Goal: Find specific page/section: Find specific page/section

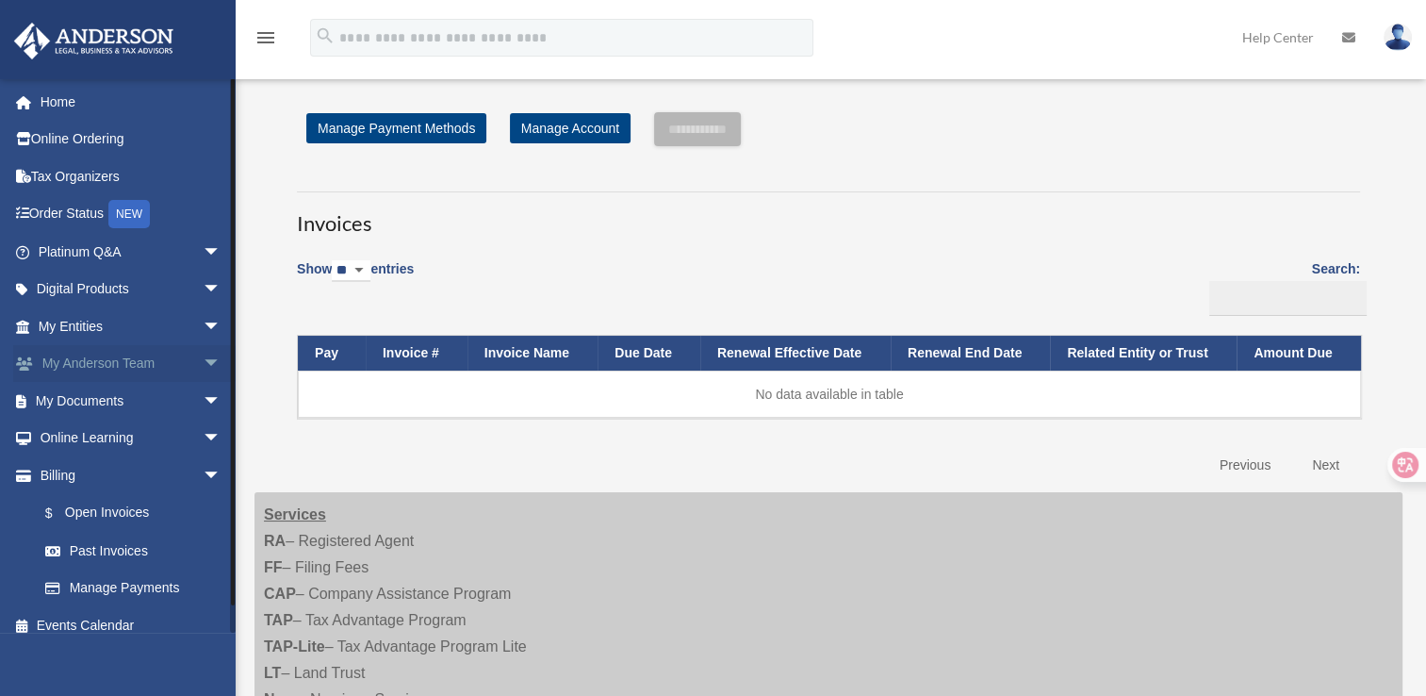
scroll to position [15, 0]
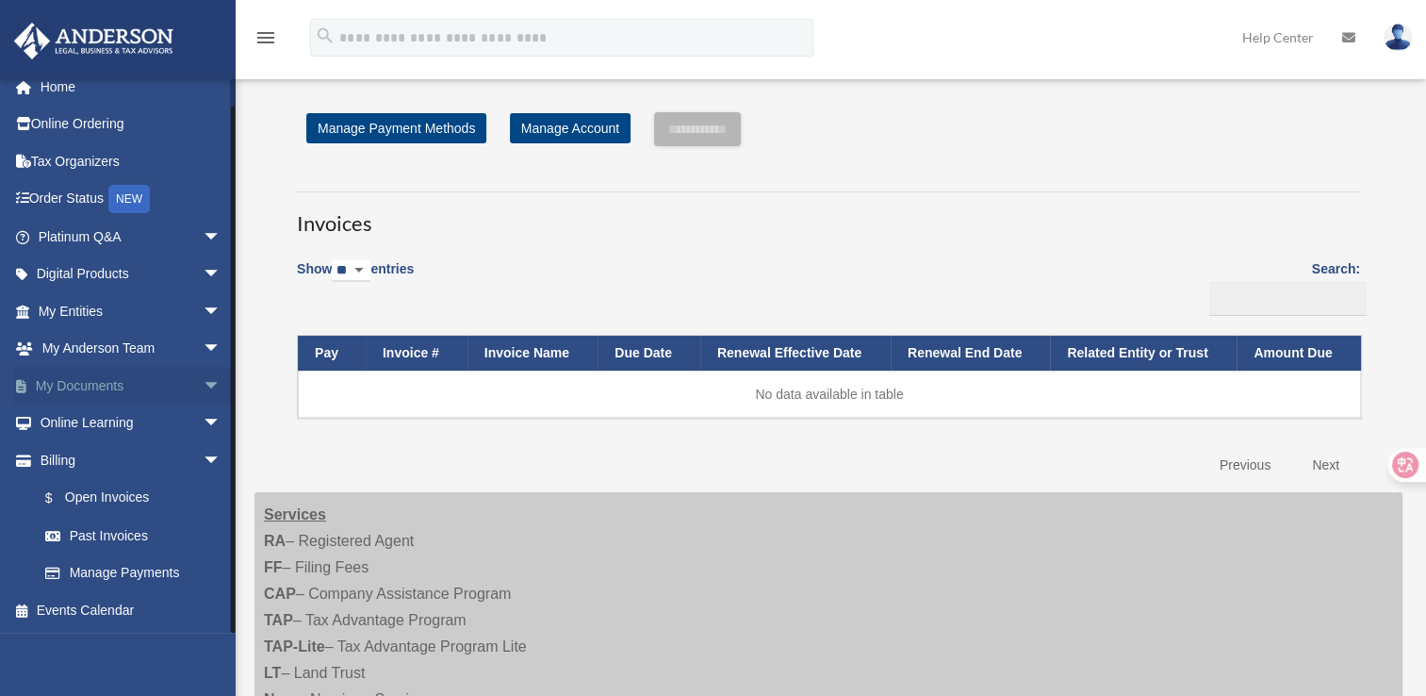
click at [203, 387] on span "arrow_drop_down" at bounding box center [222, 386] width 38 height 39
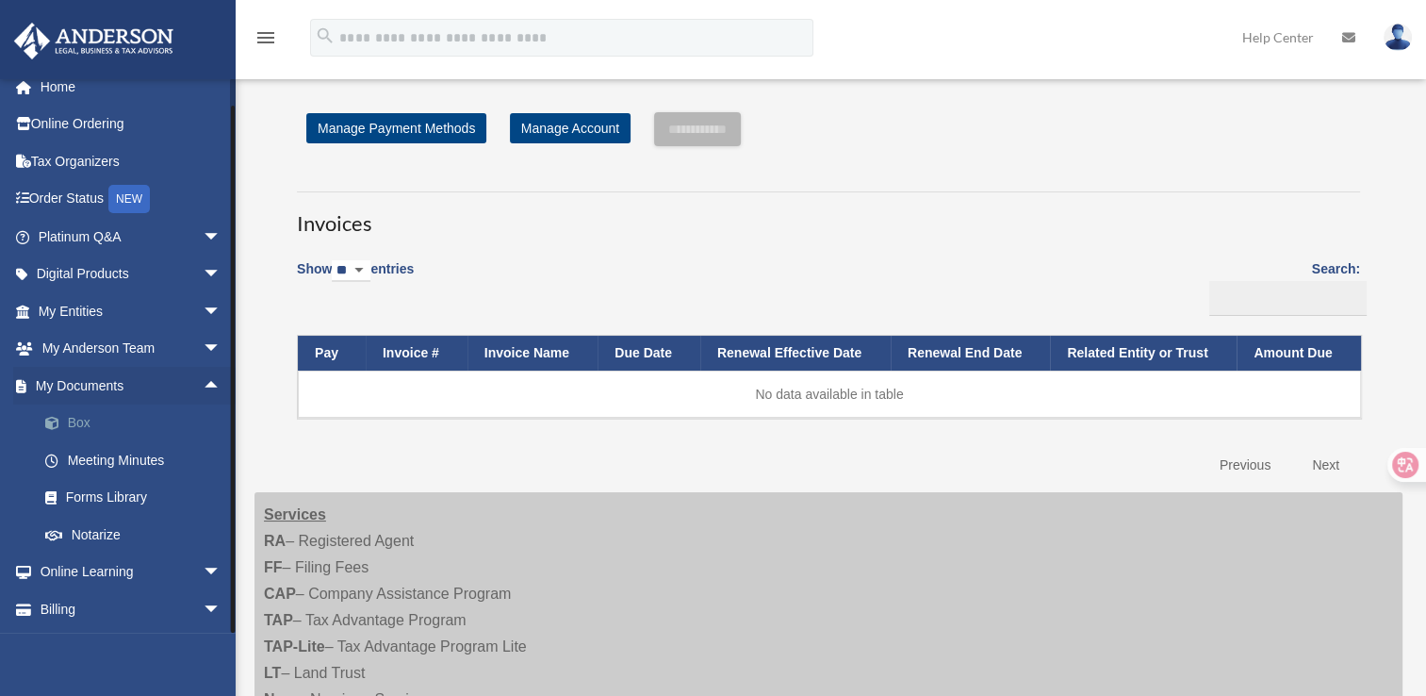
click at [91, 415] on link "Box" at bounding box center [137, 423] width 223 height 38
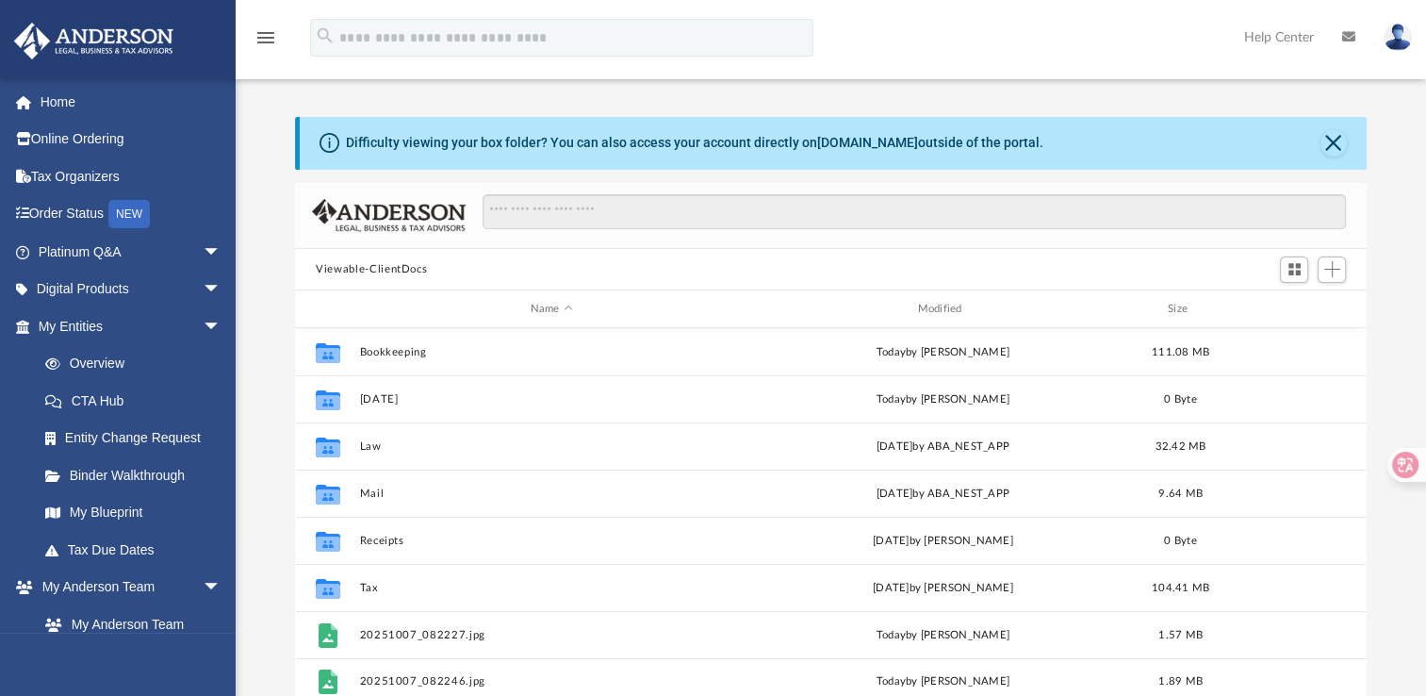
scroll to position [414, 1056]
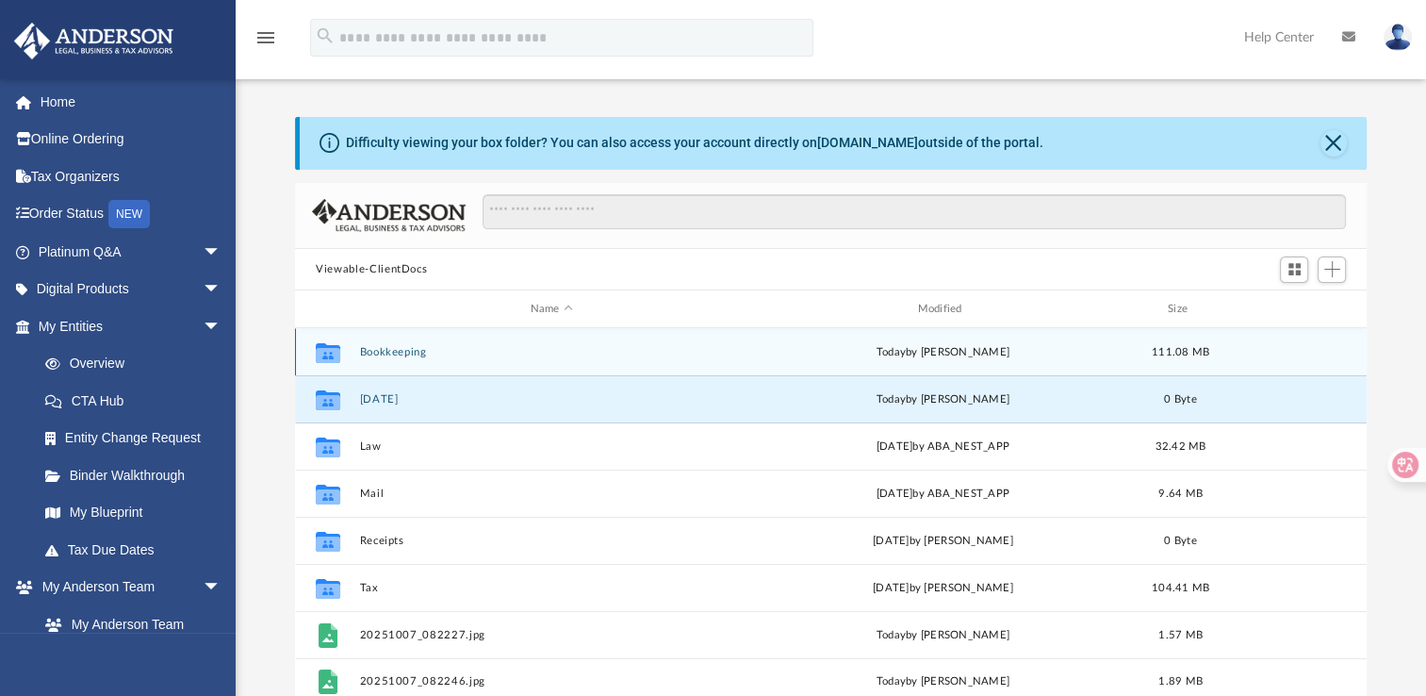
drag, startPoint x: 366, startPoint y: 403, endPoint x: 376, endPoint y: 337, distance: 66.8
click at [376, 337] on div "Collaborated Folder Bookkeeping today by Jennifer Schultz 111.08 MB Collaborate…" at bounding box center [831, 516] width 1072 height 377
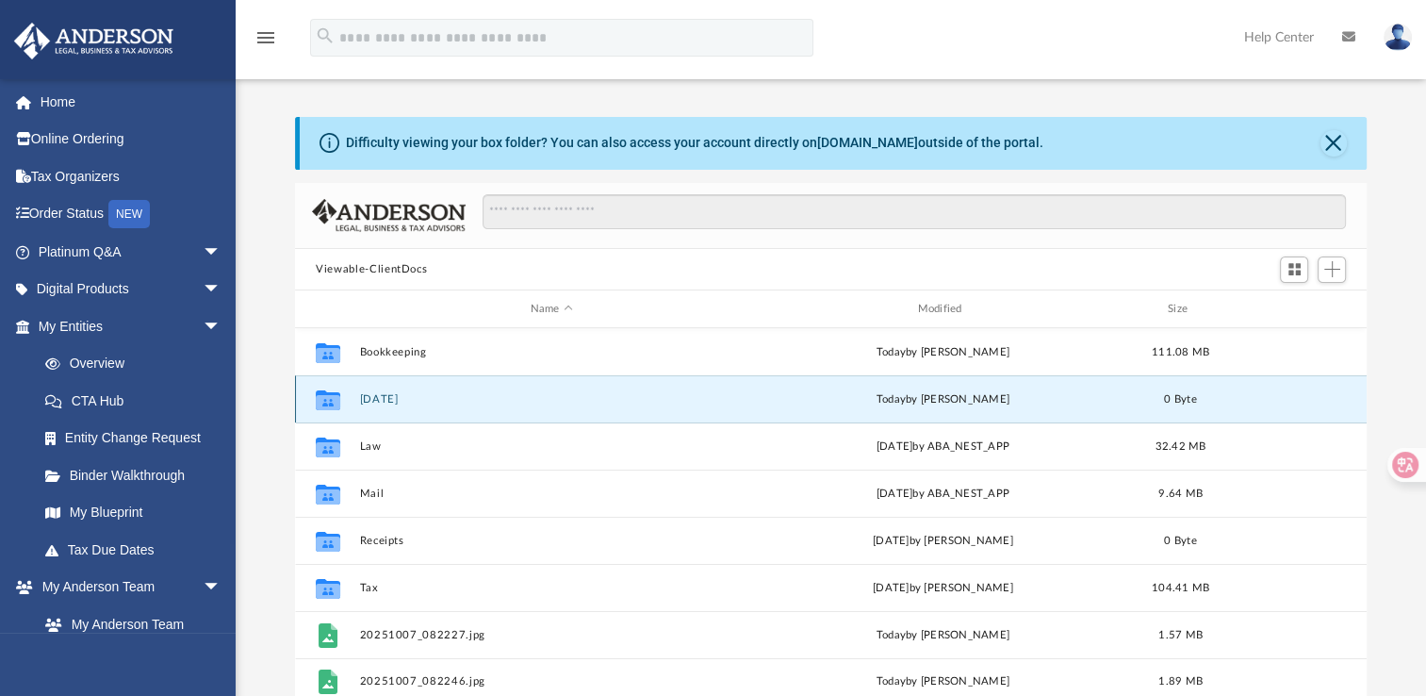
click at [332, 405] on icon "grid" at bounding box center [328, 400] width 25 height 20
drag, startPoint x: 332, startPoint y: 405, endPoint x: 739, endPoint y: 398, distance: 407.3
click at [739, 398] on button "June 2025" at bounding box center [552, 399] width 384 height 12
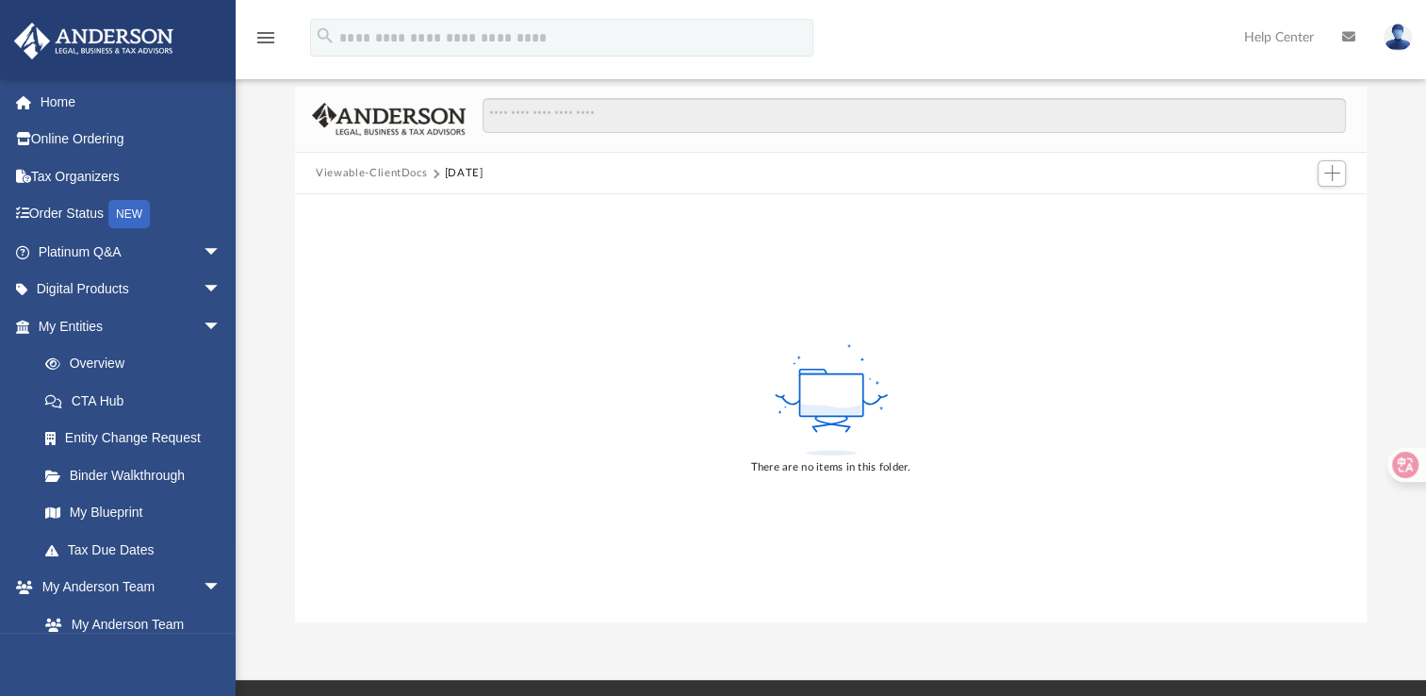
scroll to position [97, 0]
click at [826, 394] on rect at bounding box center [830, 394] width 63 height 42
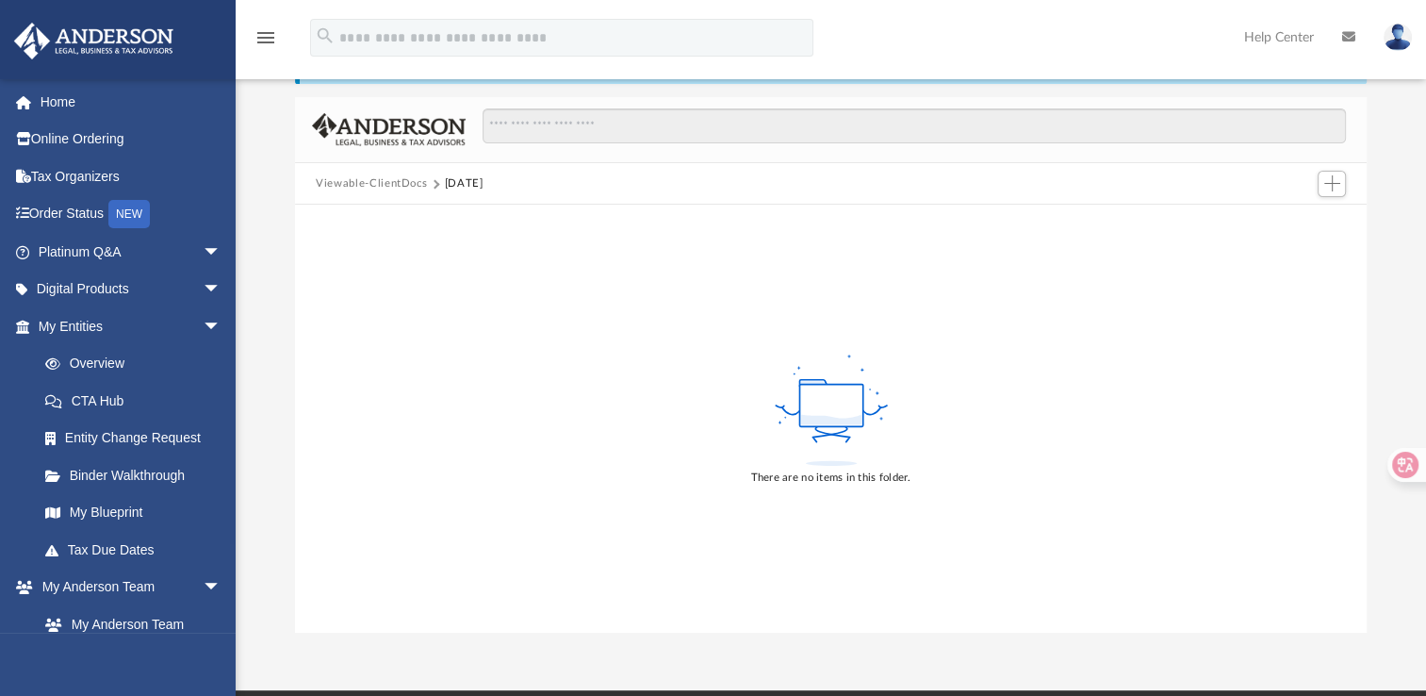
scroll to position [0, 0]
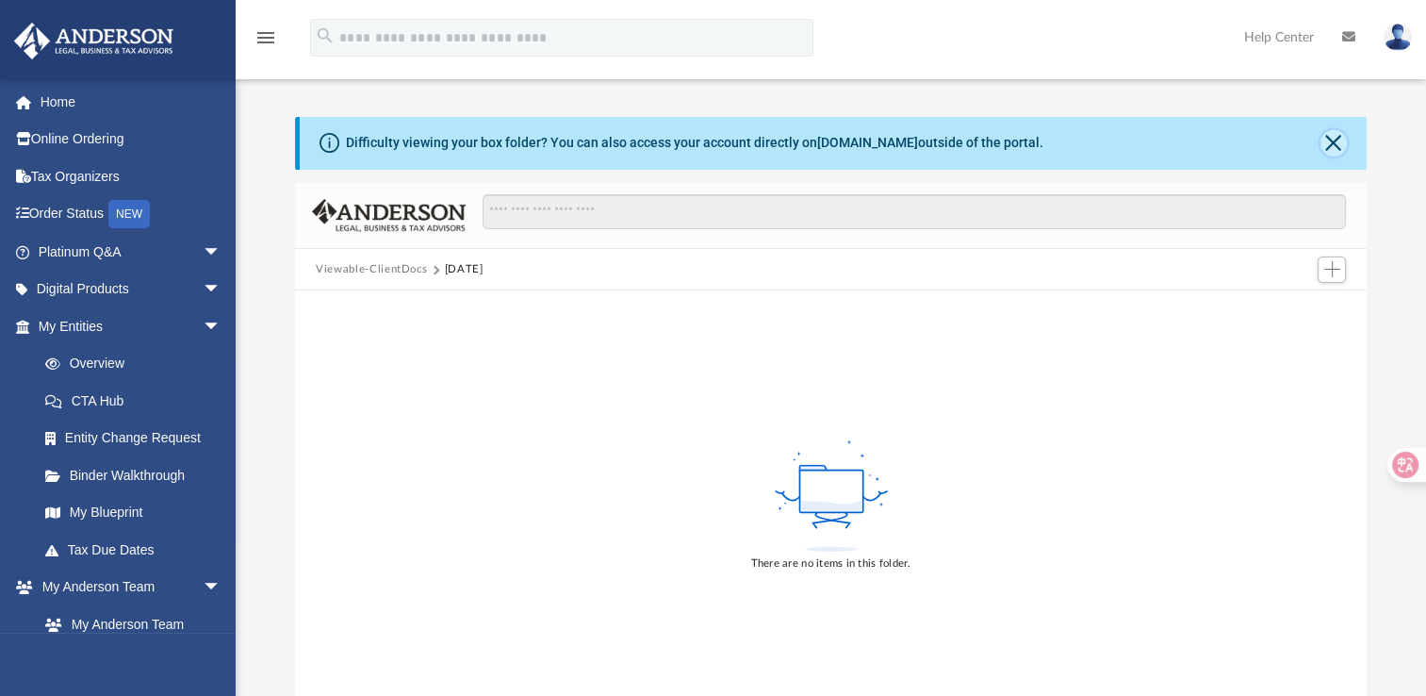
click at [1330, 145] on button "Close" at bounding box center [1334, 143] width 26 height 26
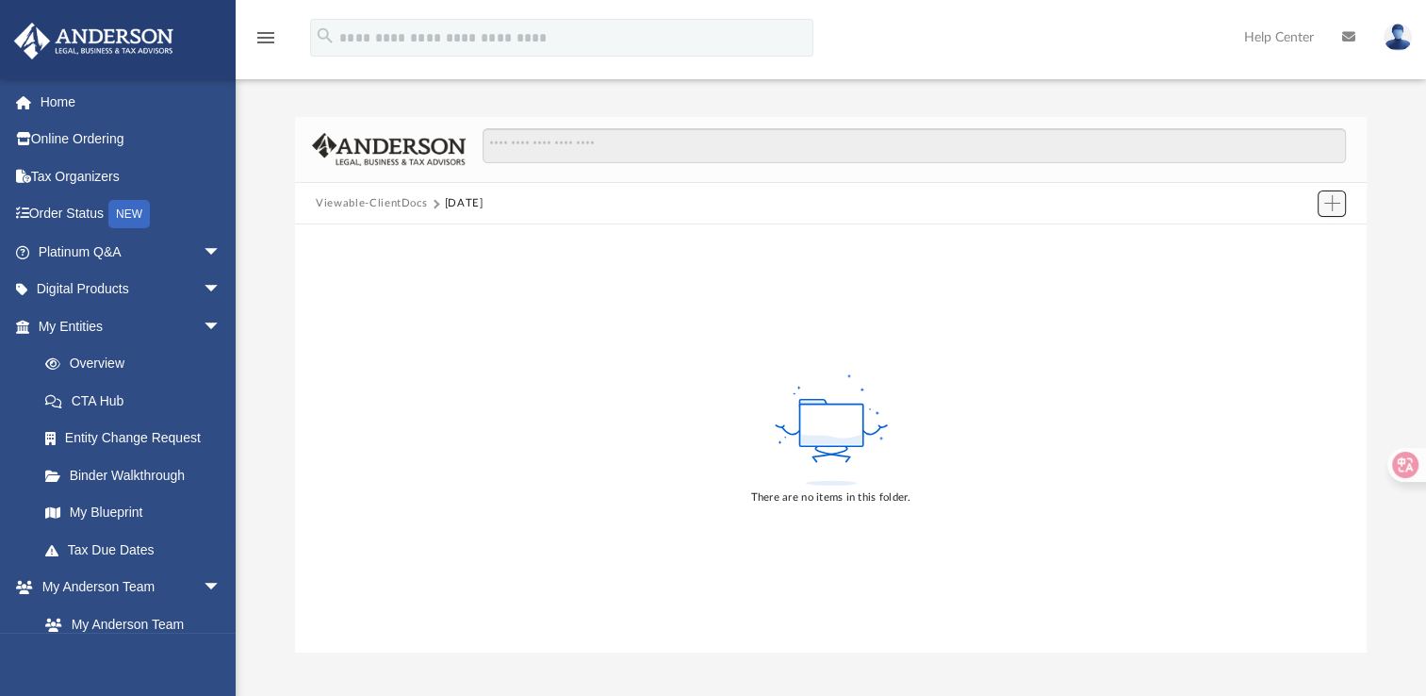
click at [1331, 213] on button "Add" at bounding box center [1332, 203] width 28 height 26
click at [1156, 290] on div "There are no items in this folder." at bounding box center [831, 438] width 1072 height 428
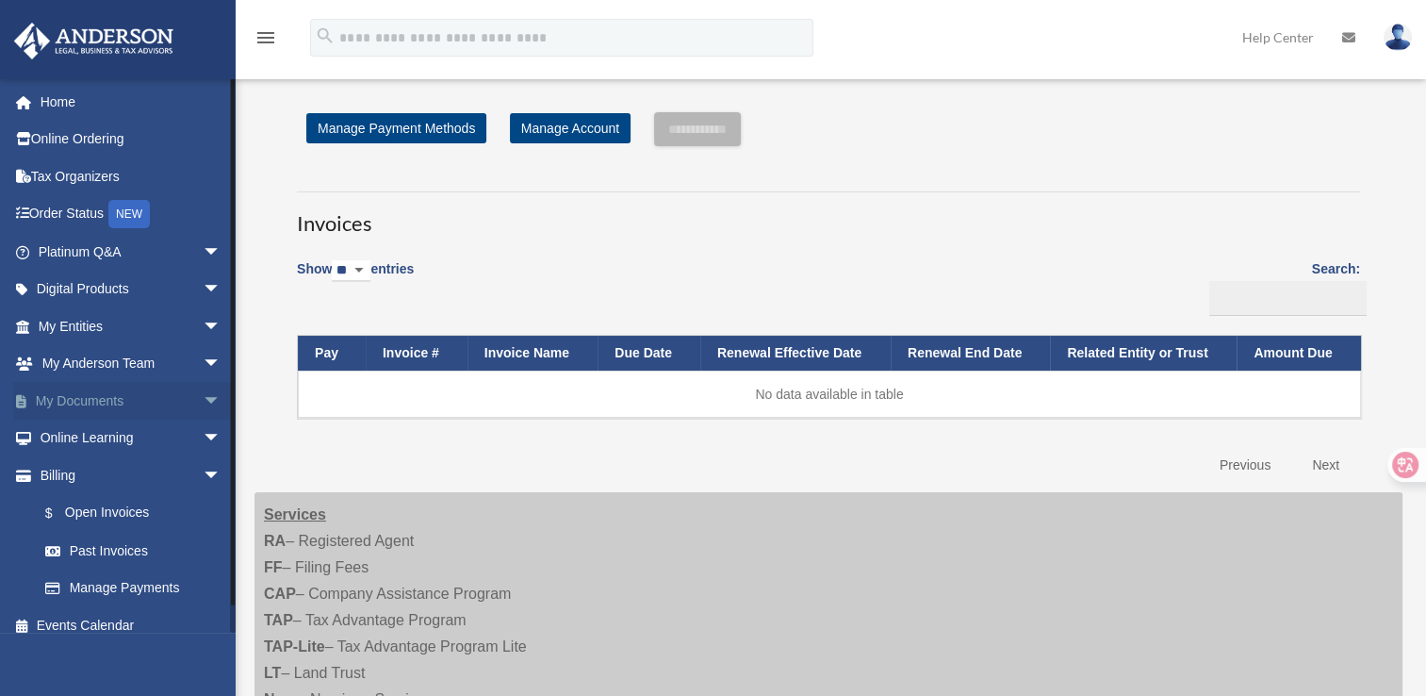
click at [203, 402] on span "arrow_drop_down" at bounding box center [222, 401] width 38 height 39
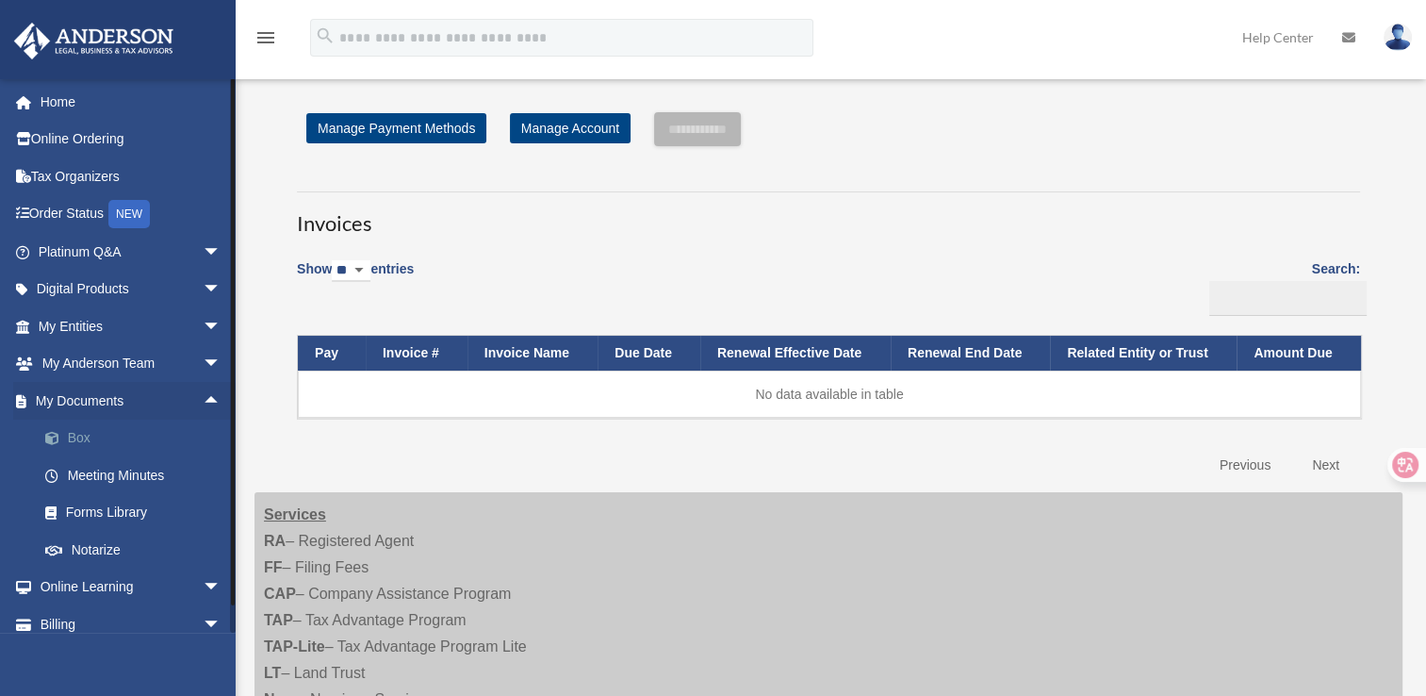
click at [91, 429] on link "Box" at bounding box center [137, 439] width 223 height 38
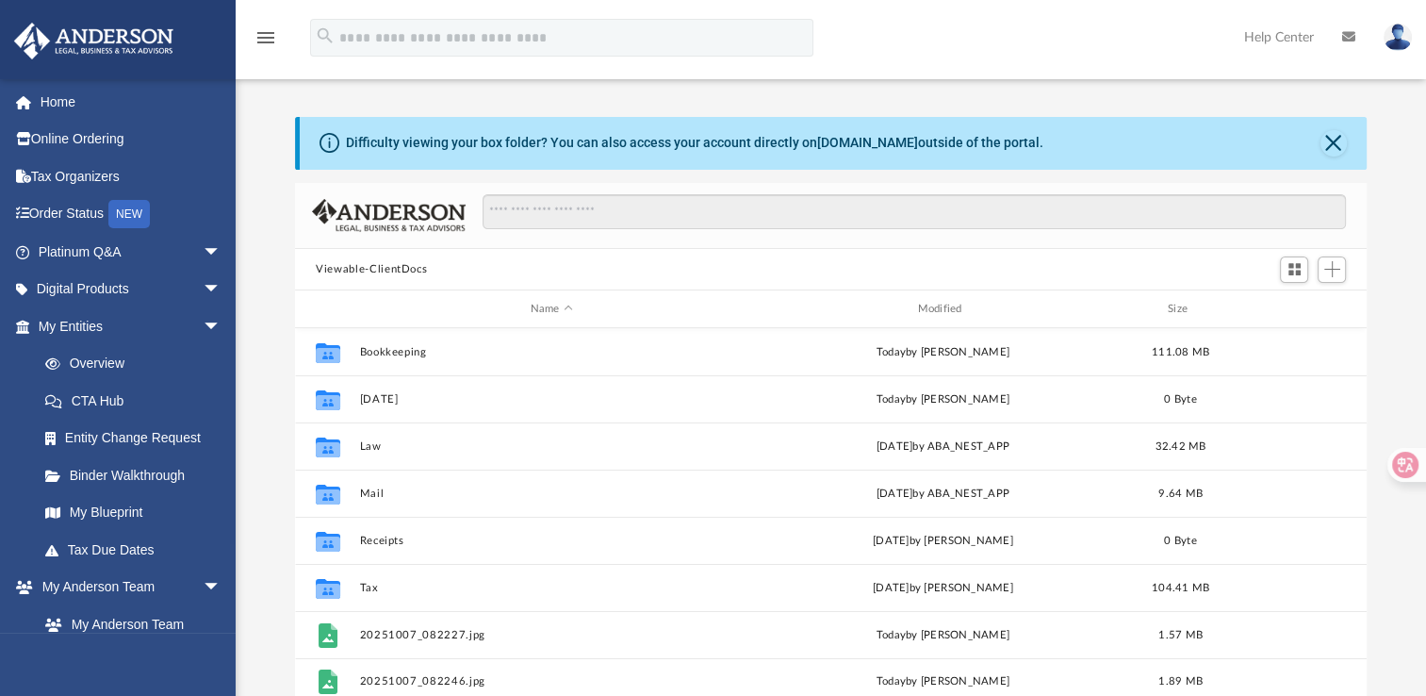
scroll to position [414, 1056]
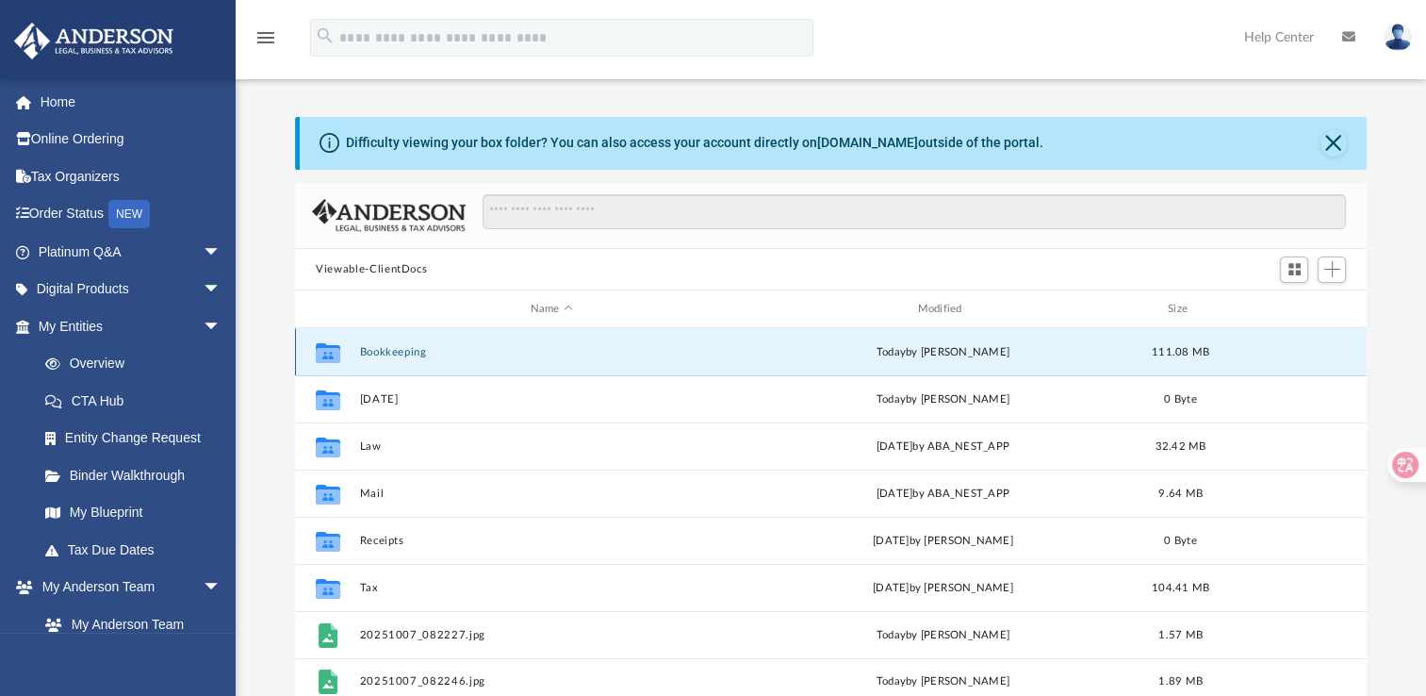
click at [403, 351] on button "Bookkeeping" at bounding box center [552, 352] width 384 height 12
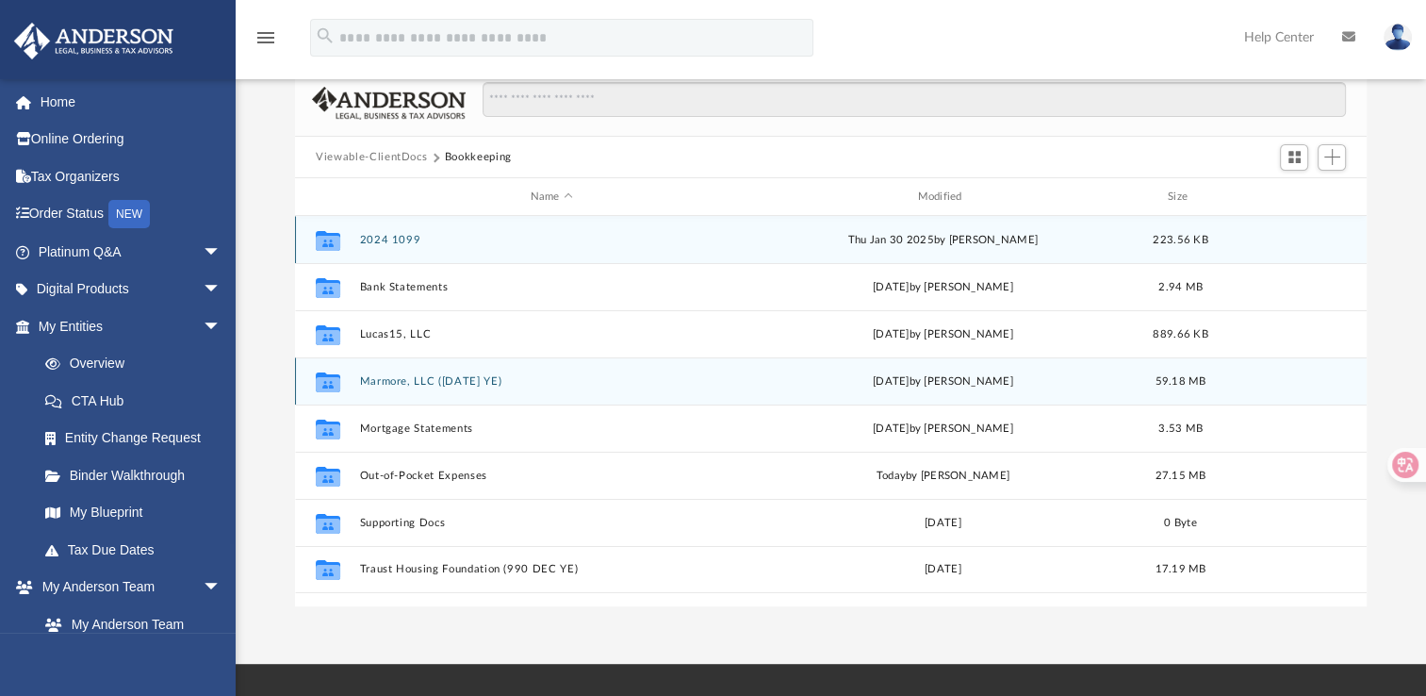
scroll to position [113, 0]
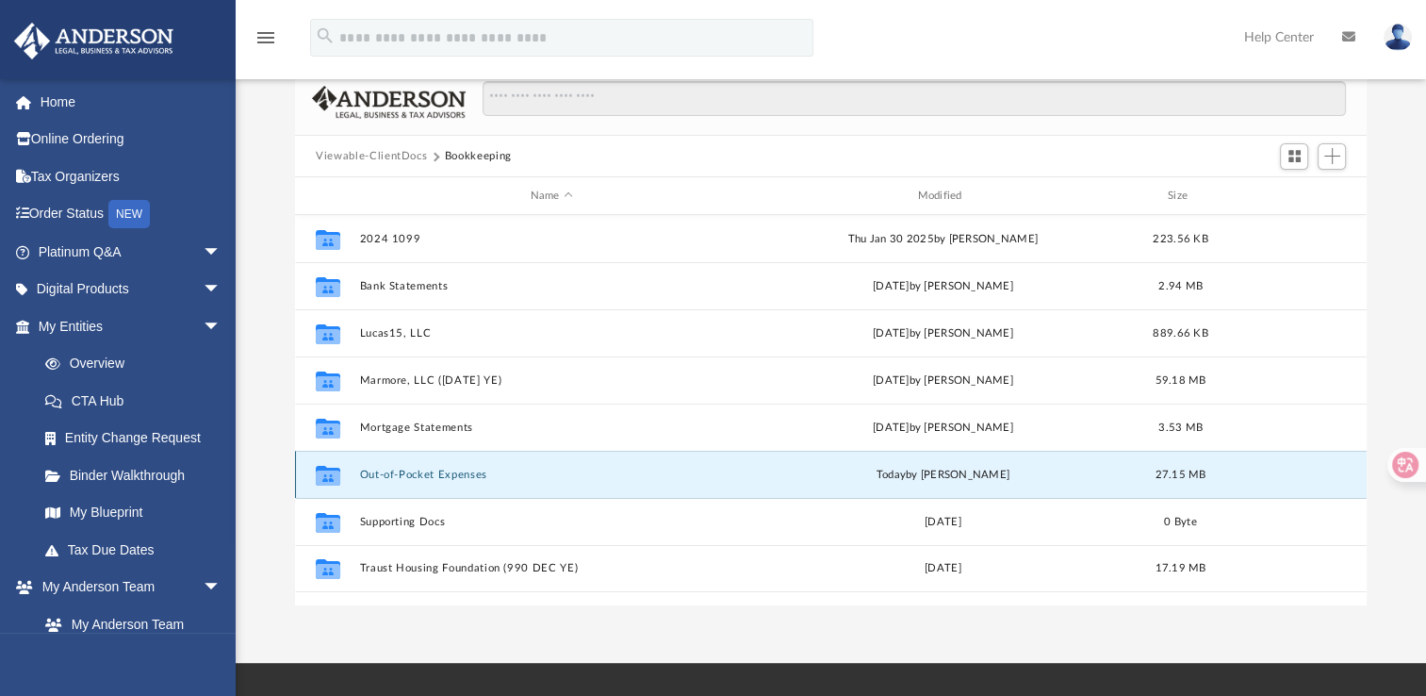
click at [408, 473] on button "Out-of-Pocket Expenses" at bounding box center [552, 475] width 384 height 12
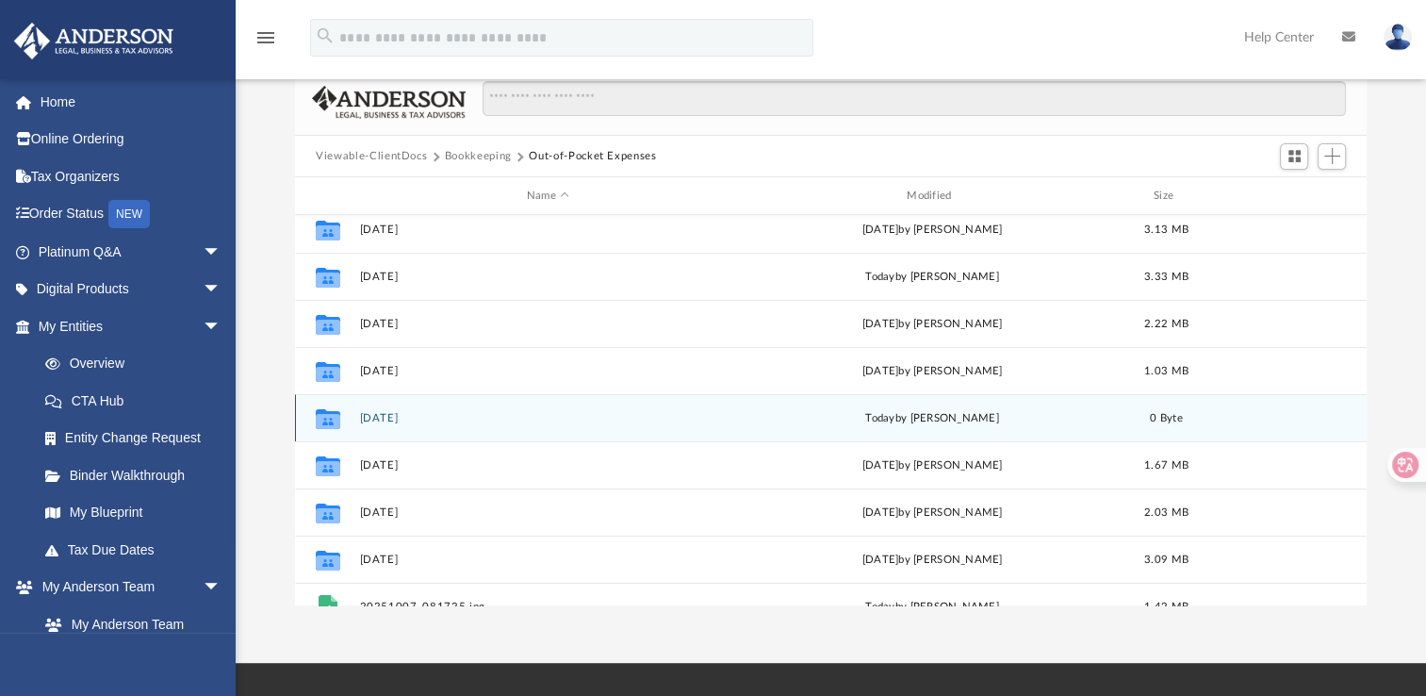
scroll to position [214, 0]
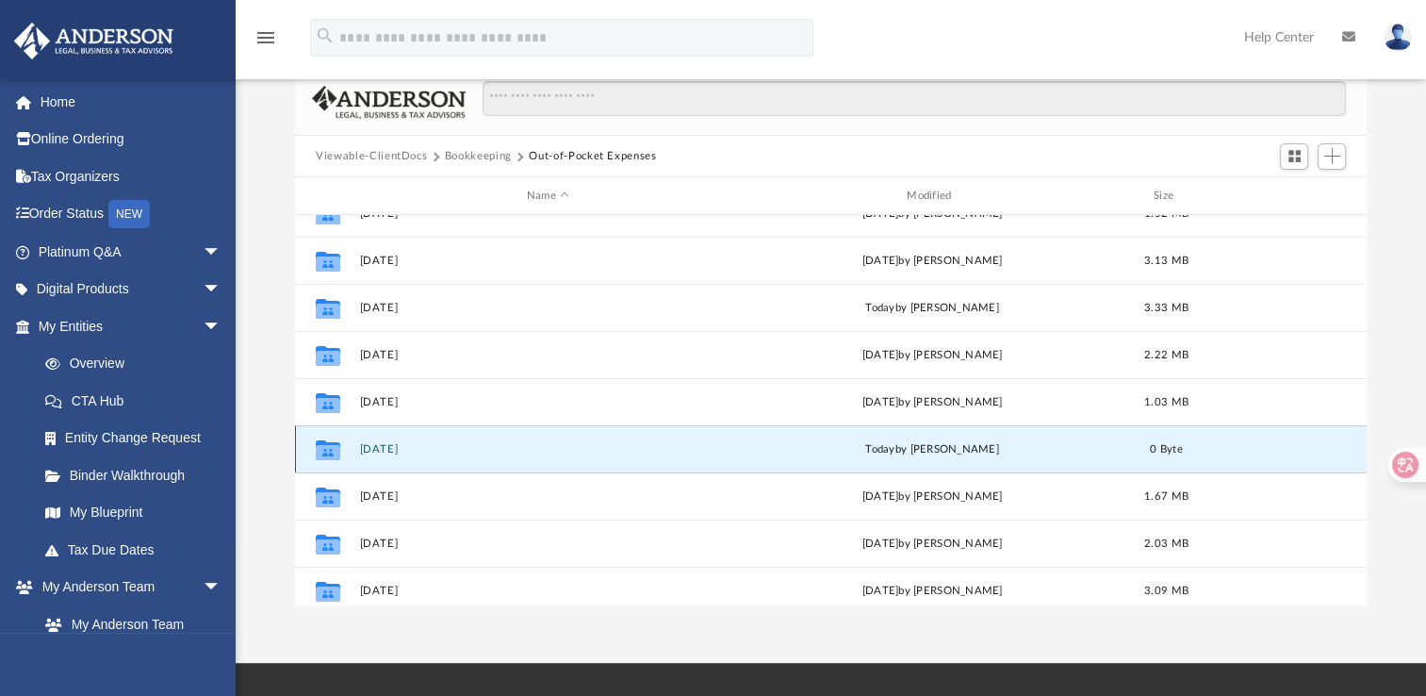
click at [375, 446] on button "May 2025" at bounding box center [548, 449] width 376 height 12
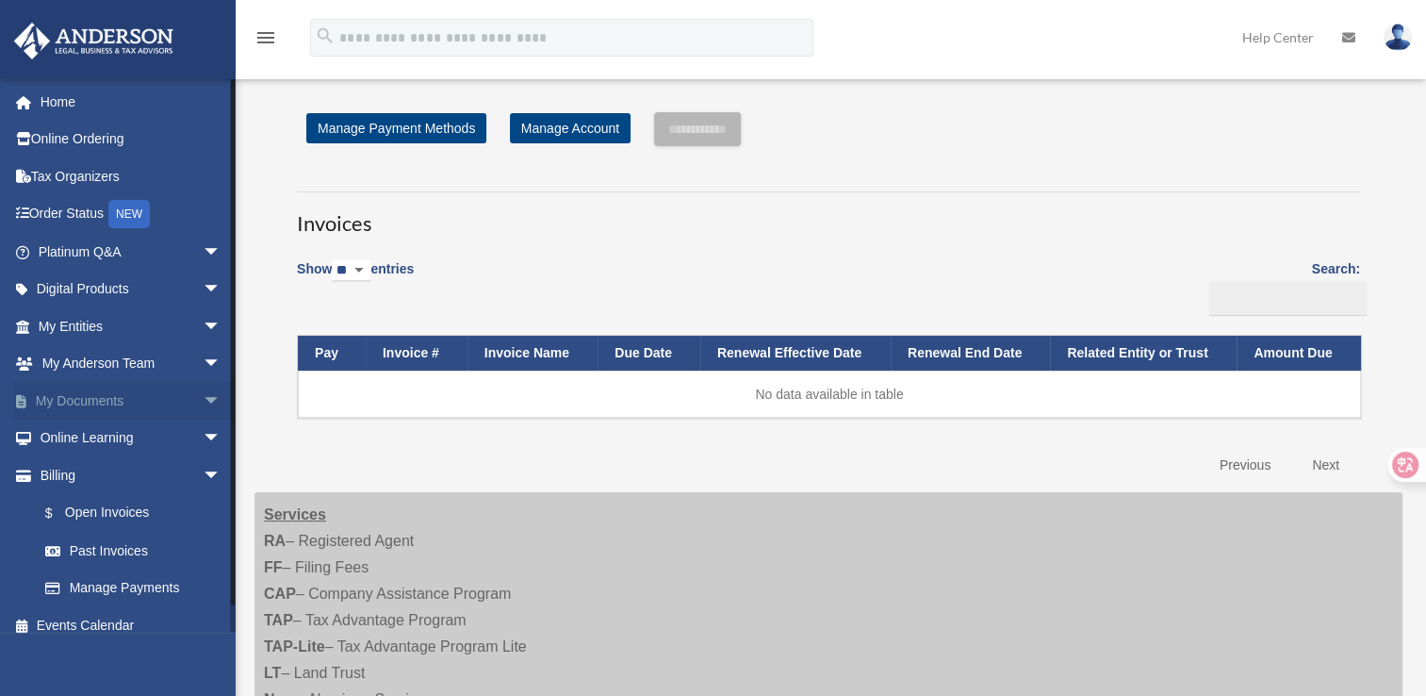
click at [203, 391] on span "arrow_drop_down" at bounding box center [222, 401] width 38 height 39
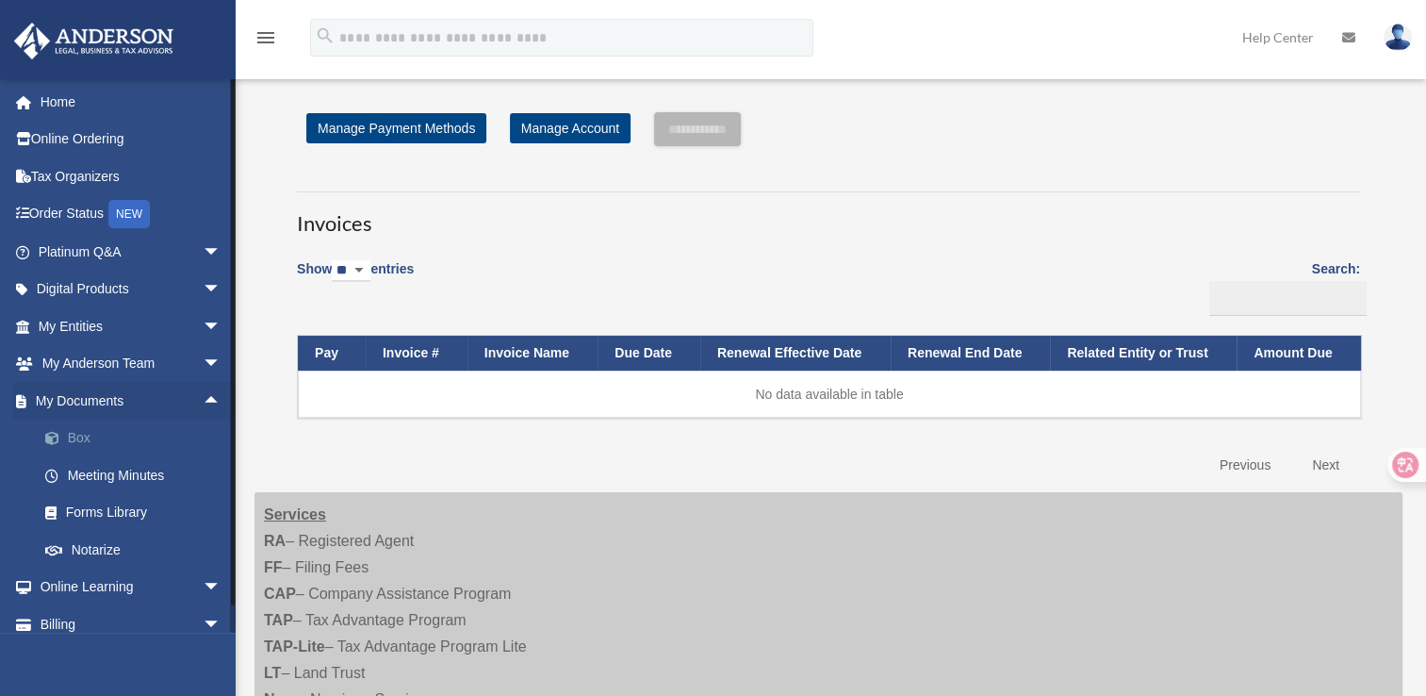
click at [75, 436] on link "Box" at bounding box center [137, 439] width 223 height 38
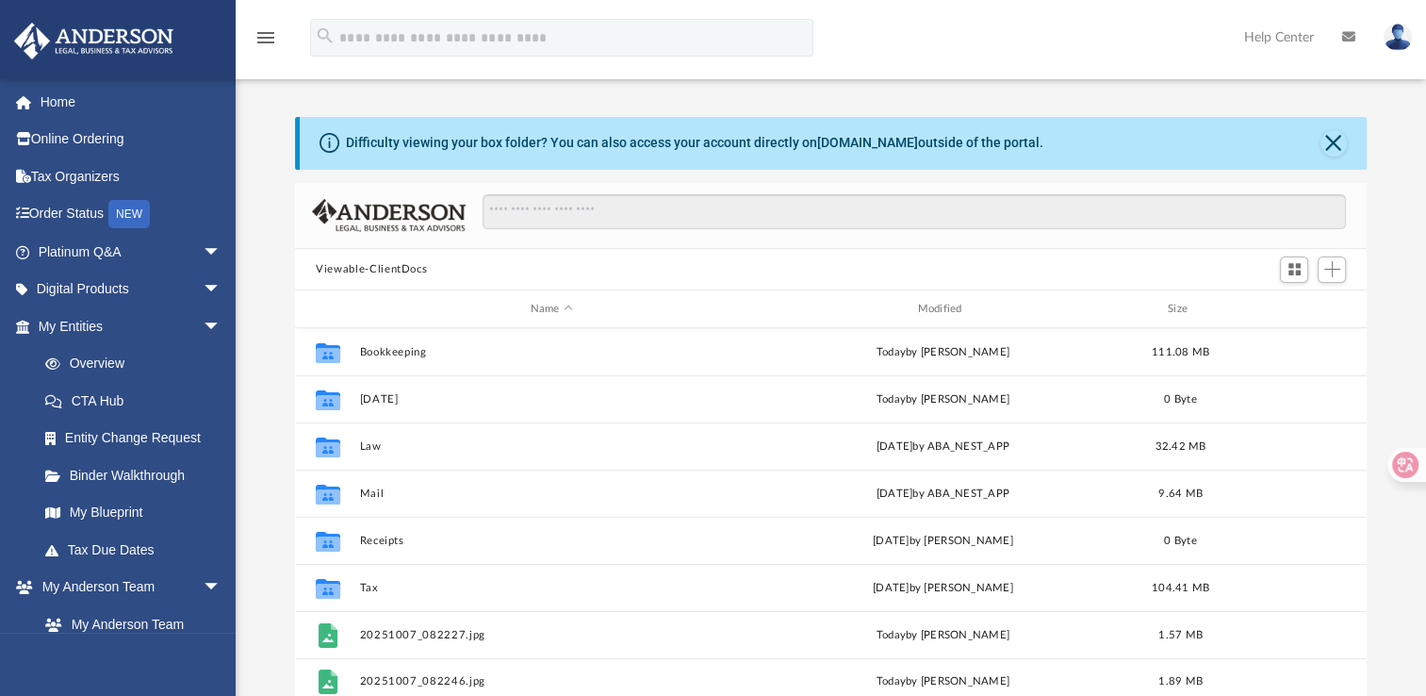
scroll to position [414, 1056]
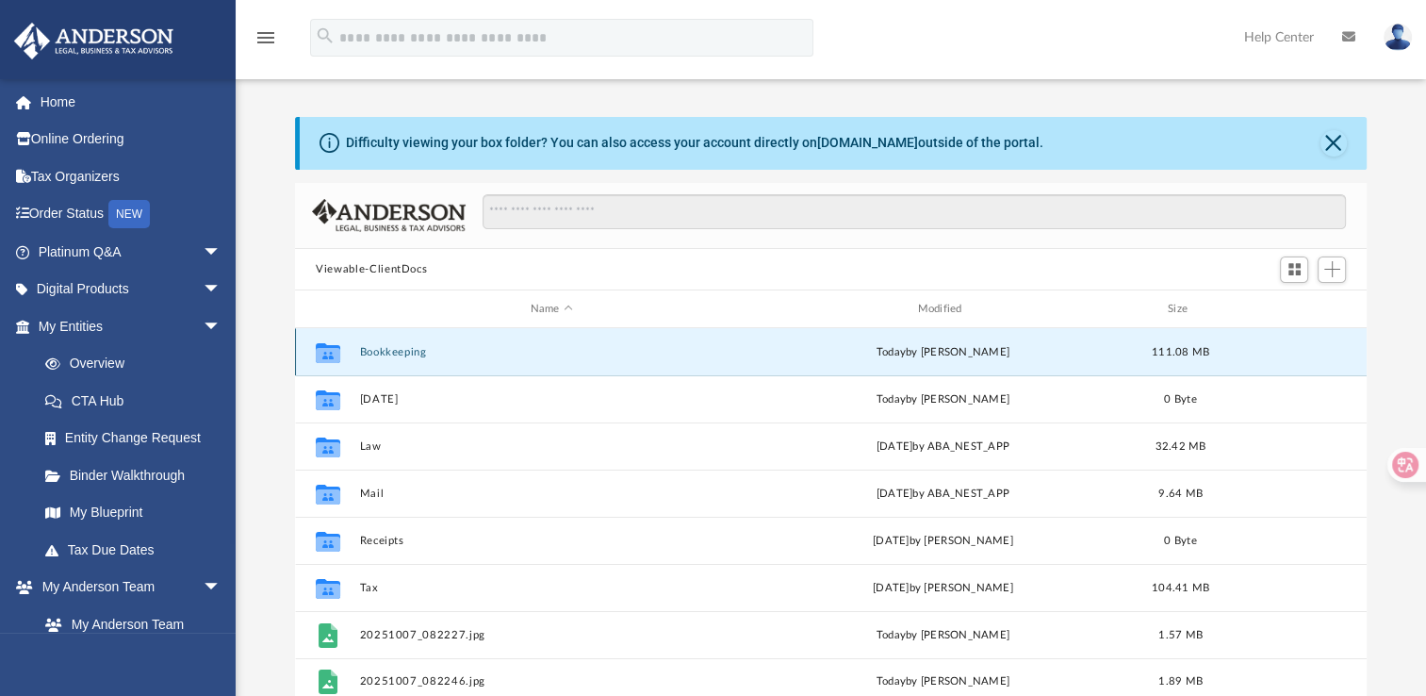
click at [389, 355] on button "Bookkeeping" at bounding box center [552, 352] width 384 height 12
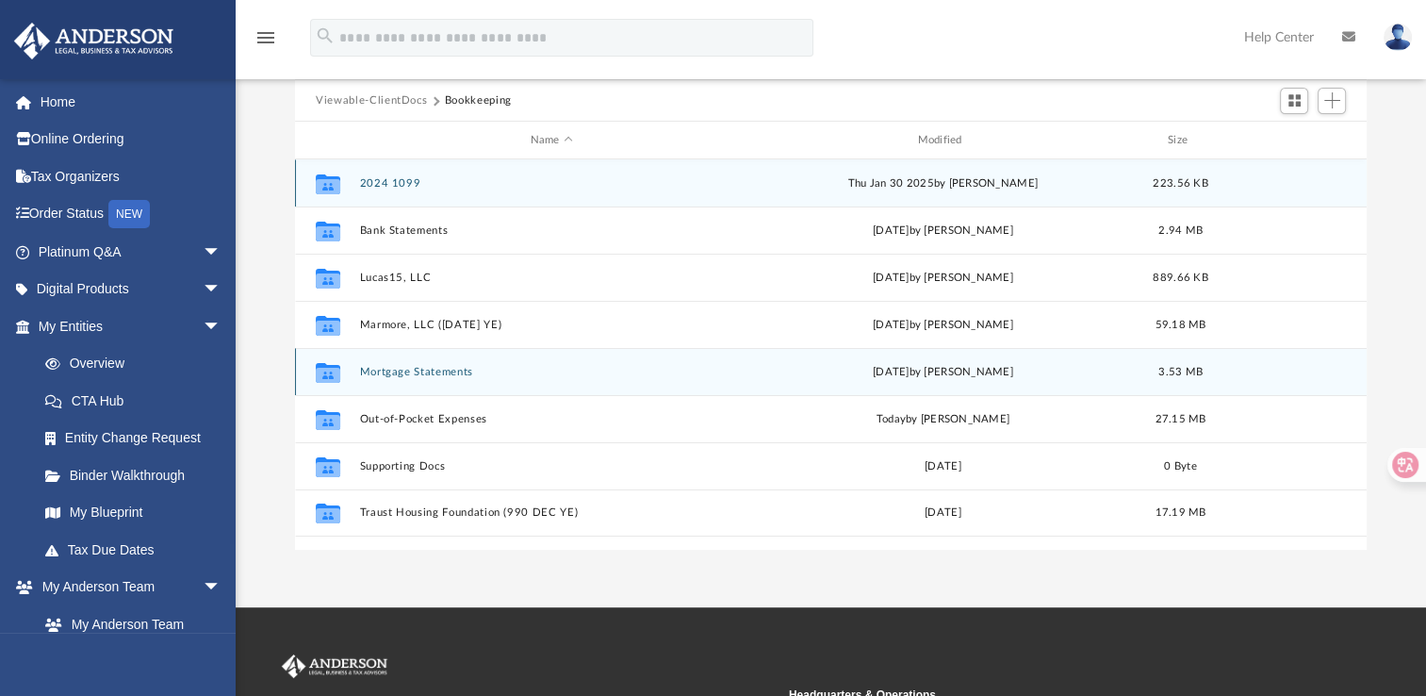
scroll to position [180, 0]
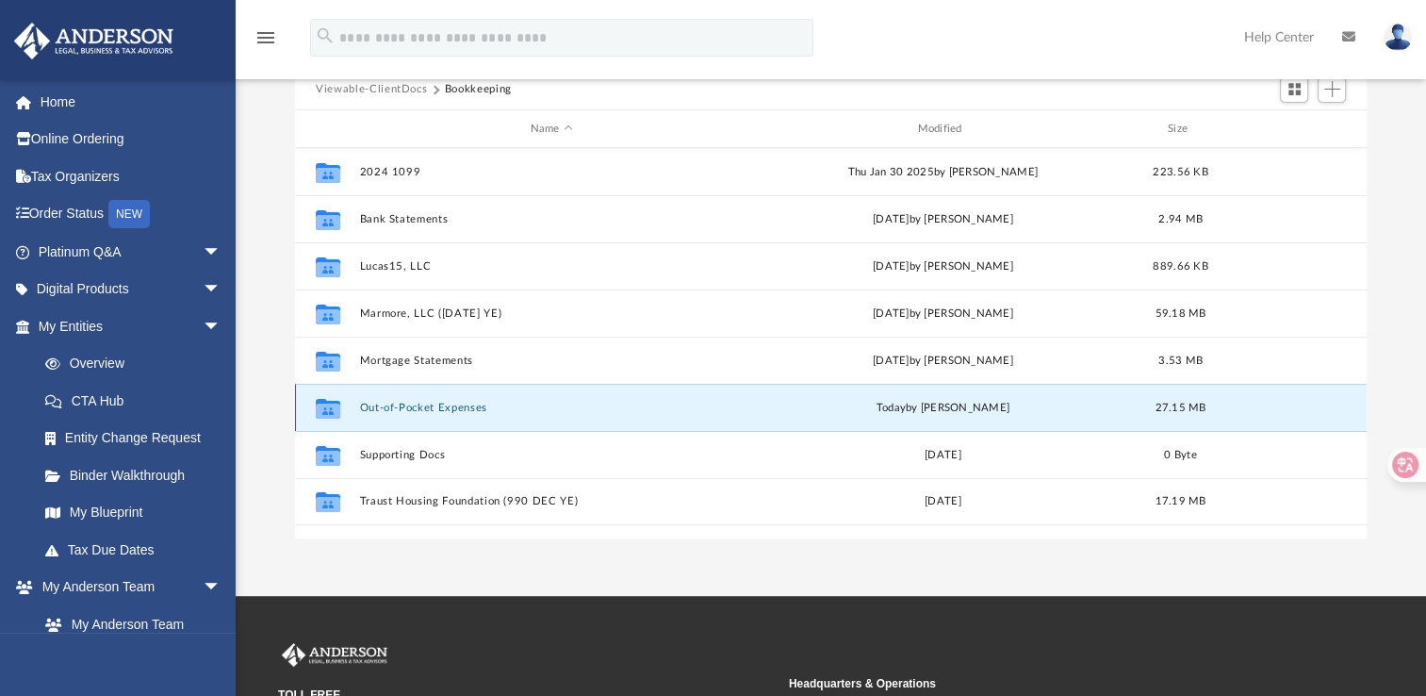
click at [417, 407] on button "Out-of-Pocket Expenses" at bounding box center [552, 408] width 384 height 12
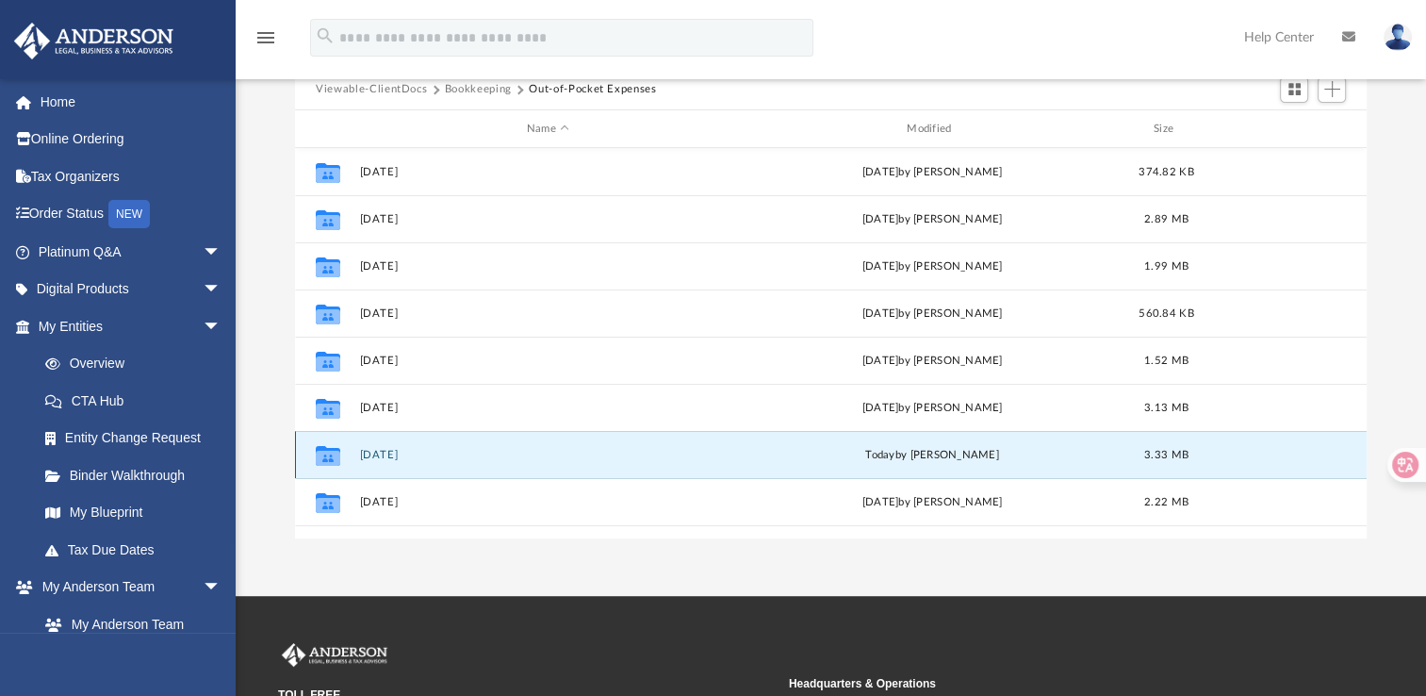
click at [400, 454] on button "July 2025" at bounding box center [548, 455] width 376 height 12
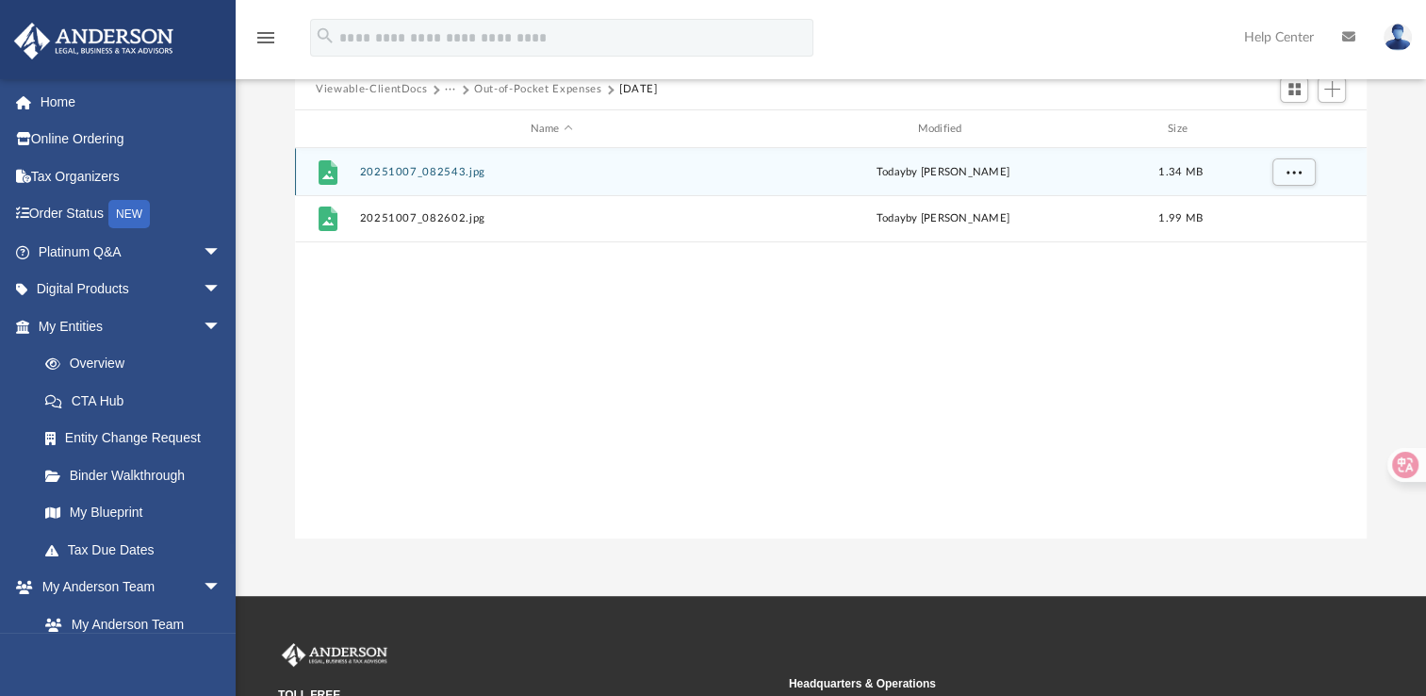
scroll to position [150, 0]
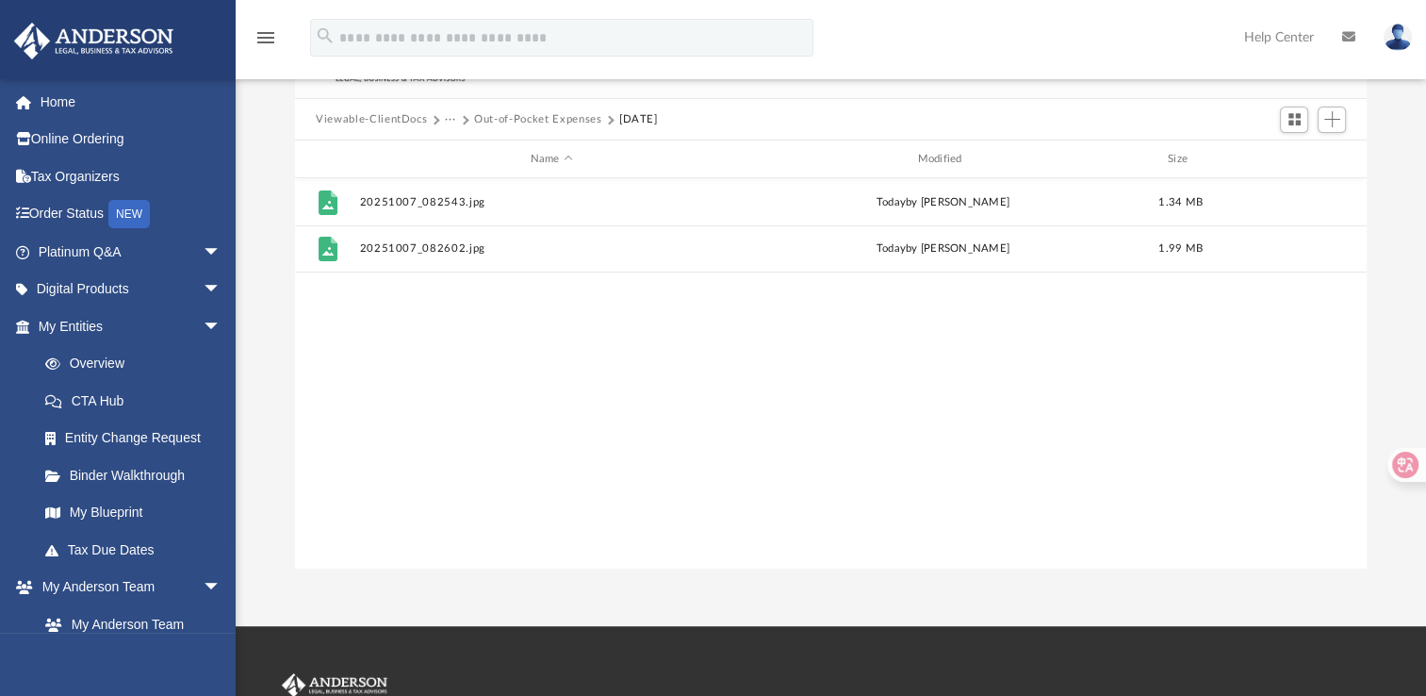
click at [519, 115] on button "Out-of-Pocket Expenses" at bounding box center [537, 119] width 127 height 17
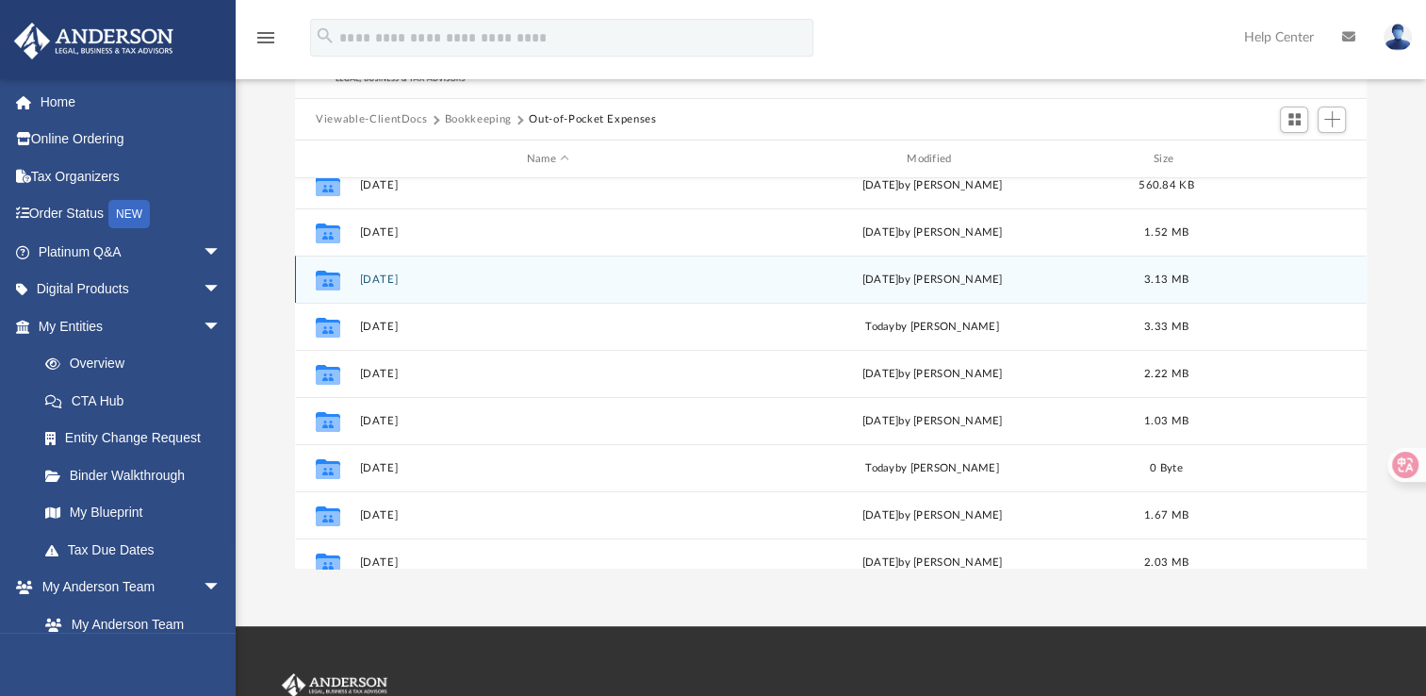
scroll to position [158, 0]
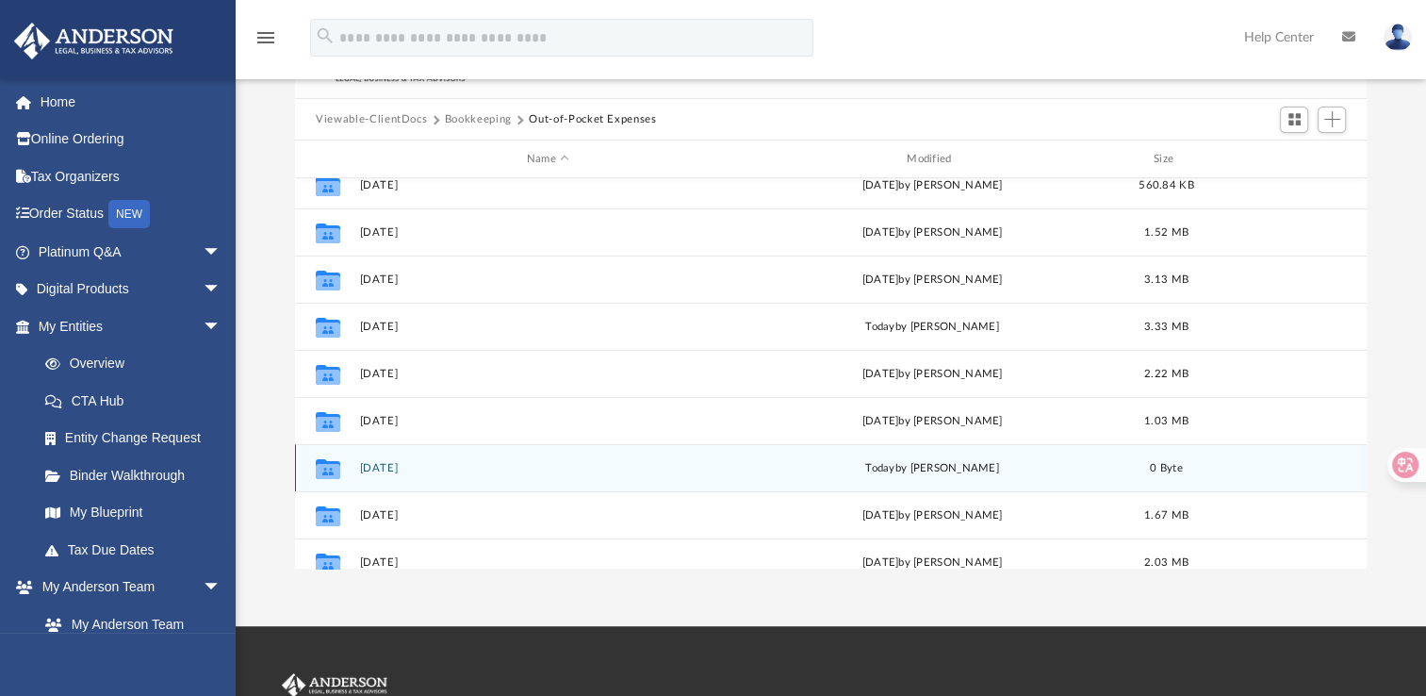
click at [379, 471] on button "[DATE]" at bounding box center [548, 468] width 376 height 12
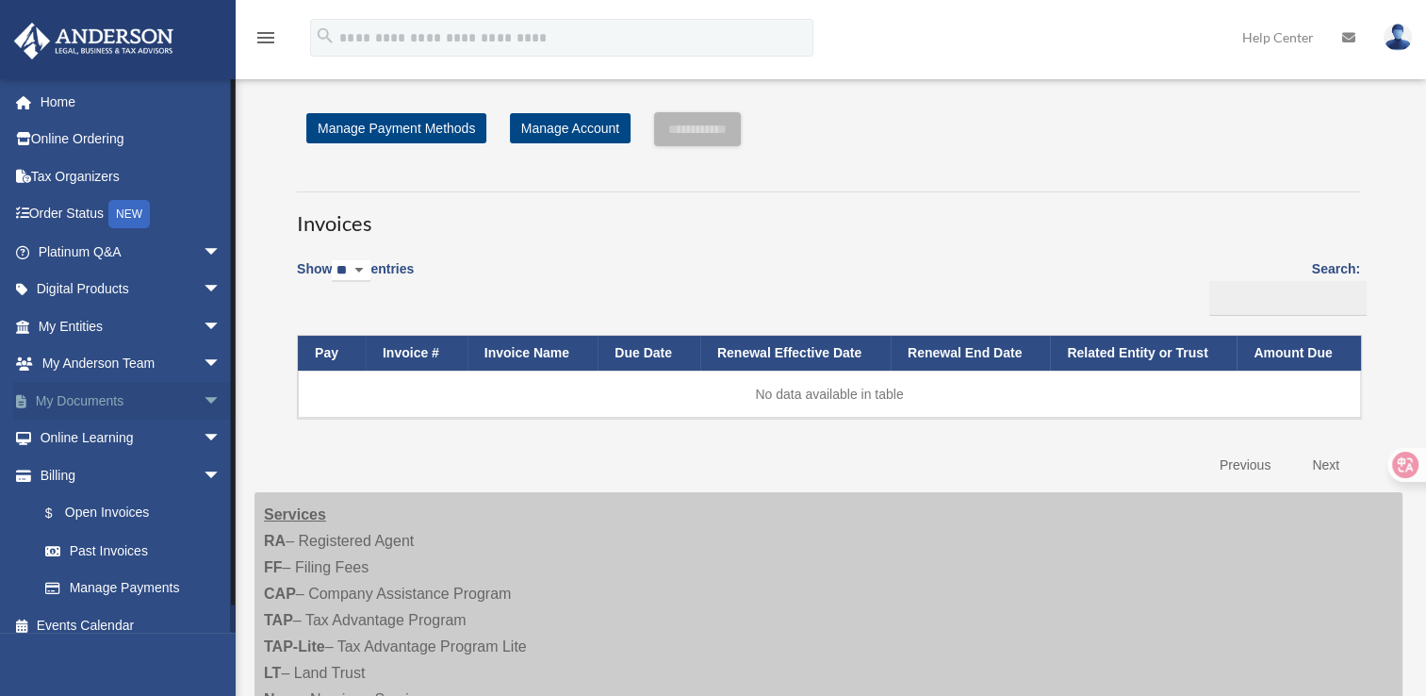
click at [203, 394] on span "arrow_drop_down" at bounding box center [222, 401] width 38 height 39
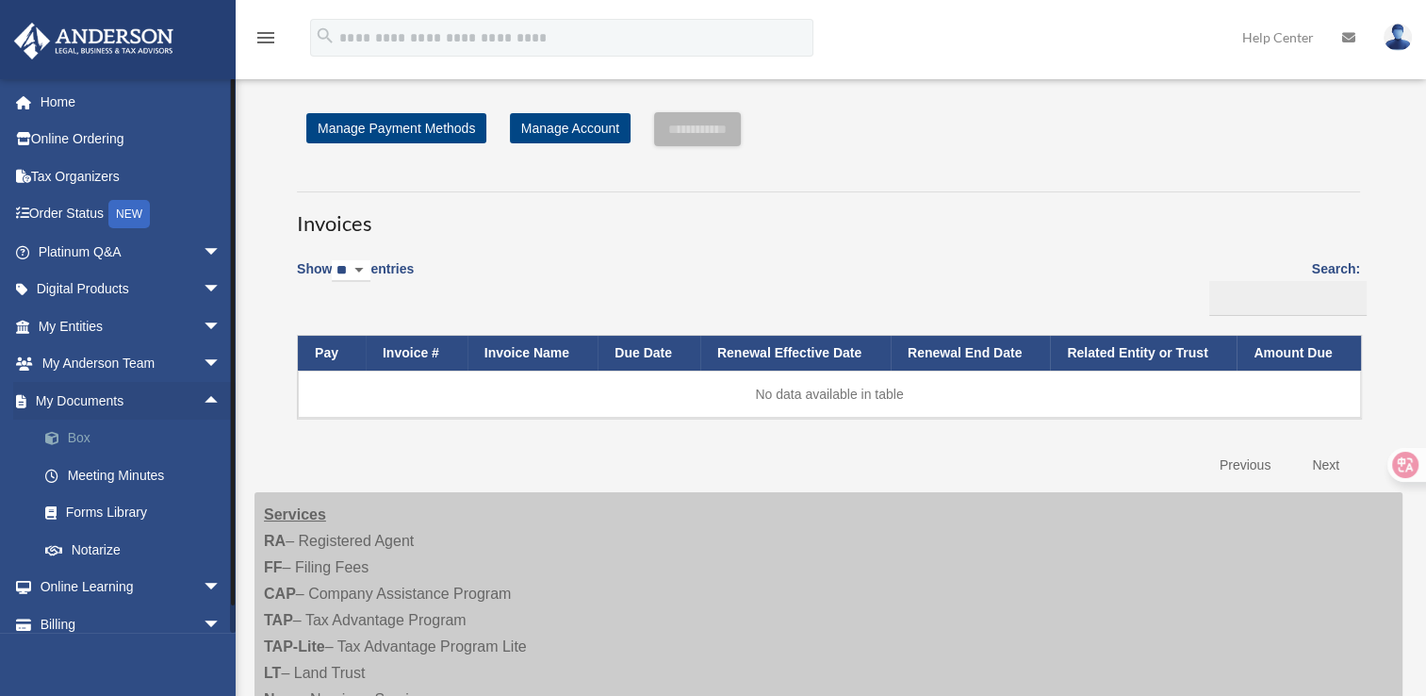
click at [83, 435] on link "Box" at bounding box center [137, 439] width 223 height 38
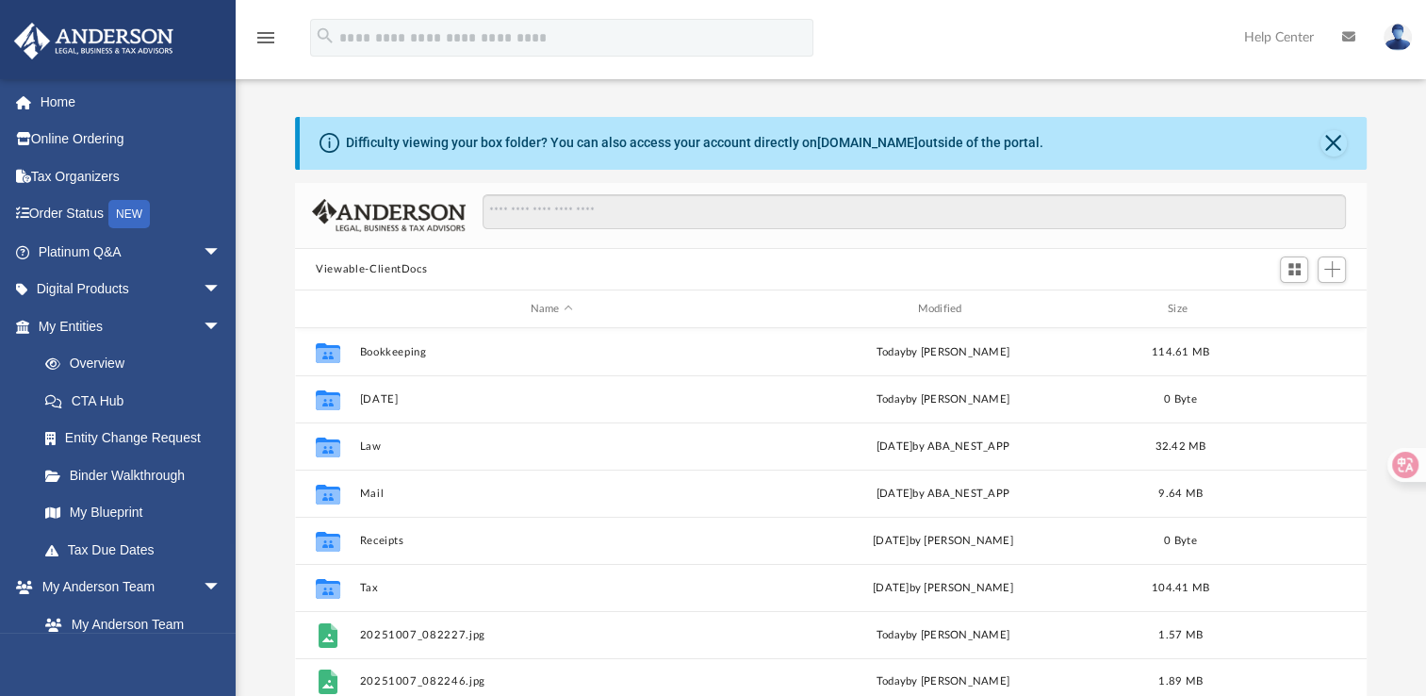
scroll to position [414, 1056]
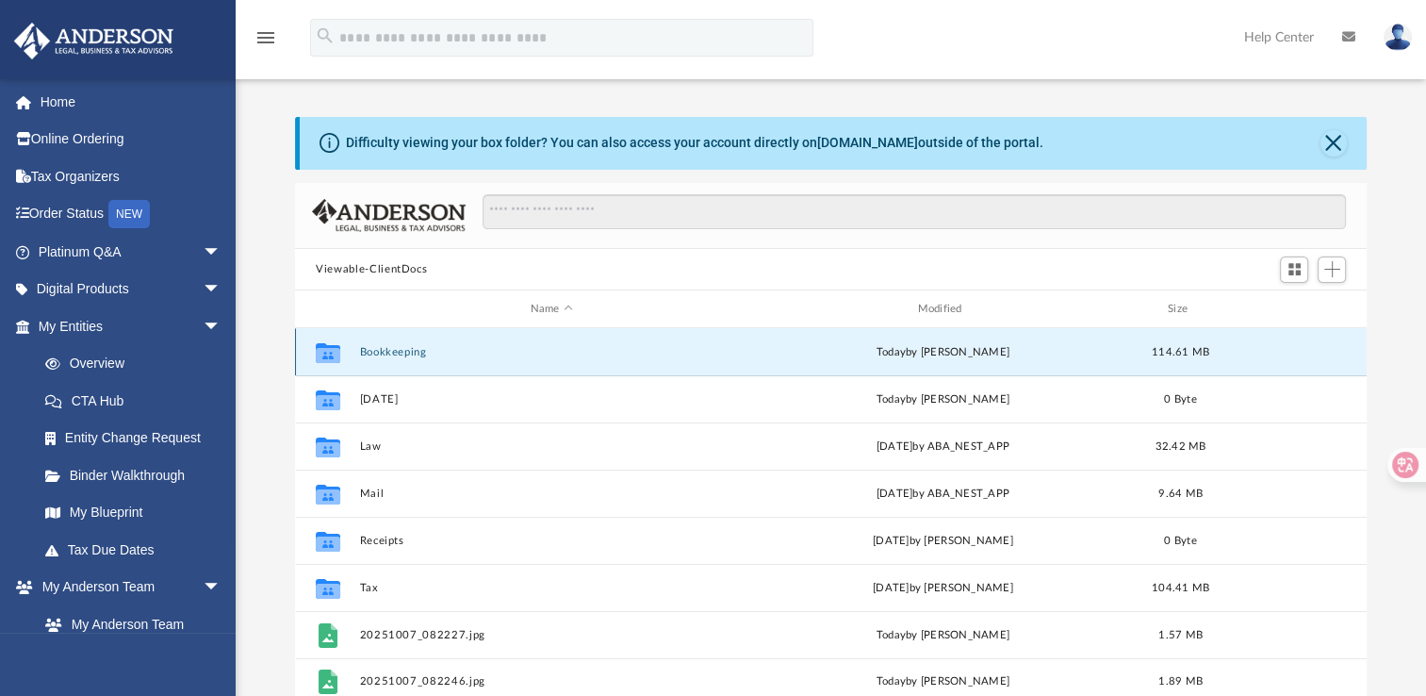
click at [407, 351] on button "Bookkeeping" at bounding box center [552, 352] width 384 height 12
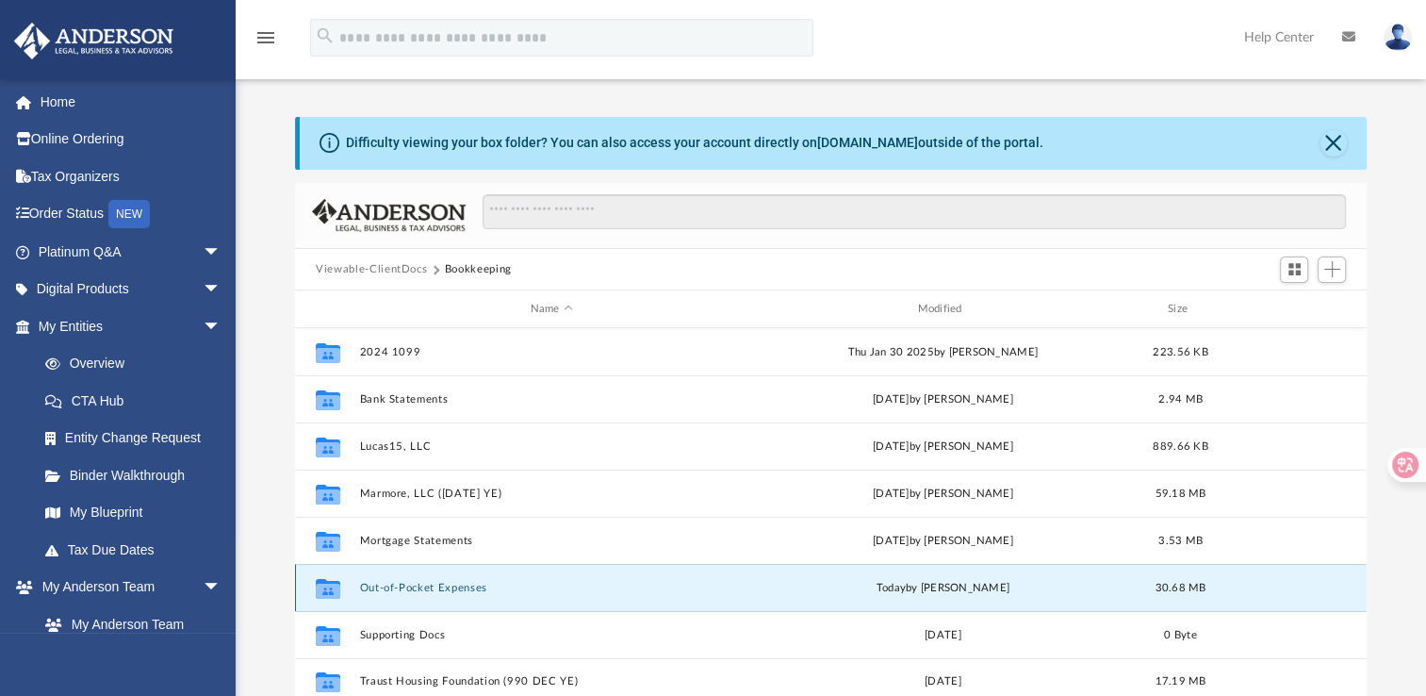
click at [400, 592] on button "Out-of-Pocket Expenses" at bounding box center [552, 588] width 384 height 12
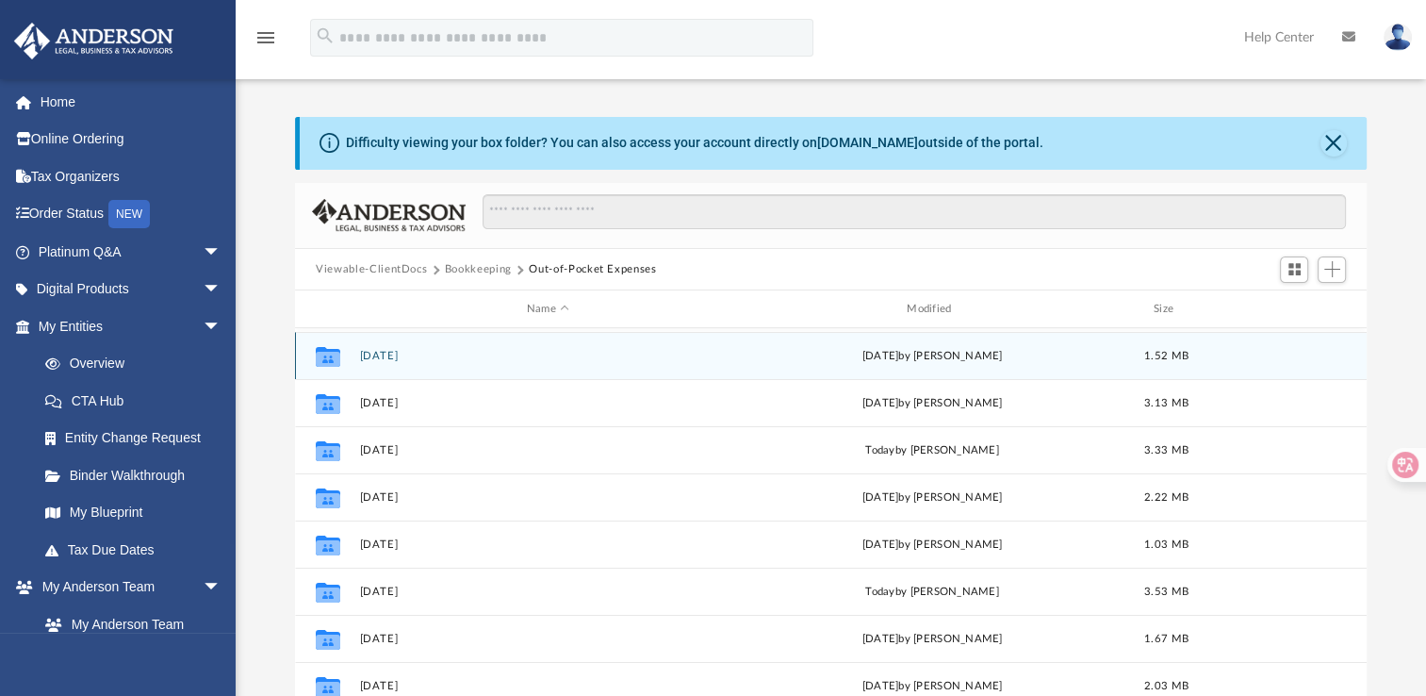
scroll to position [185, 0]
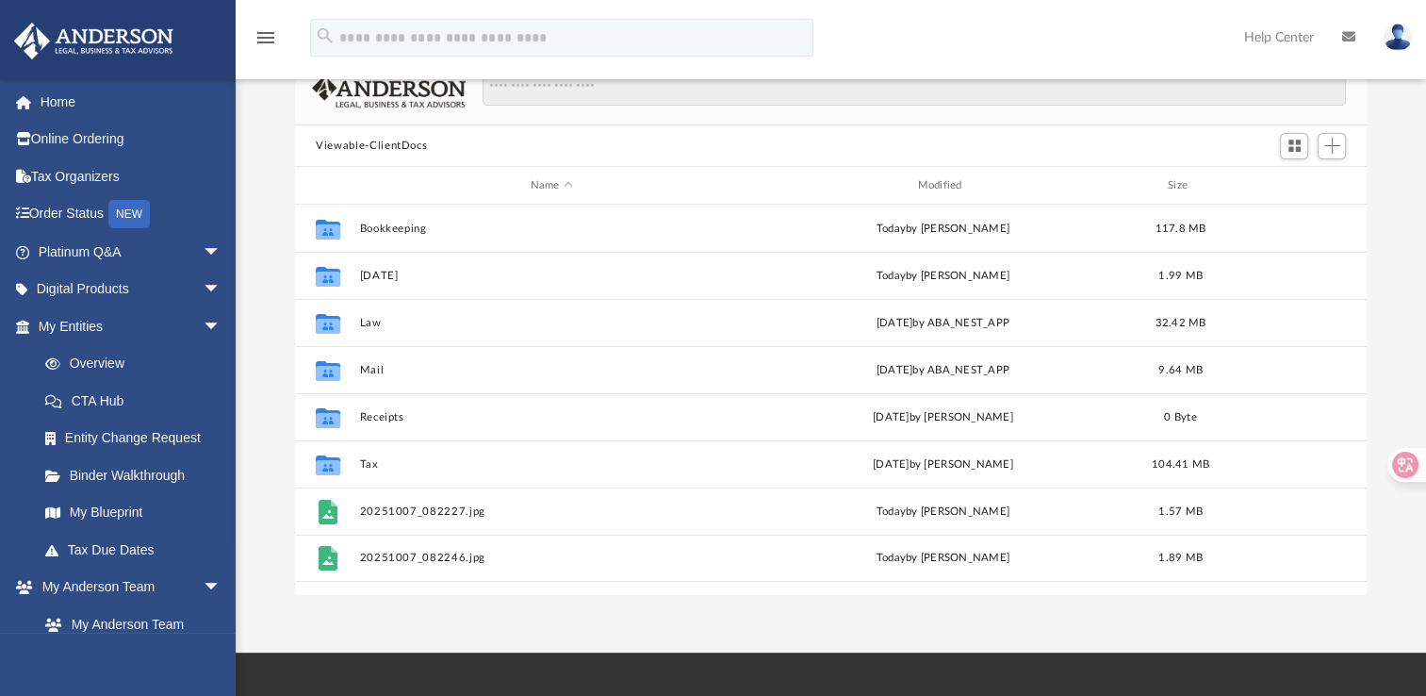
scroll to position [138, 0]
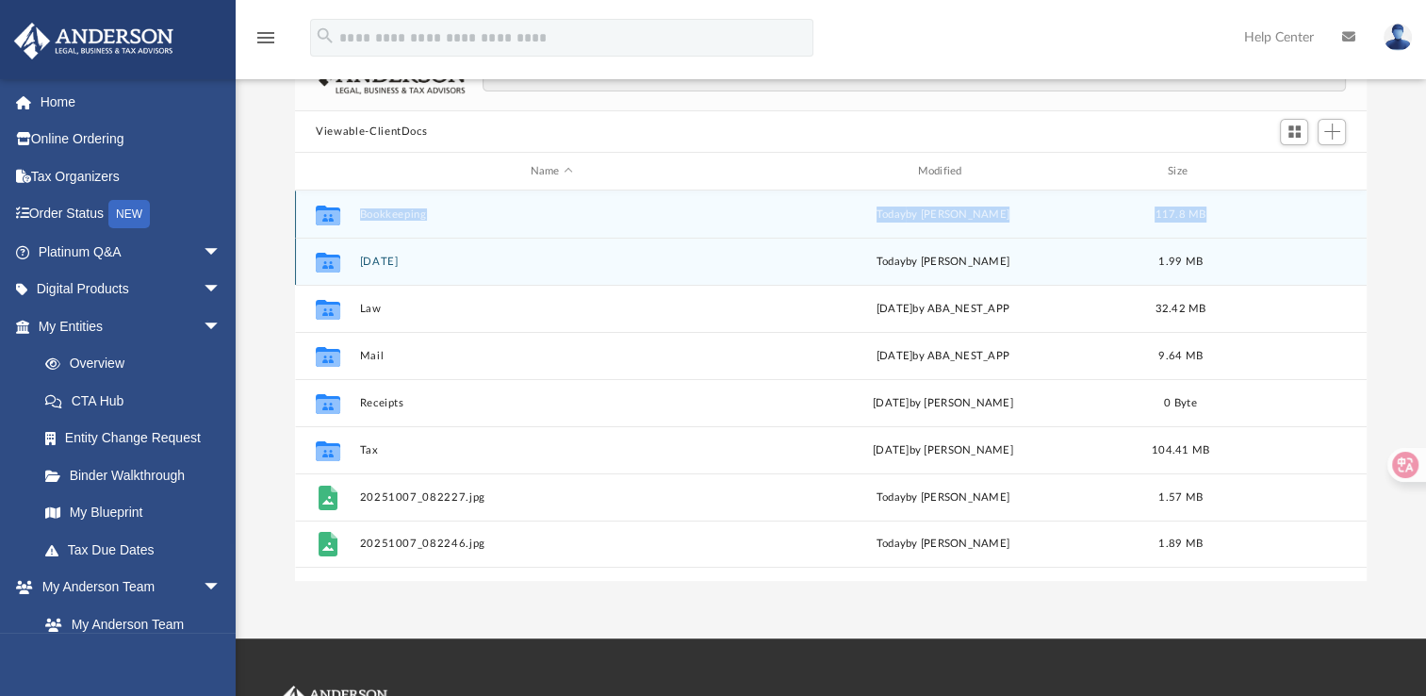
drag, startPoint x: 320, startPoint y: 262, endPoint x: 349, endPoint y: 197, distance: 71.3
click at [349, 197] on div "Collaborated Folder Bookkeeping today by Jennifer Schultz 117.8 MB Collaborated…" at bounding box center [831, 378] width 1072 height 377
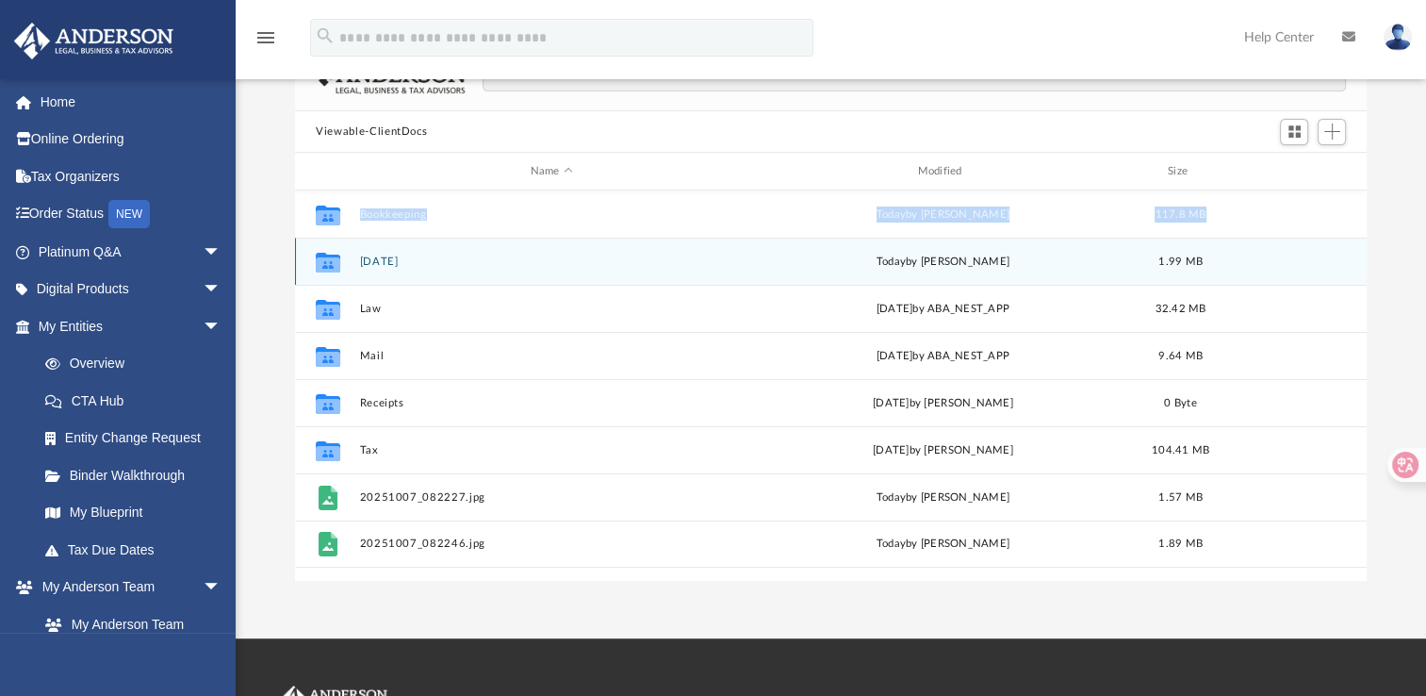
drag, startPoint x: 349, startPoint y: 197, endPoint x: 320, endPoint y: 270, distance: 78.3
click at [320, 270] on icon "grid" at bounding box center [328, 264] width 25 height 15
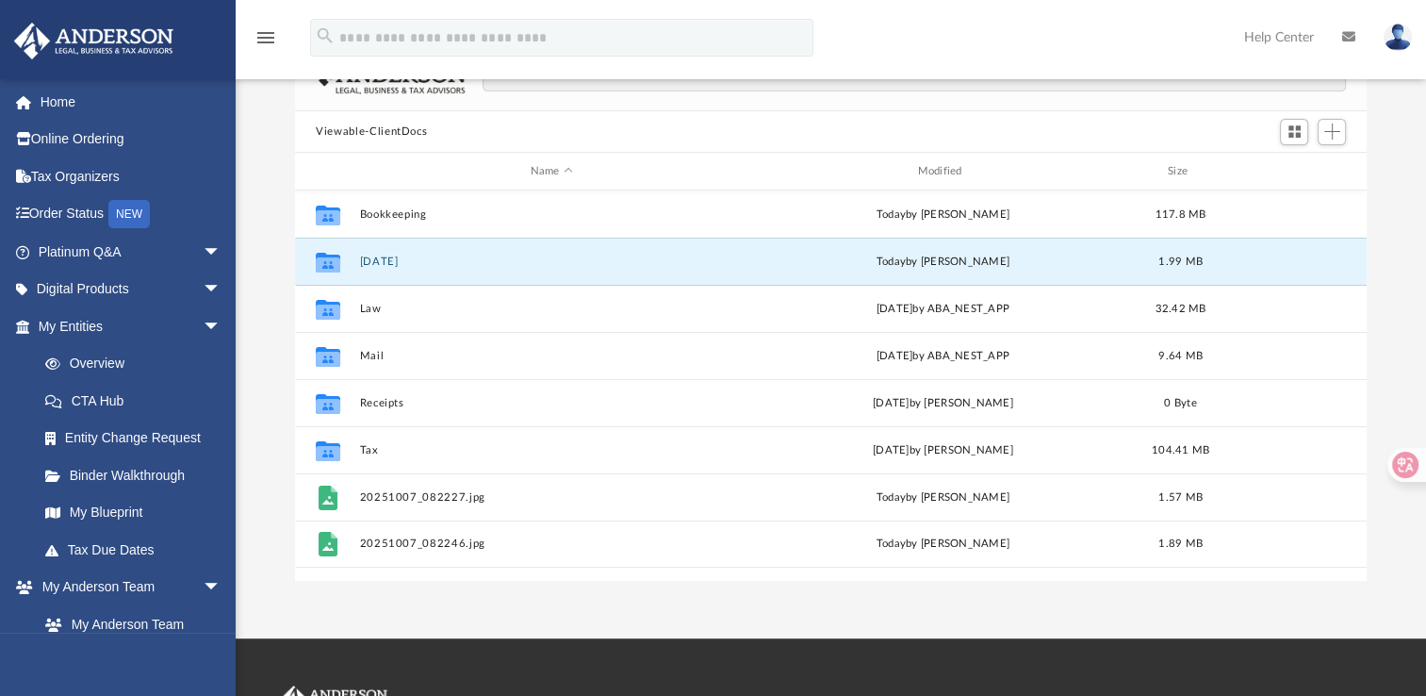
click at [1407, 266] on div "Difficulty viewing your box folder? You can also access your account directly o…" at bounding box center [831, 280] width 1191 height 602
click at [399, 256] on button "June 2025" at bounding box center [552, 261] width 384 height 12
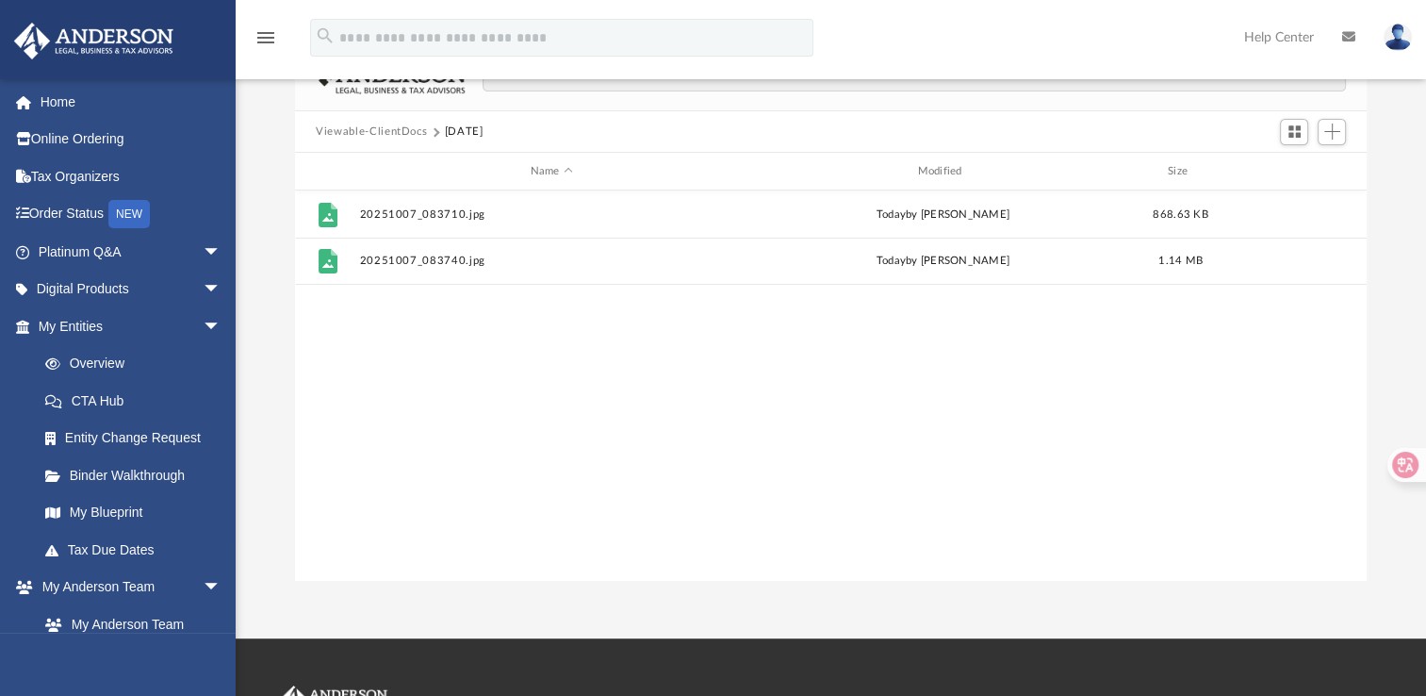
click at [407, 132] on button "Viewable-ClientDocs" at bounding box center [371, 131] width 111 height 17
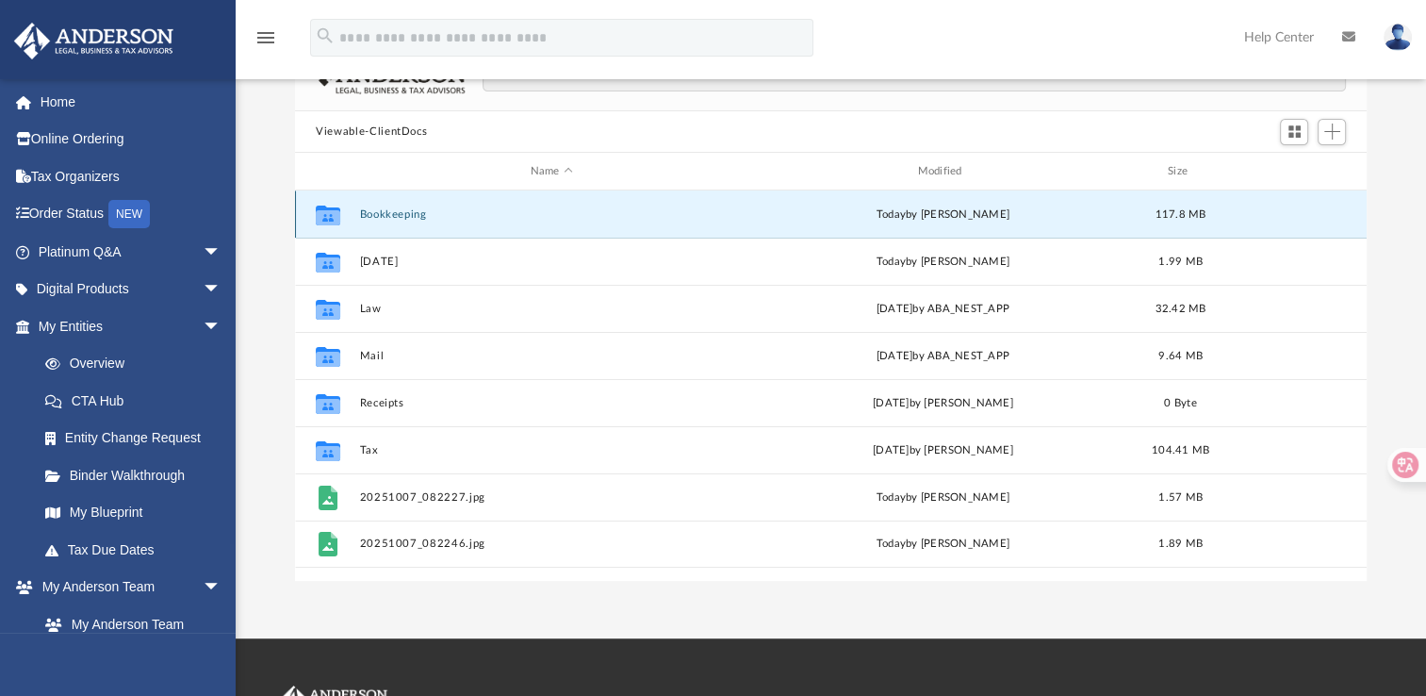
click at [396, 217] on button "Bookkeeping" at bounding box center [552, 214] width 384 height 12
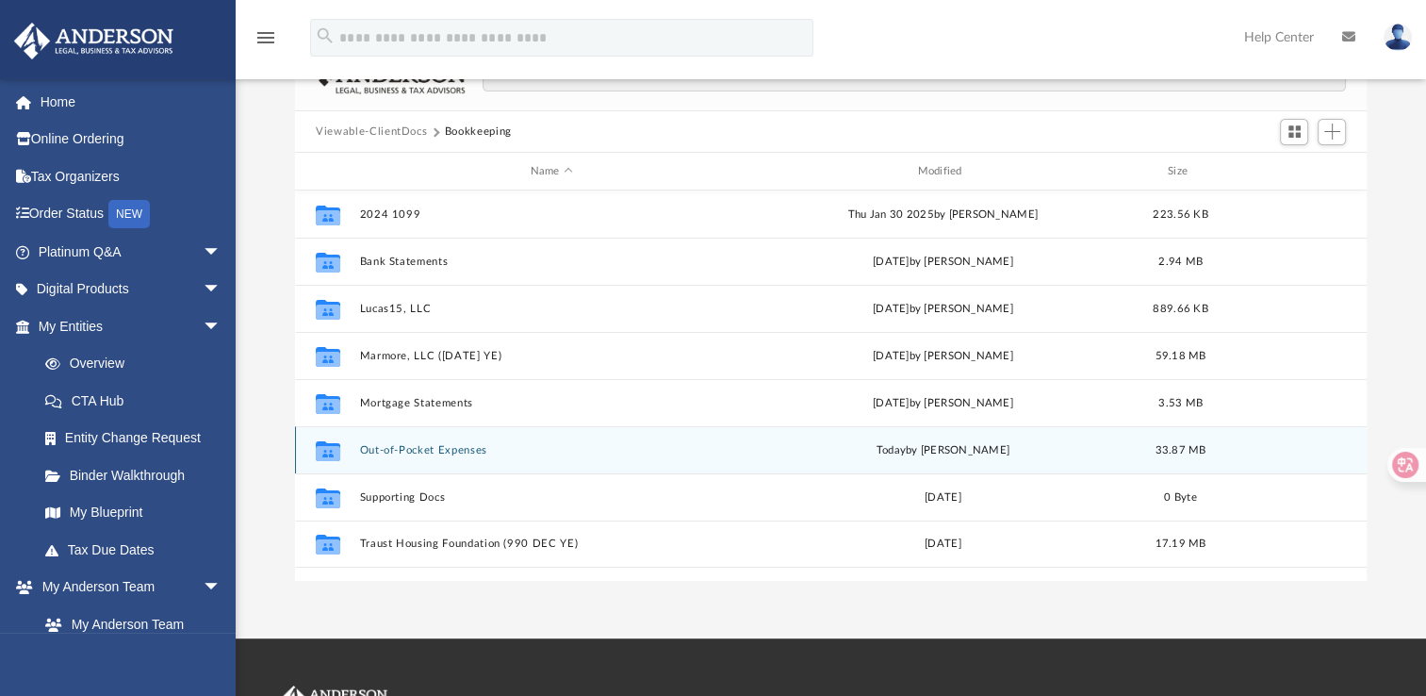
click at [407, 457] on div "Collaborated Folder Out-of-Pocket Expenses today by Jennifer Schultz 33.87 MB" at bounding box center [831, 449] width 1072 height 47
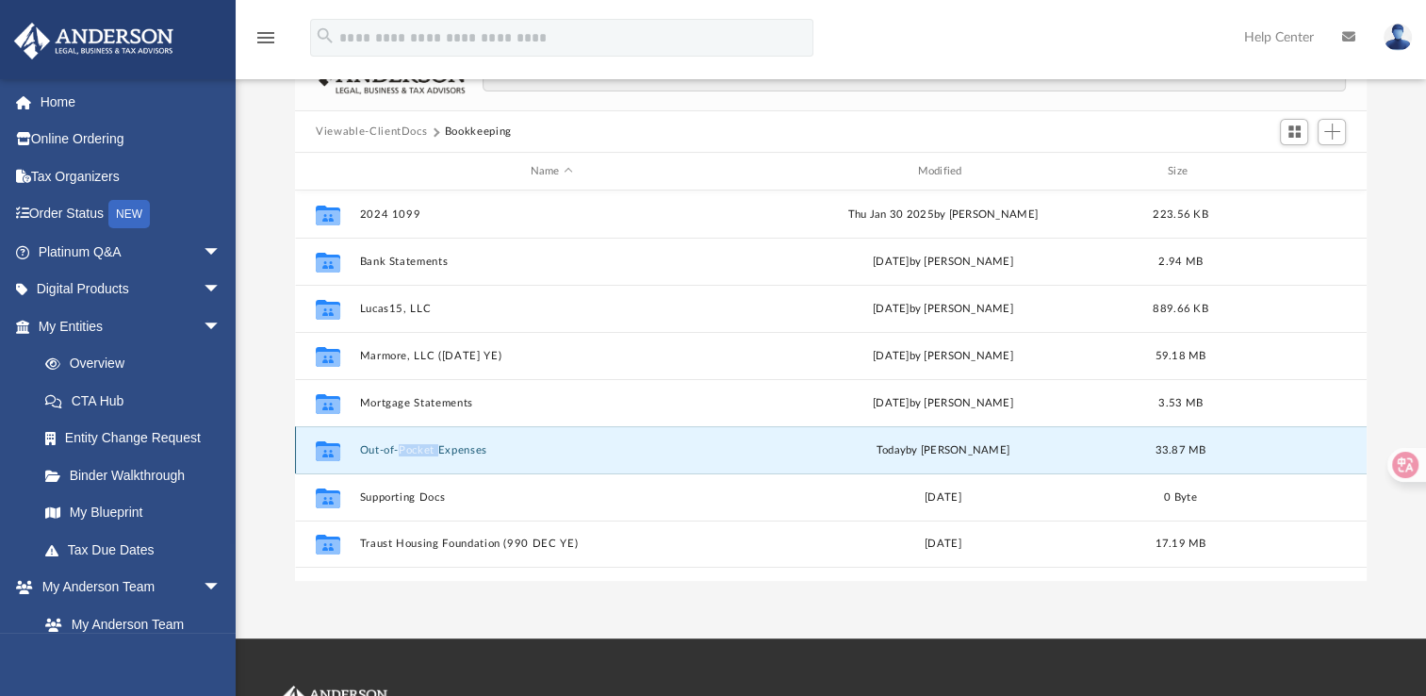
click at [407, 457] on div "Collaborated Folder Out-of-Pocket Expenses today by Jennifer Schultz 33.87 MB" at bounding box center [831, 449] width 1072 height 47
drag, startPoint x: 407, startPoint y: 457, endPoint x: 327, endPoint y: 453, distance: 80.2
click at [327, 453] on g "grid" at bounding box center [328, 451] width 25 height 20
click at [471, 448] on button "Out-of-Pocket Expenses" at bounding box center [552, 450] width 384 height 12
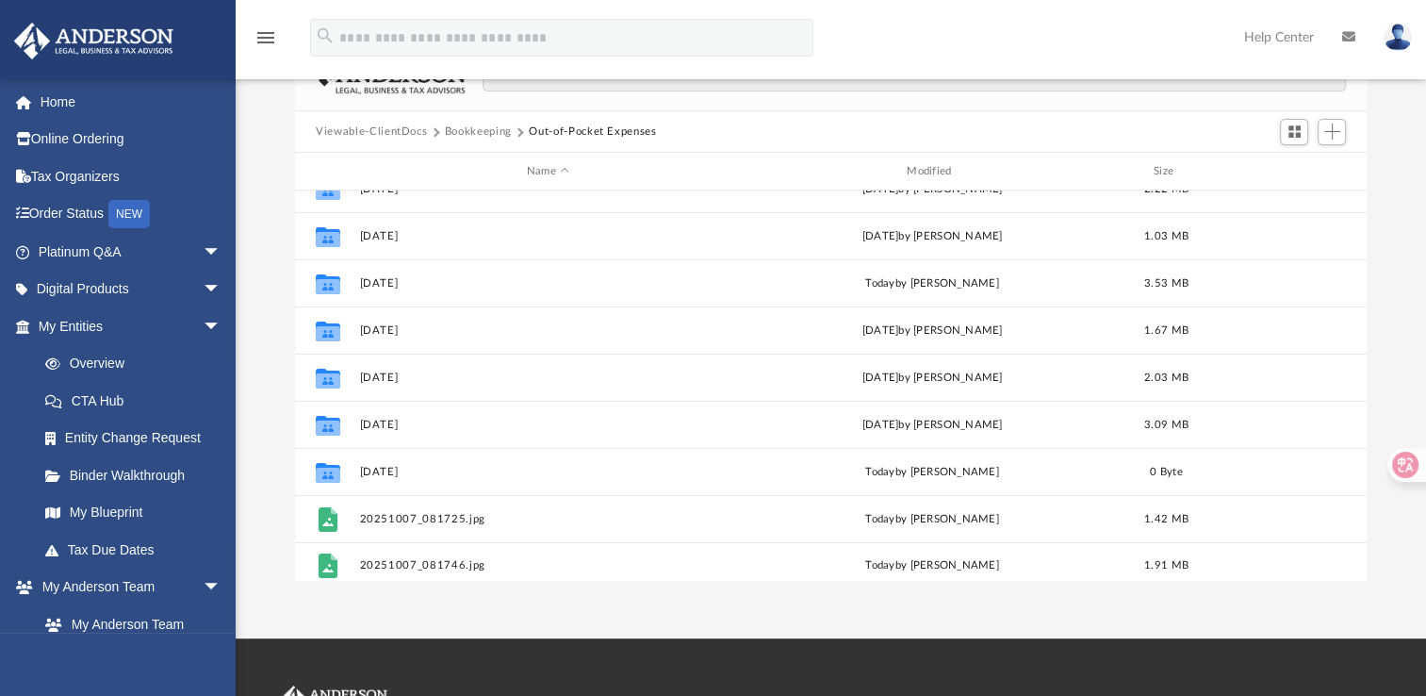
scroll to position [411, 0]
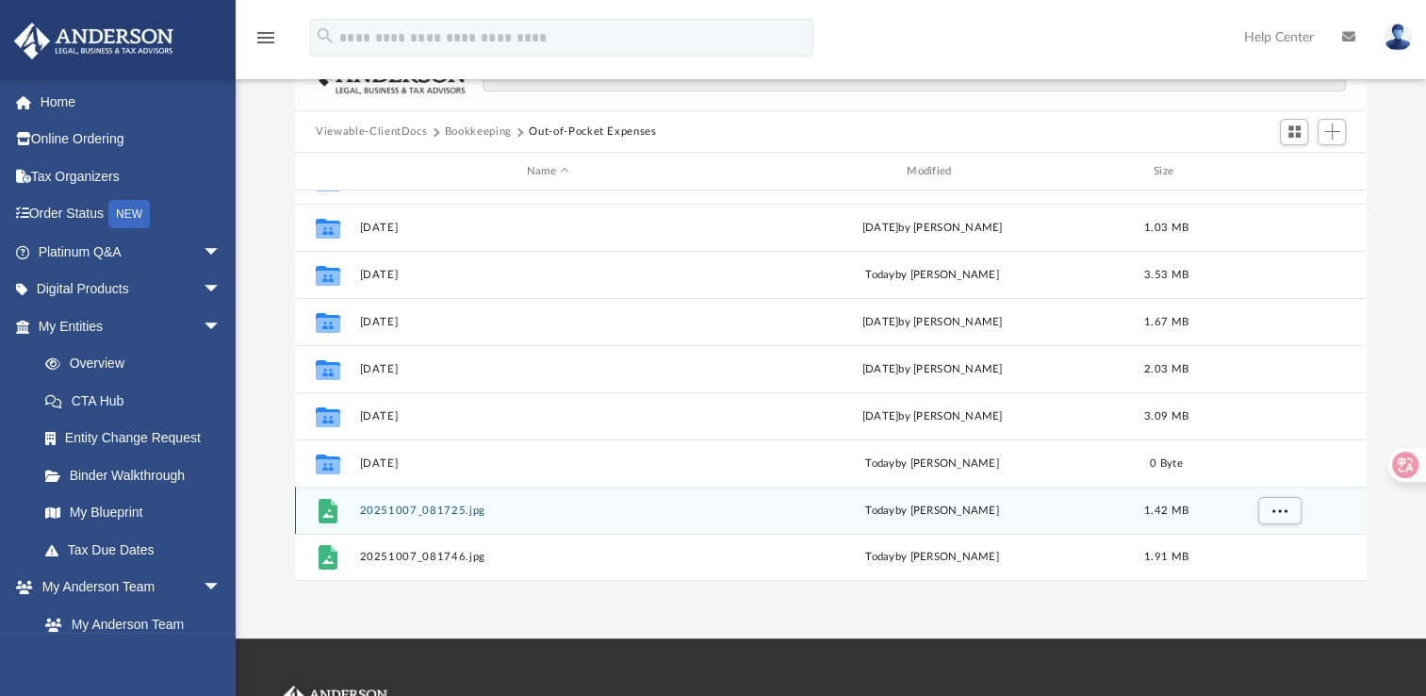
click at [386, 500] on div "File 20251007_081725.jpg today by Jennifer Schultz 1.42 MB" at bounding box center [831, 509] width 1072 height 47
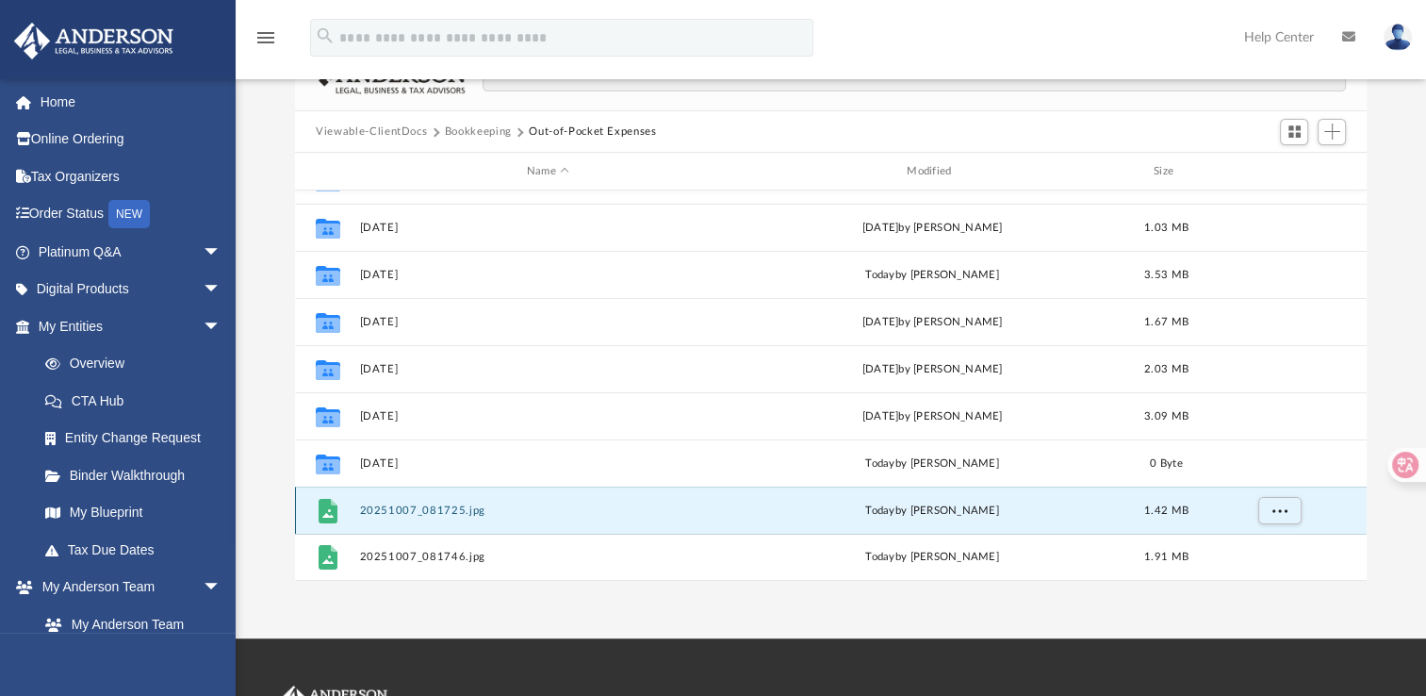
click at [386, 500] on div "File 20251007_081725.jpg today by Jennifer Schultz 1.42 MB" at bounding box center [831, 509] width 1072 height 47
drag, startPoint x: 386, startPoint y: 500, endPoint x: 335, endPoint y: 513, distance: 52.6
click at [335, 513] on icon "grid" at bounding box center [328, 511] width 19 height 25
click at [333, 513] on icon "grid" at bounding box center [328, 511] width 19 height 25
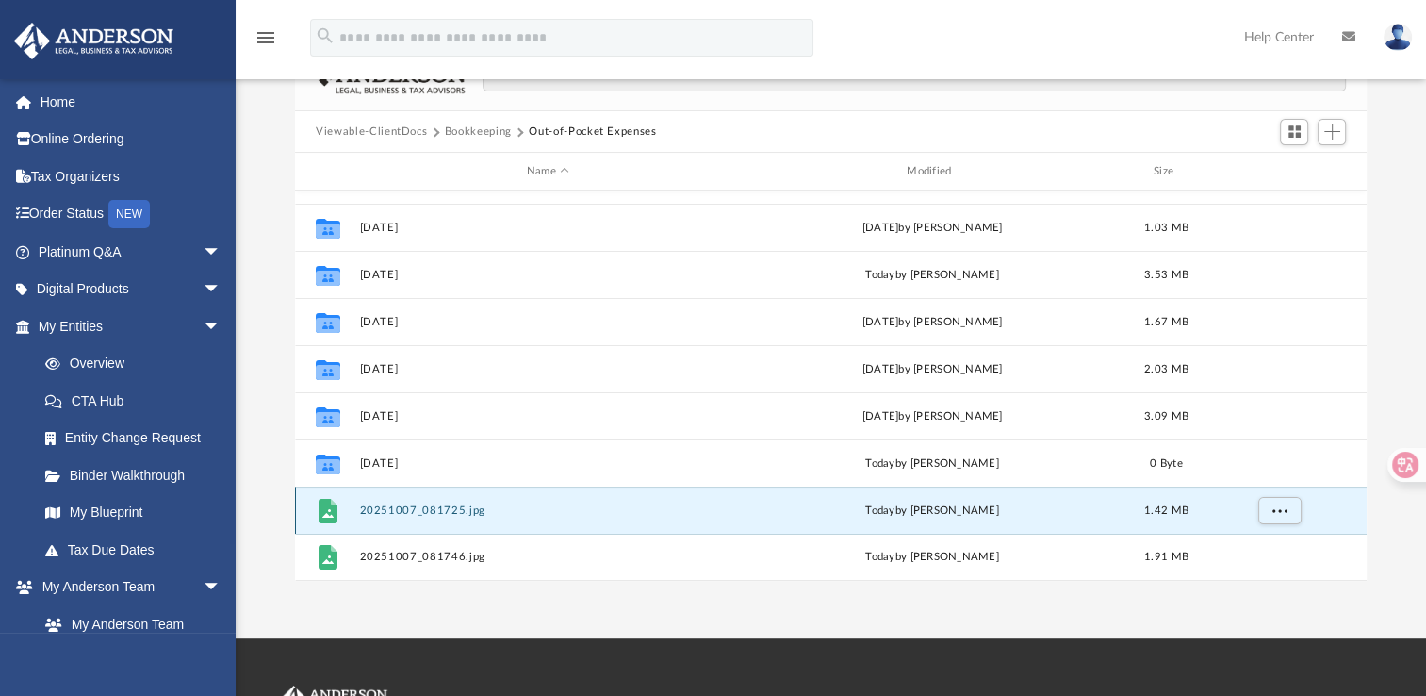
click at [398, 506] on button "20251007_081725.jpg" at bounding box center [548, 510] width 376 height 12
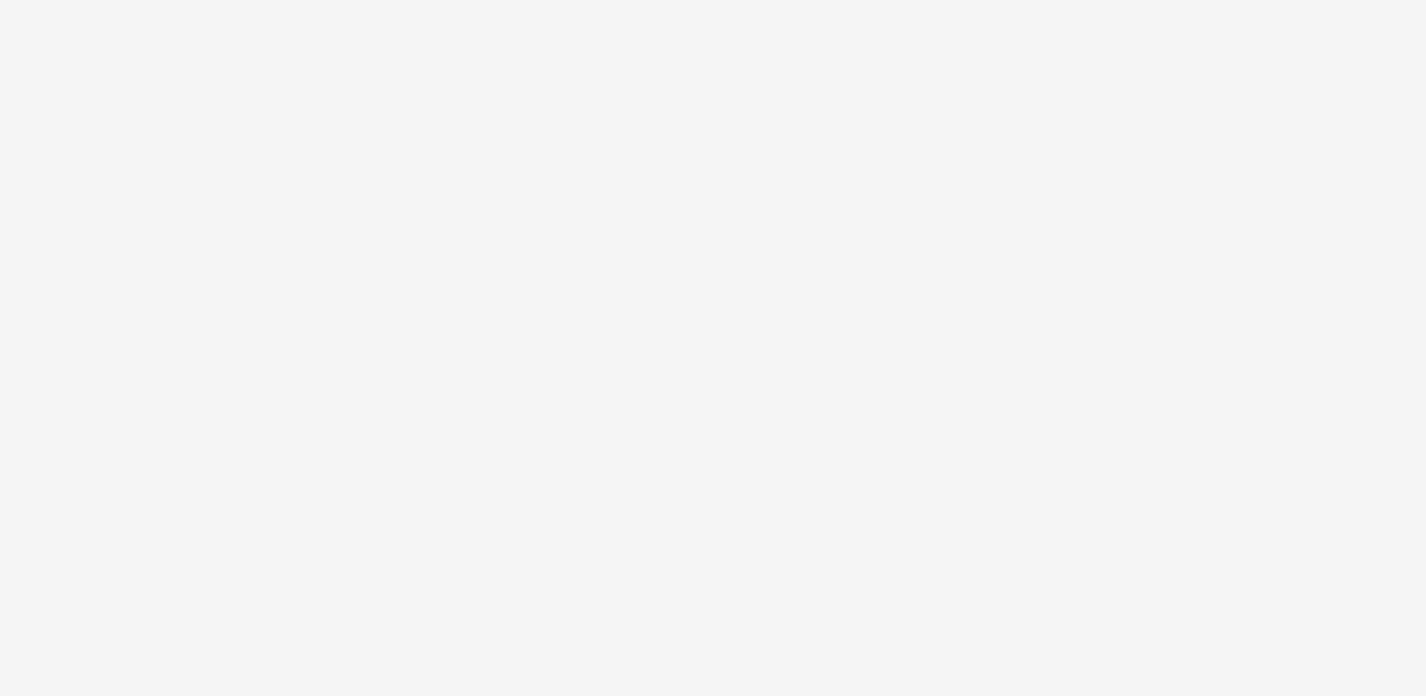
scroll to position [135, 0]
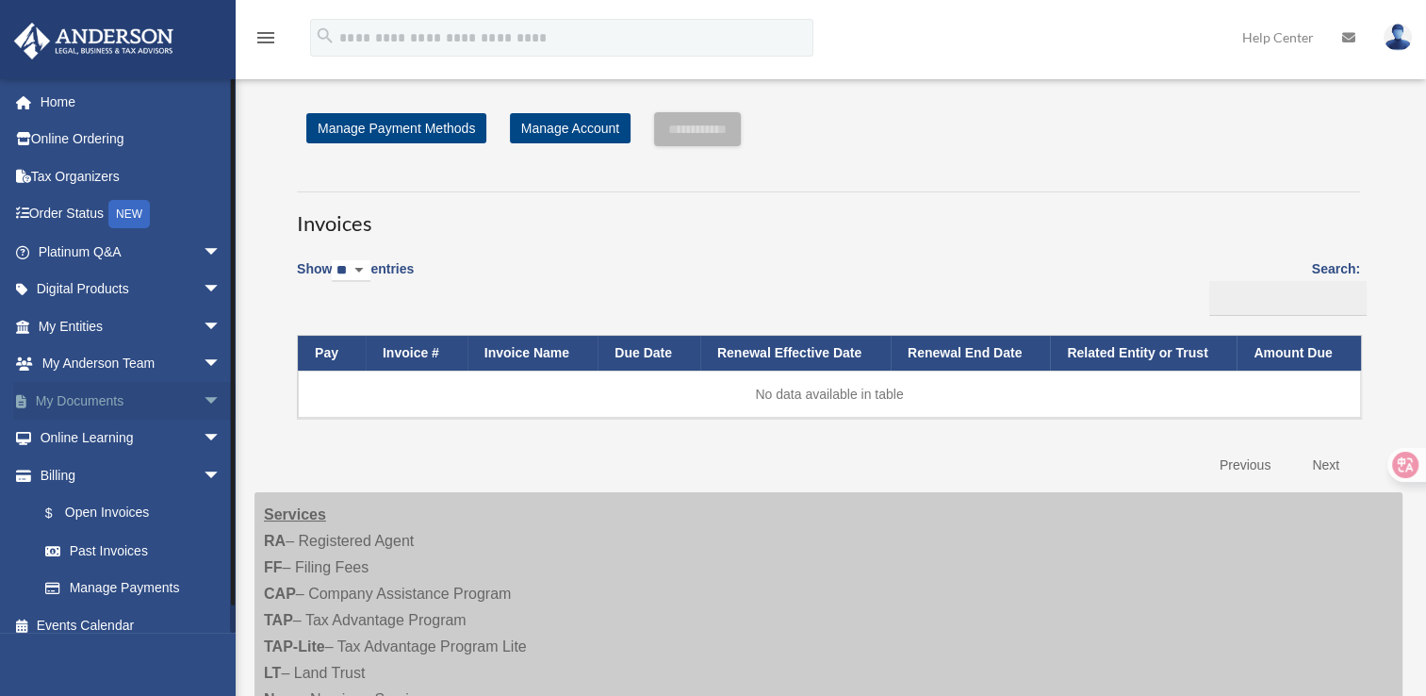
click at [95, 405] on link "My Documents arrow_drop_down" at bounding box center [131, 401] width 237 height 38
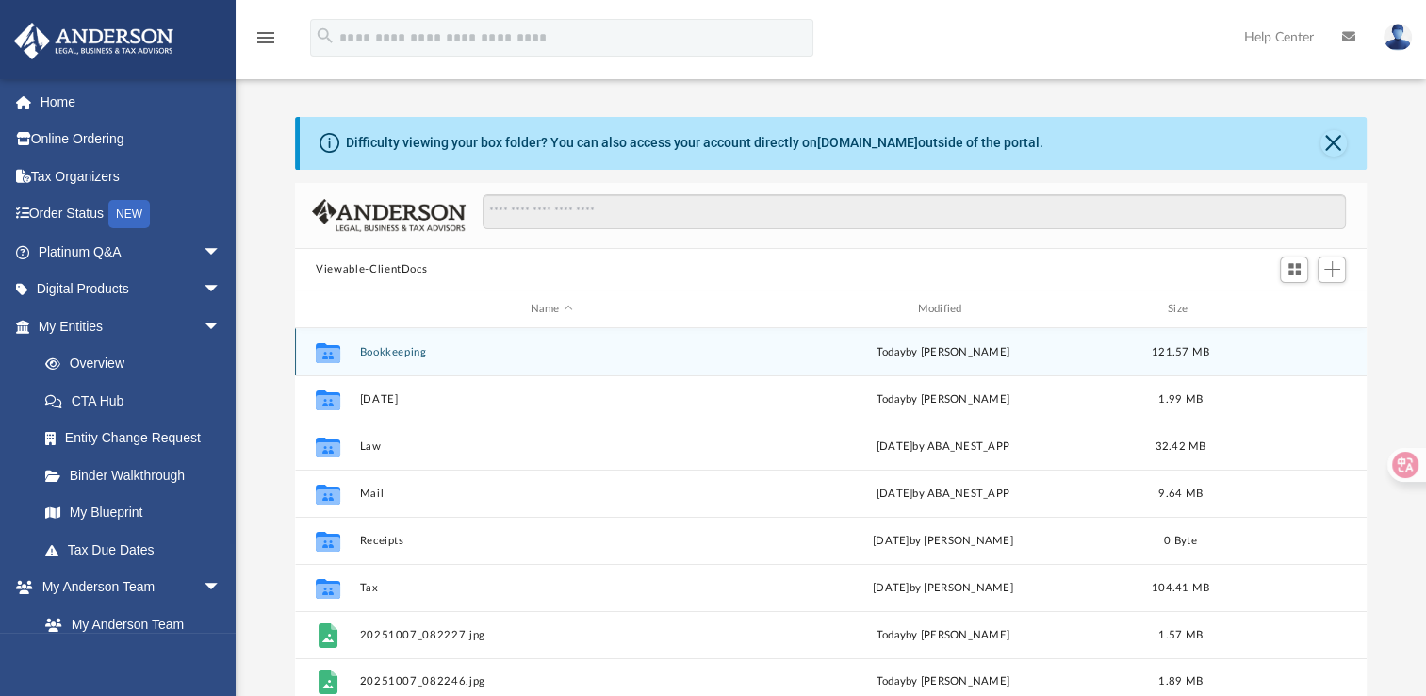
scroll to position [414, 1056]
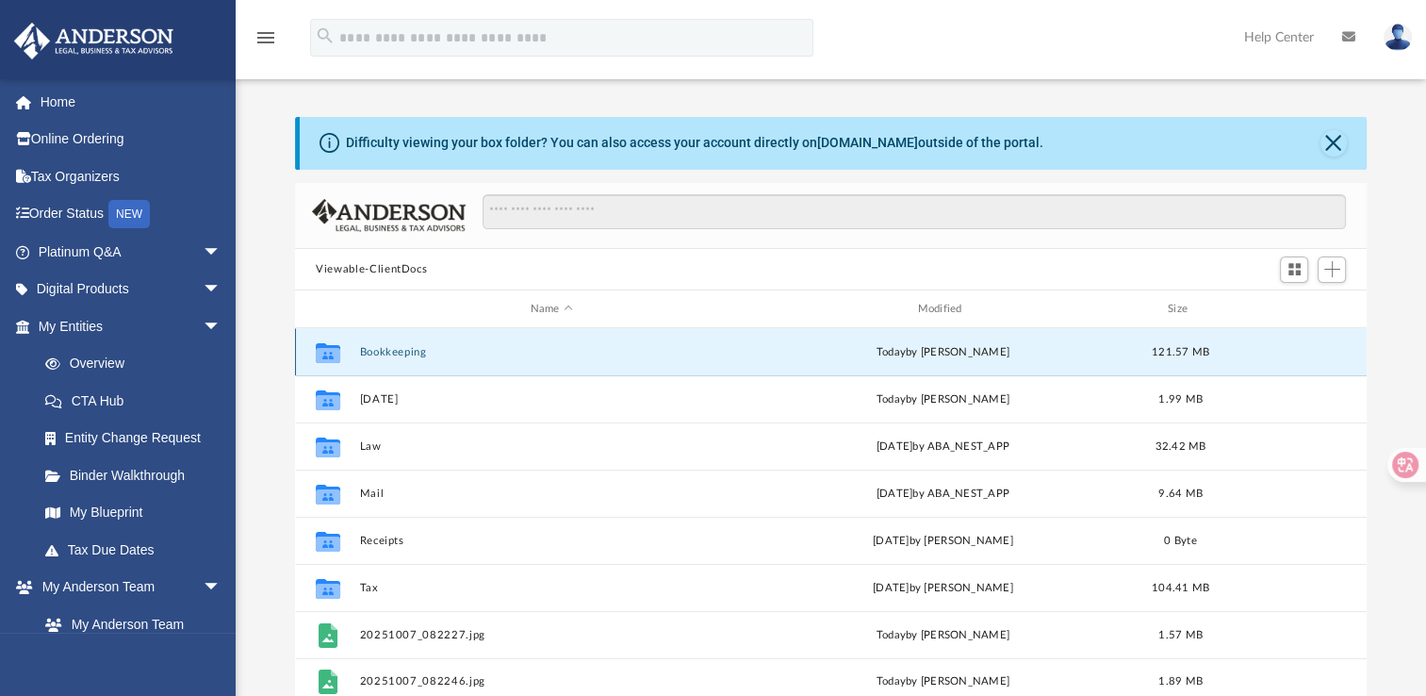
click at [393, 351] on button "Bookkeeping" at bounding box center [552, 352] width 384 height 12
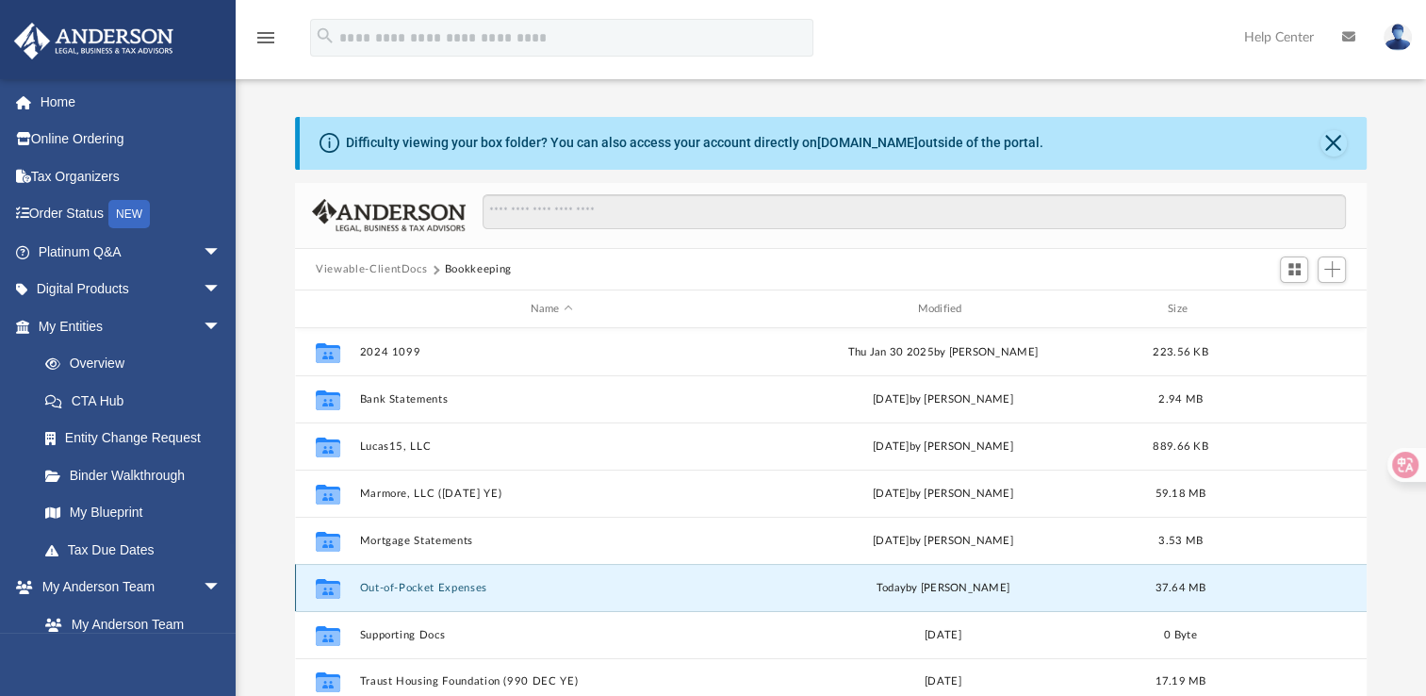
click at [389, 588] on button "Out-of-Pocket Expenses" at bounding box center [552, 588] width 384 height 12
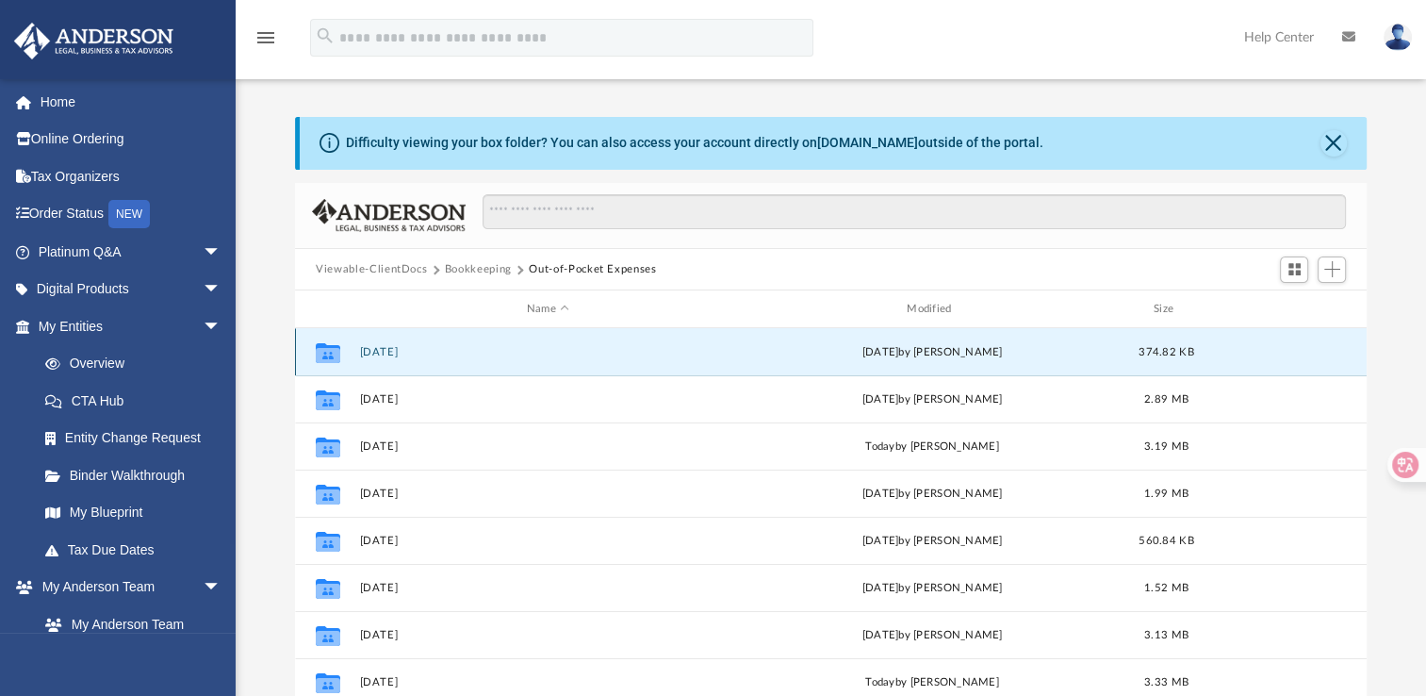
click at [381, 353] on button "April 2025" at bounding box center [548, 352] width 376 height 12
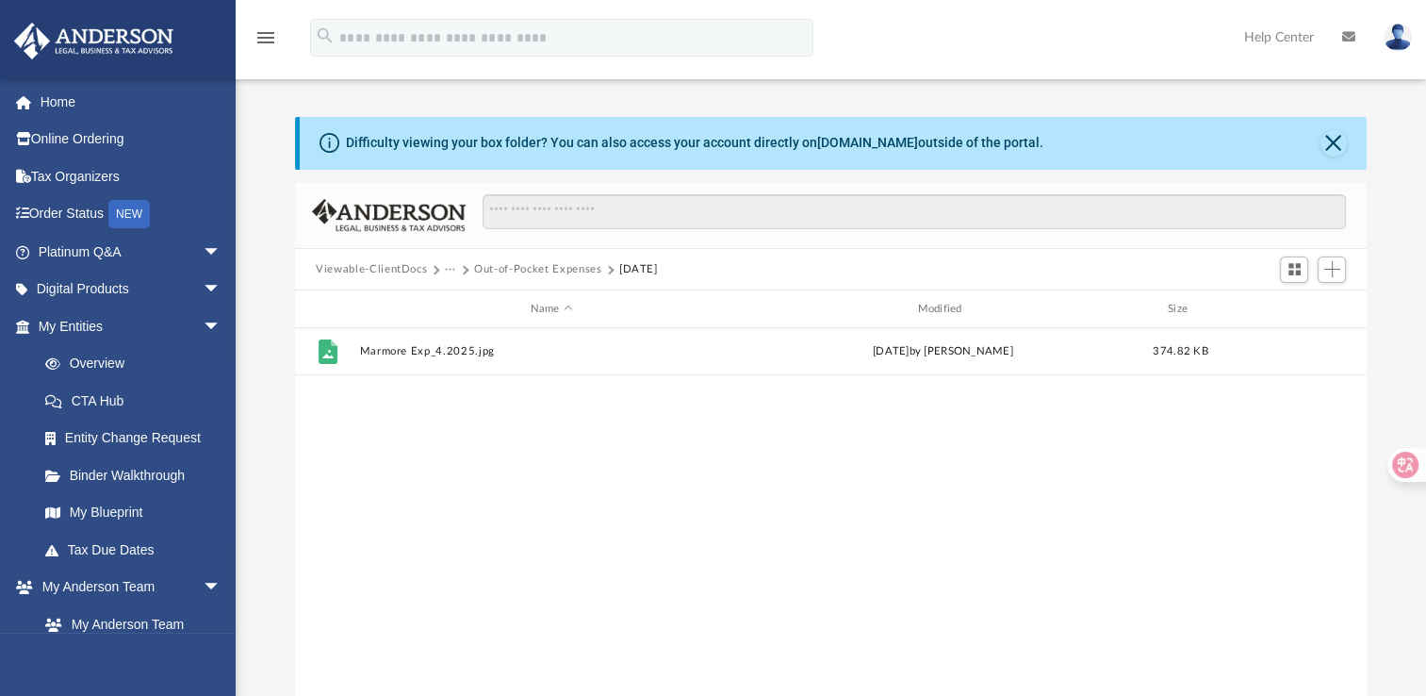
click at [524, 270] on button "Out-of-Pocket Expenses" at bounding box center [537, 269] width 127 height 17
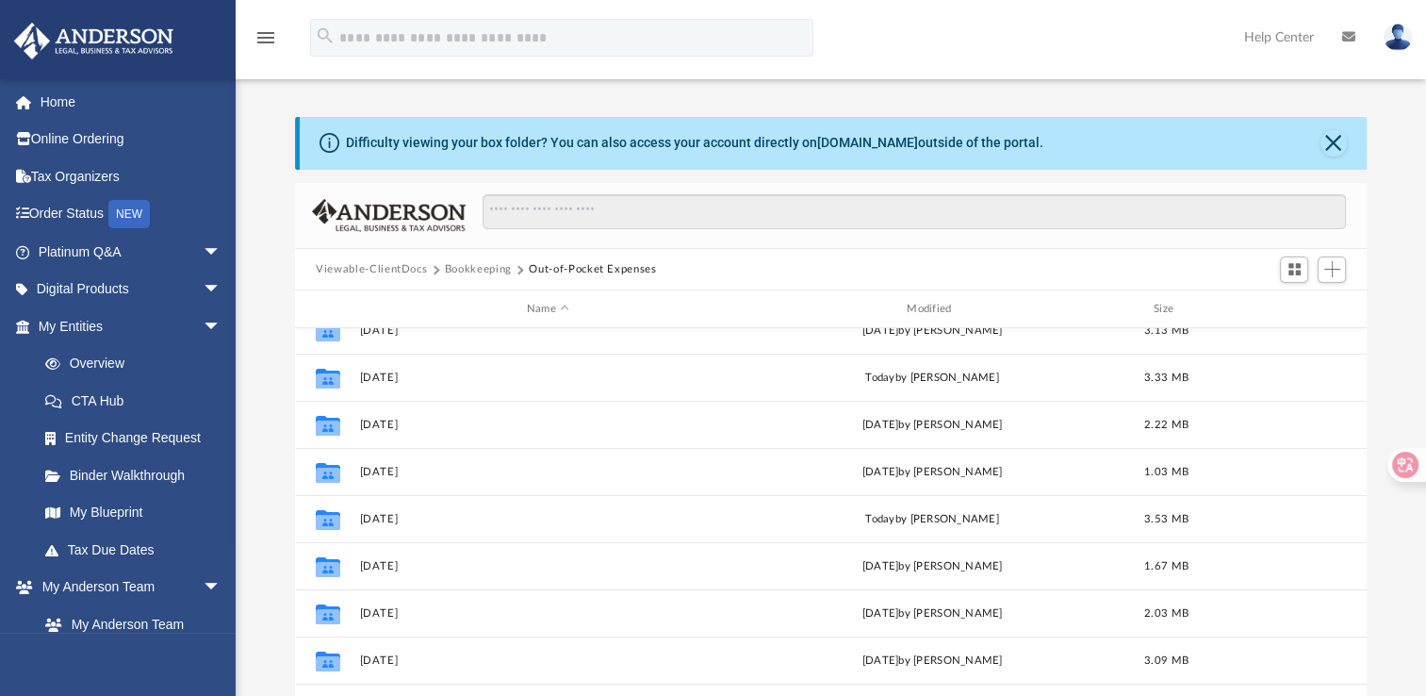
scroll to position [307, 0]
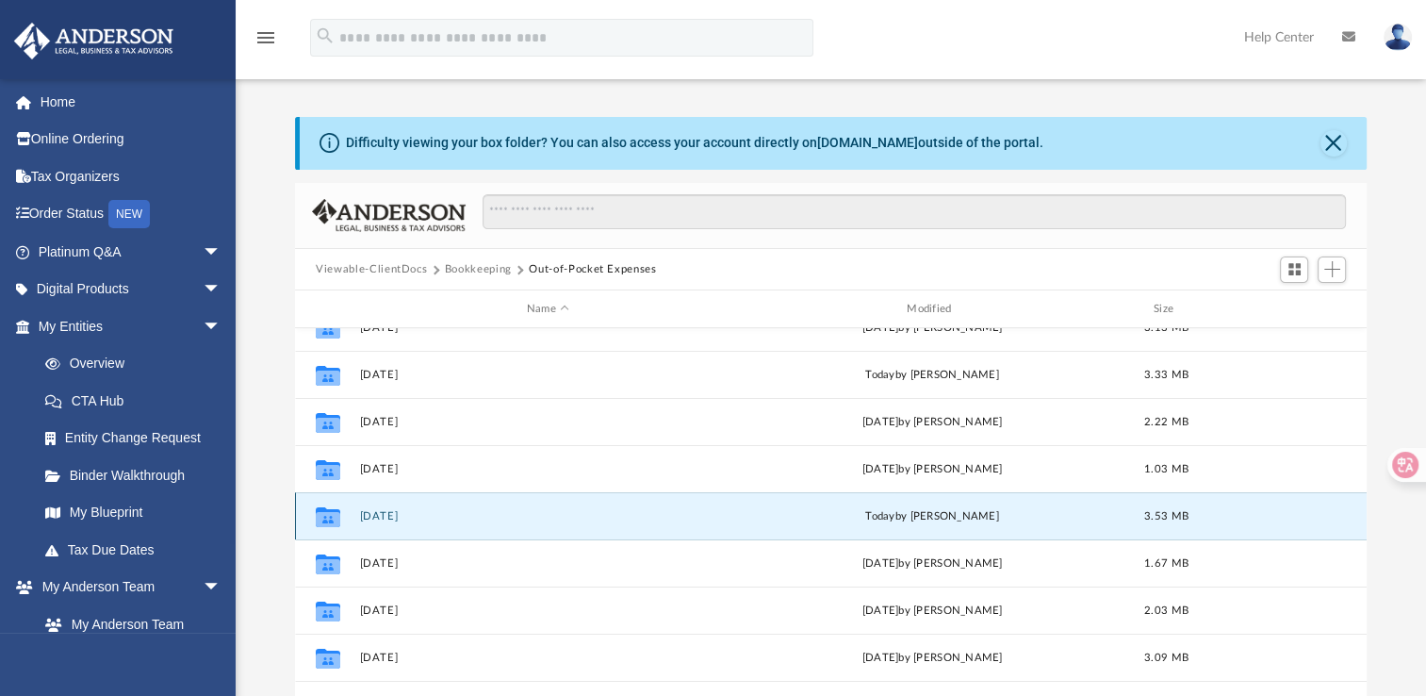
click at [383, 513] on button "May 2025" at bounding box center [548, 516] width 376 height 12
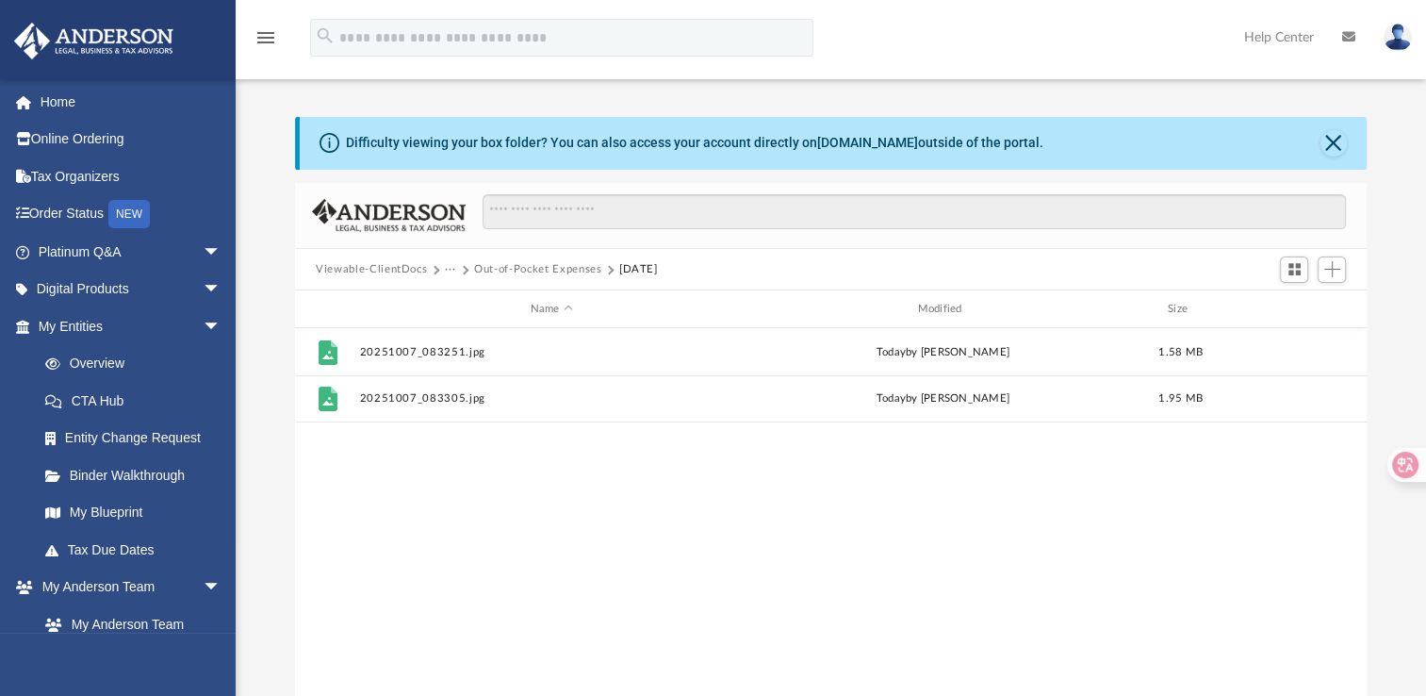
scroll to position [0, 0]
click at [505, 264] on button "Out-of-Pocket Expenses" at bounding box center [537, 269] width 127 height 17
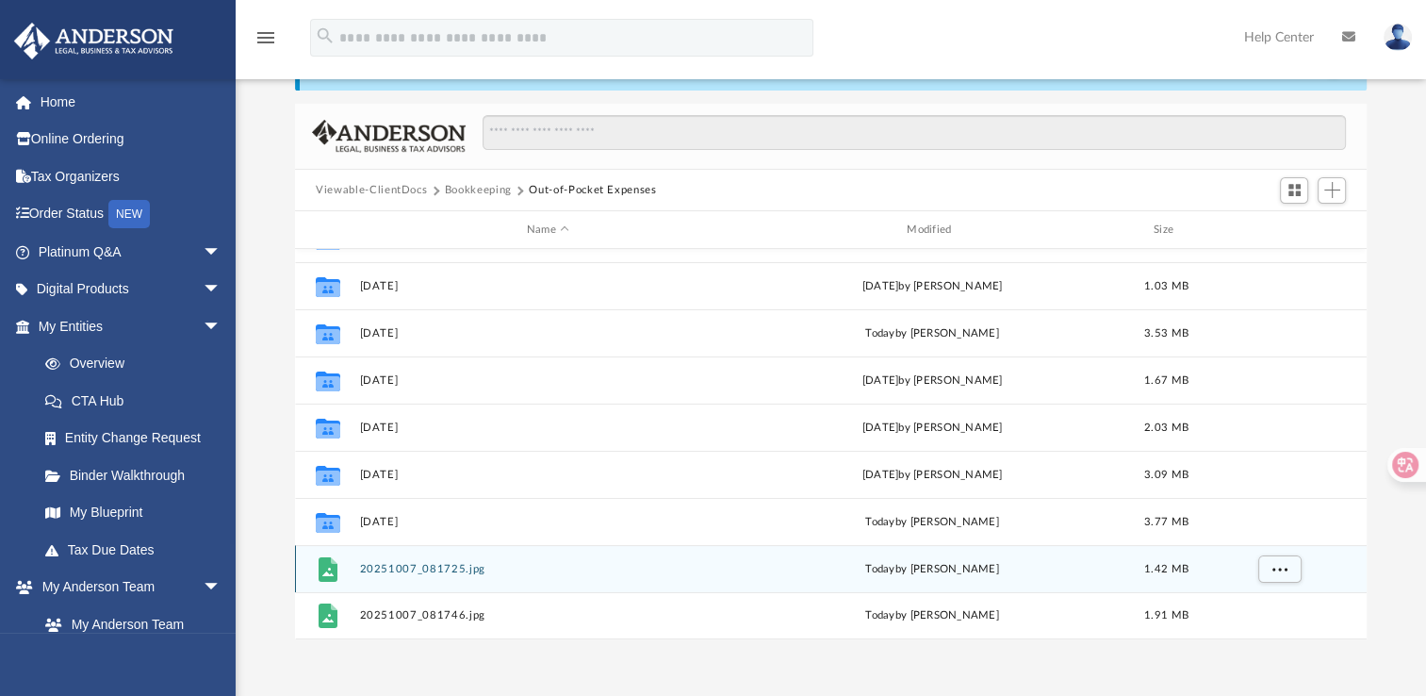
scroll to position [79, 0]
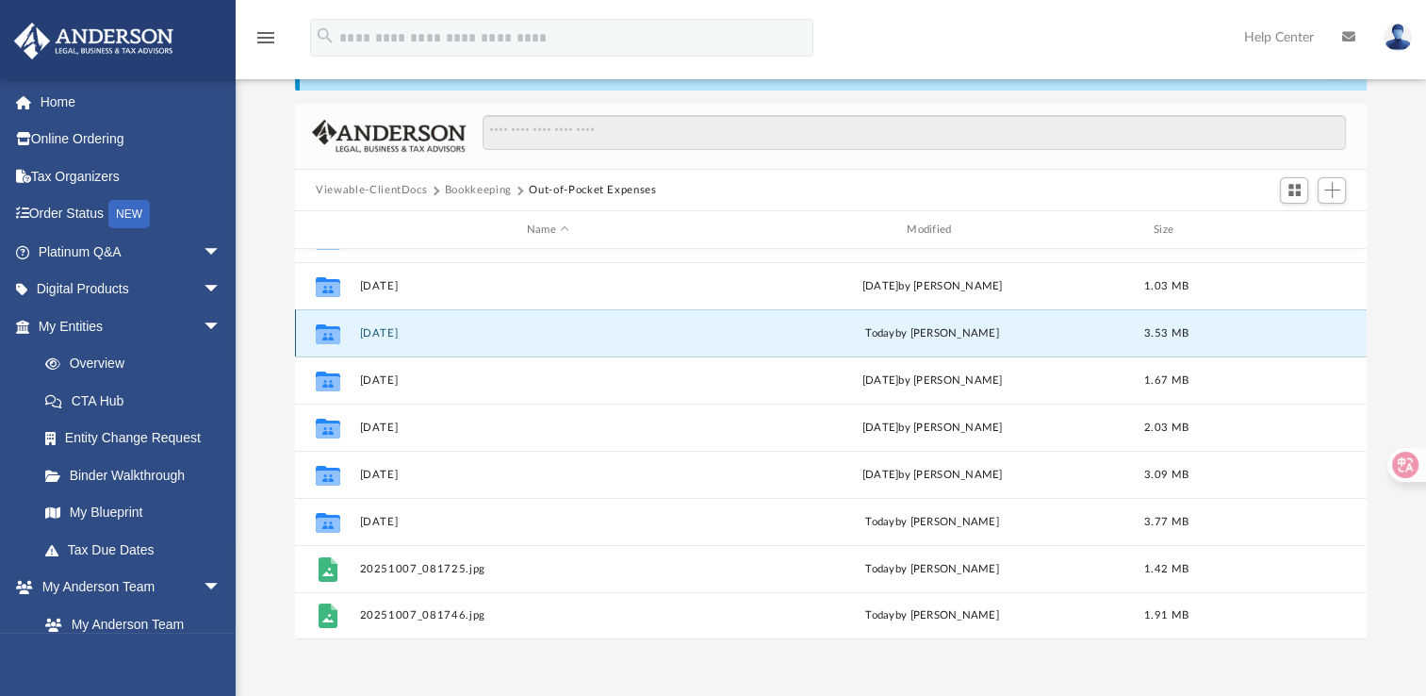
click at [404, 331] on button "[DATE]" at bounding box center [548, 333] width 376 height 12
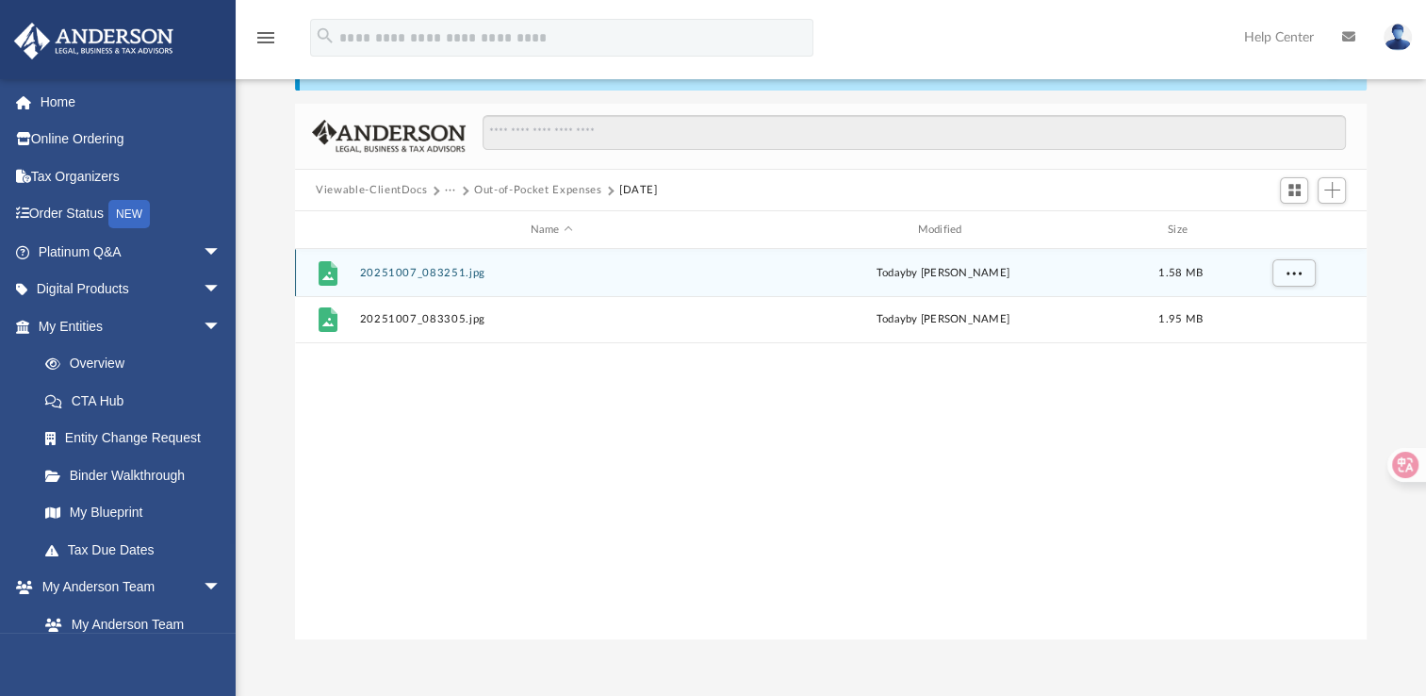
click at [423, 280] on div "File 20251007_083251.jpg today by Jennifer Schultz 1.58 MB" at bounding box center [831, 272] width 1072 height 47
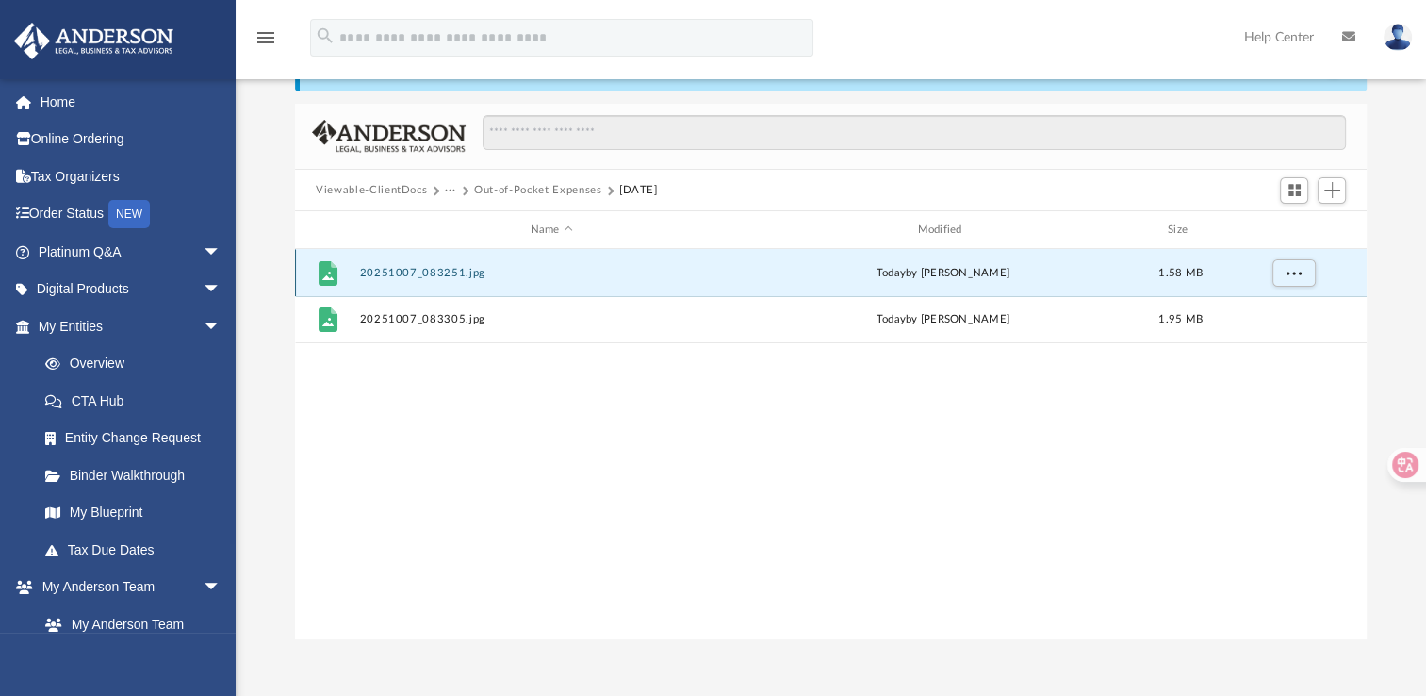
click at [427, 274] on button "20251007_083251.jpg" at bounding box center [552, 273] width 384 height 12
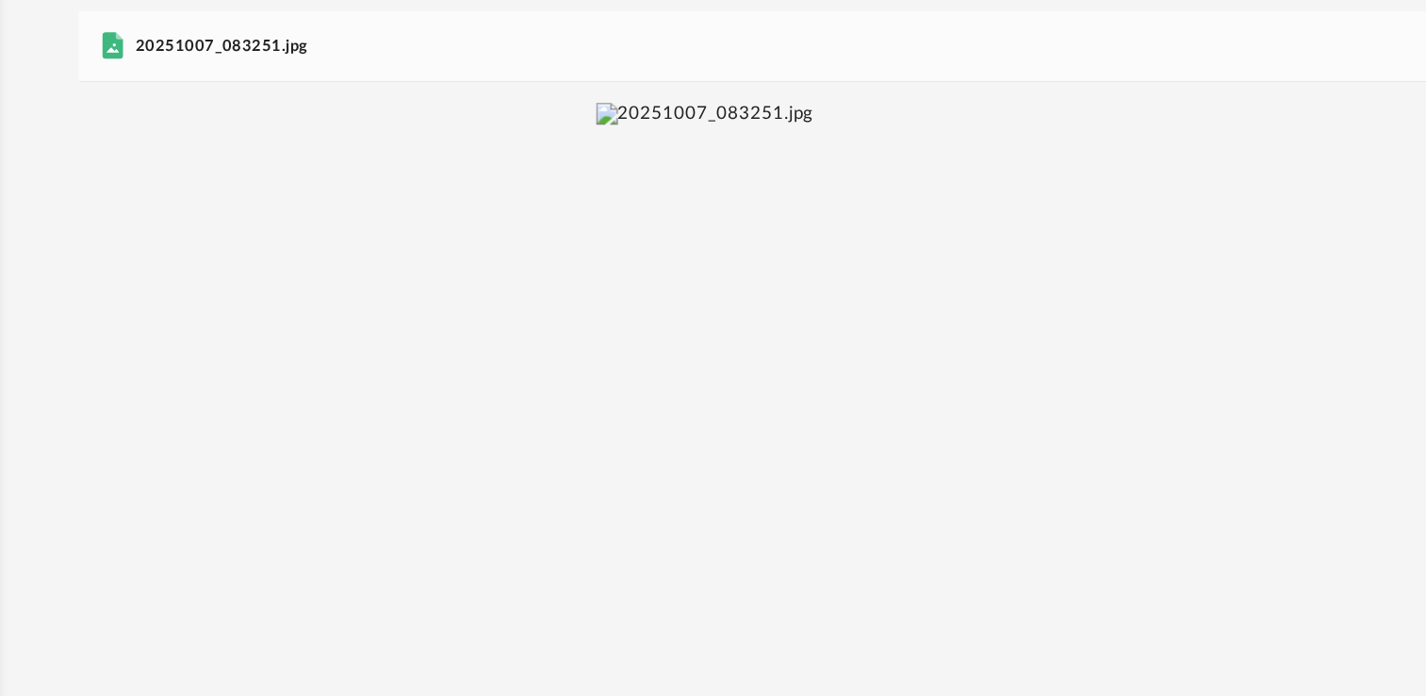
scroll to position [79, 0]
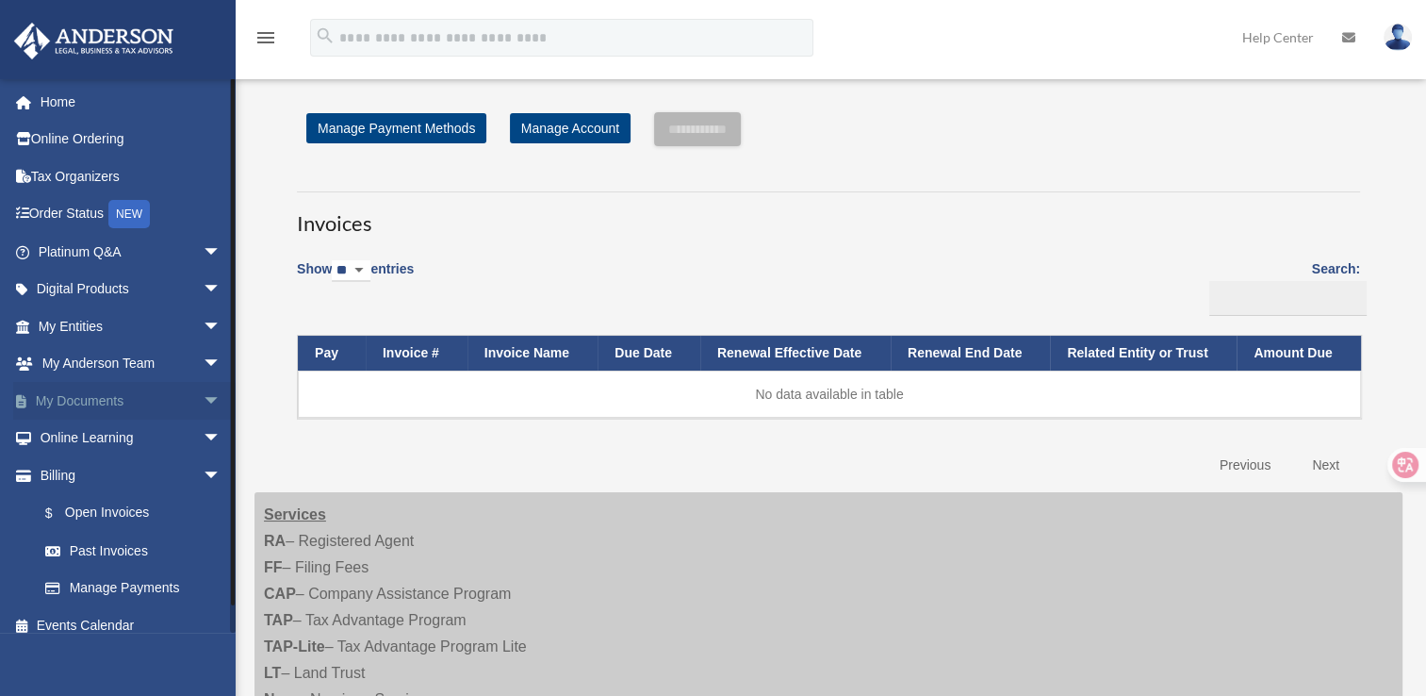
click at [203, 402] on span "arrow_drop_down" at bounding box center [222, 401] width 38 height 39
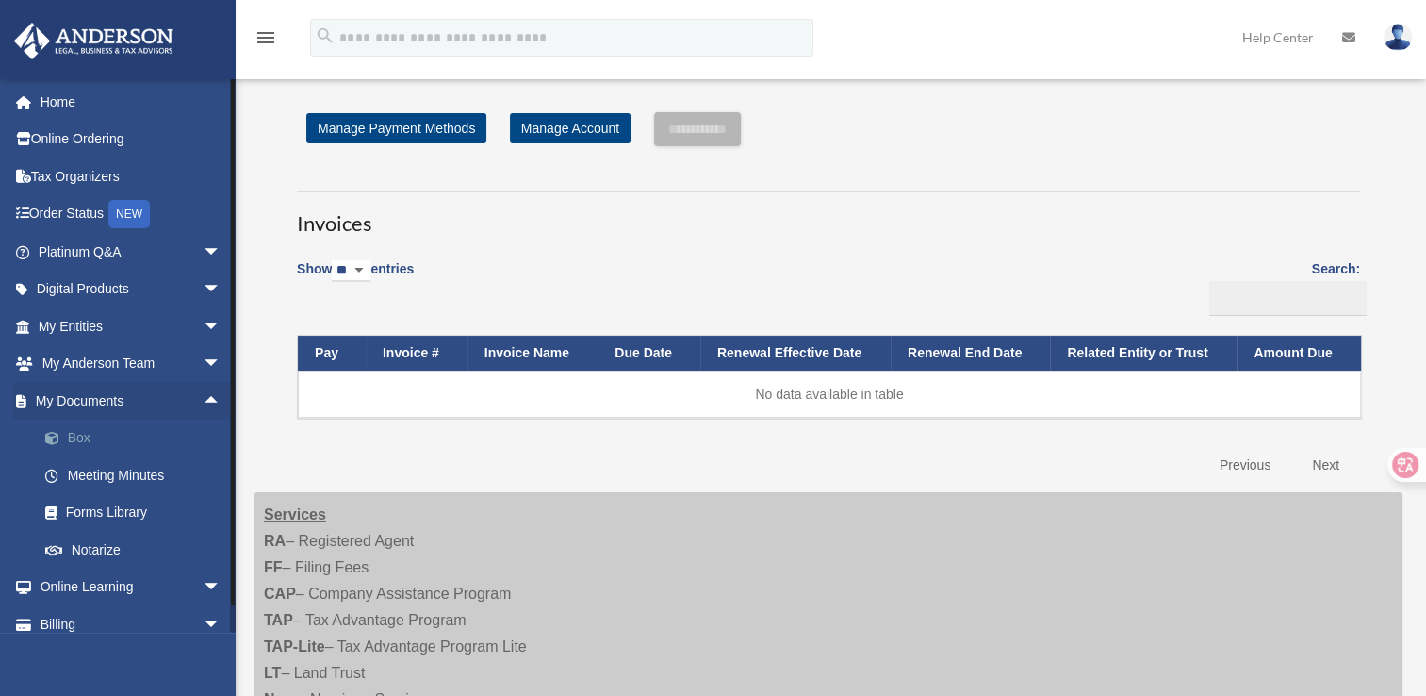
click at [76, 439] on link "Box" at bounding box center [137, 439] width 223 height 38
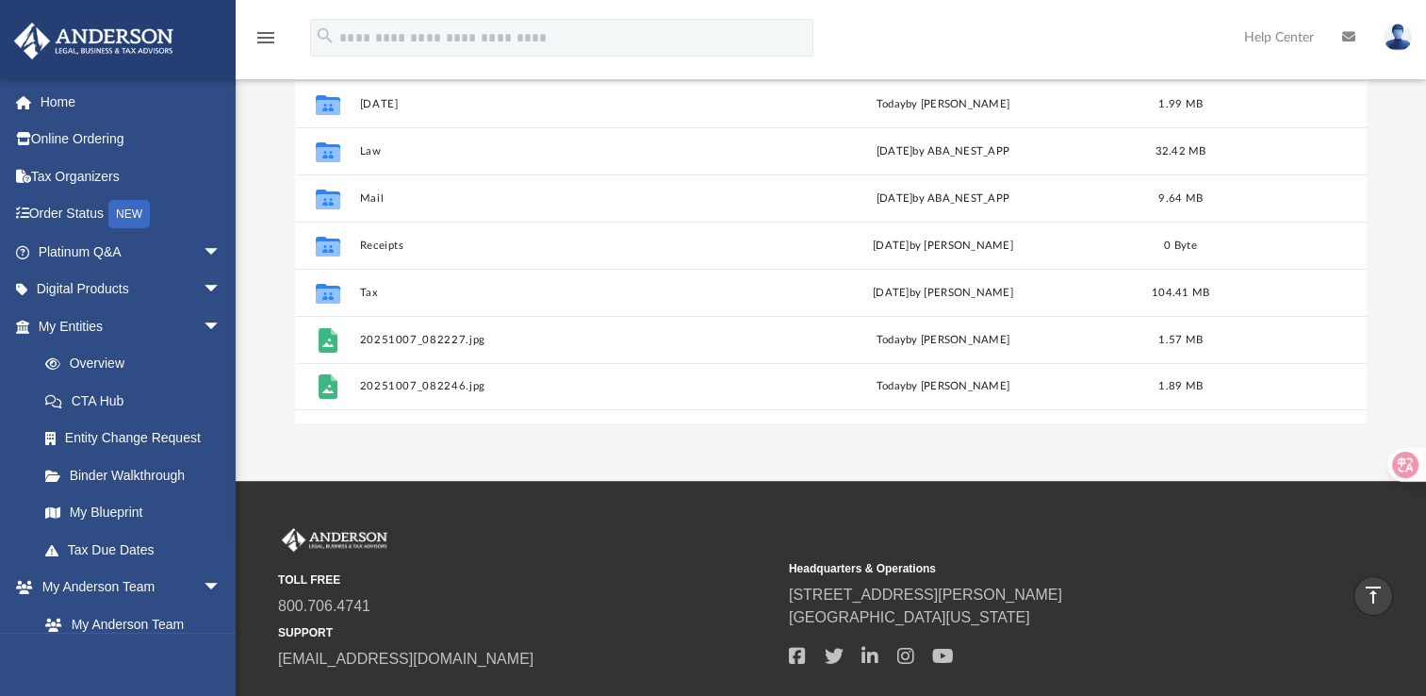
scroll to position [275, 0]
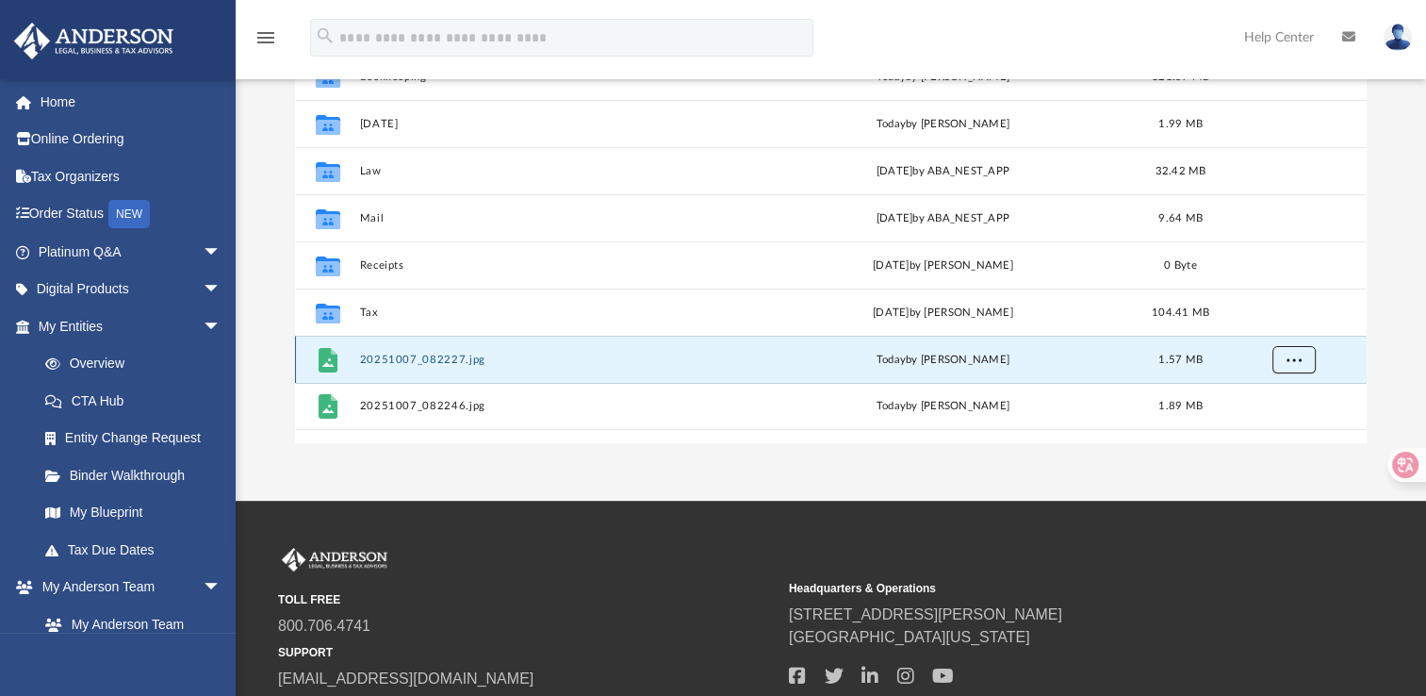
click at [1298, 356] on span "More options" at bounding box center [1294, 359] width 15 height 10
drag, startPoint x: 370, startPoint y: 363, endPoint x: 1406, endPoint y: 243, distance: 1042.9
click at [1406, 243] on div "Difficulty viewing your box folder? You can also access your account directly o…" at bounding box center [831, 143] width 1191 height 602
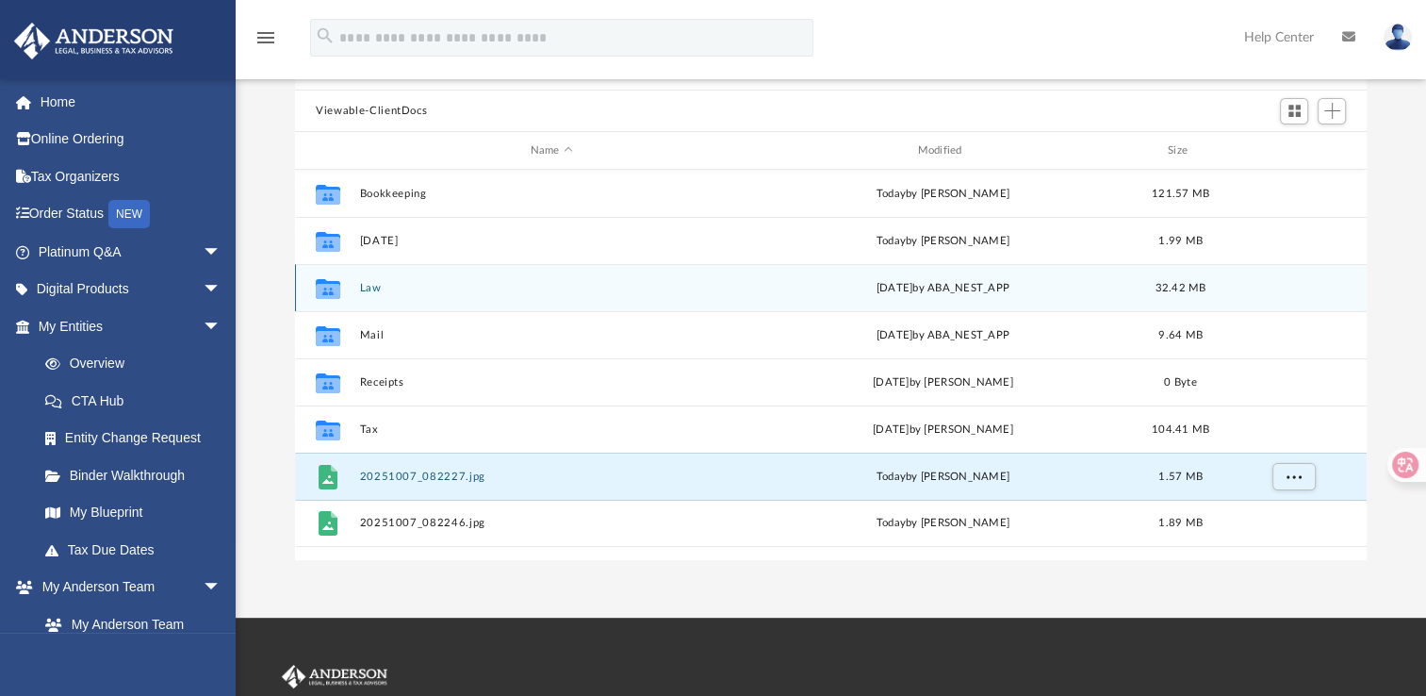
scroll to position [156, 0]
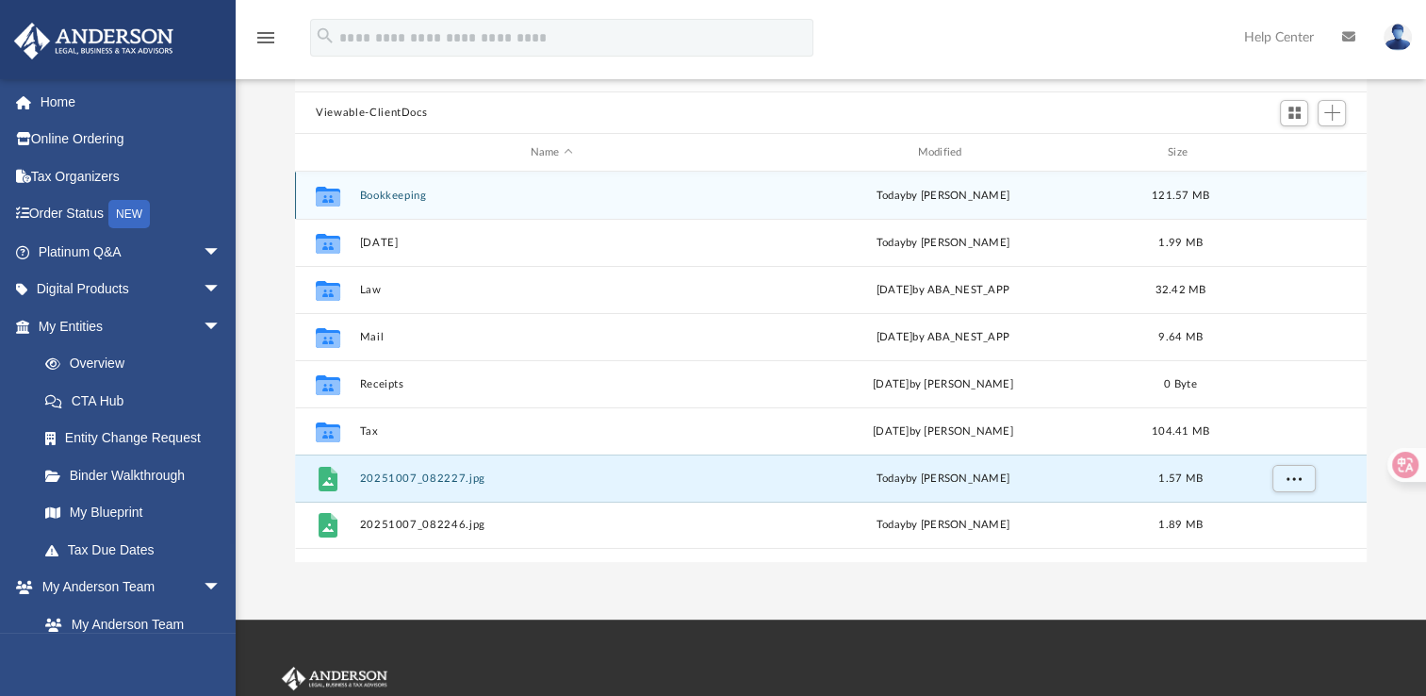
click at [381, 192] on button "Bookkeeping" at bounding box center [552, 195] width 384 height 12
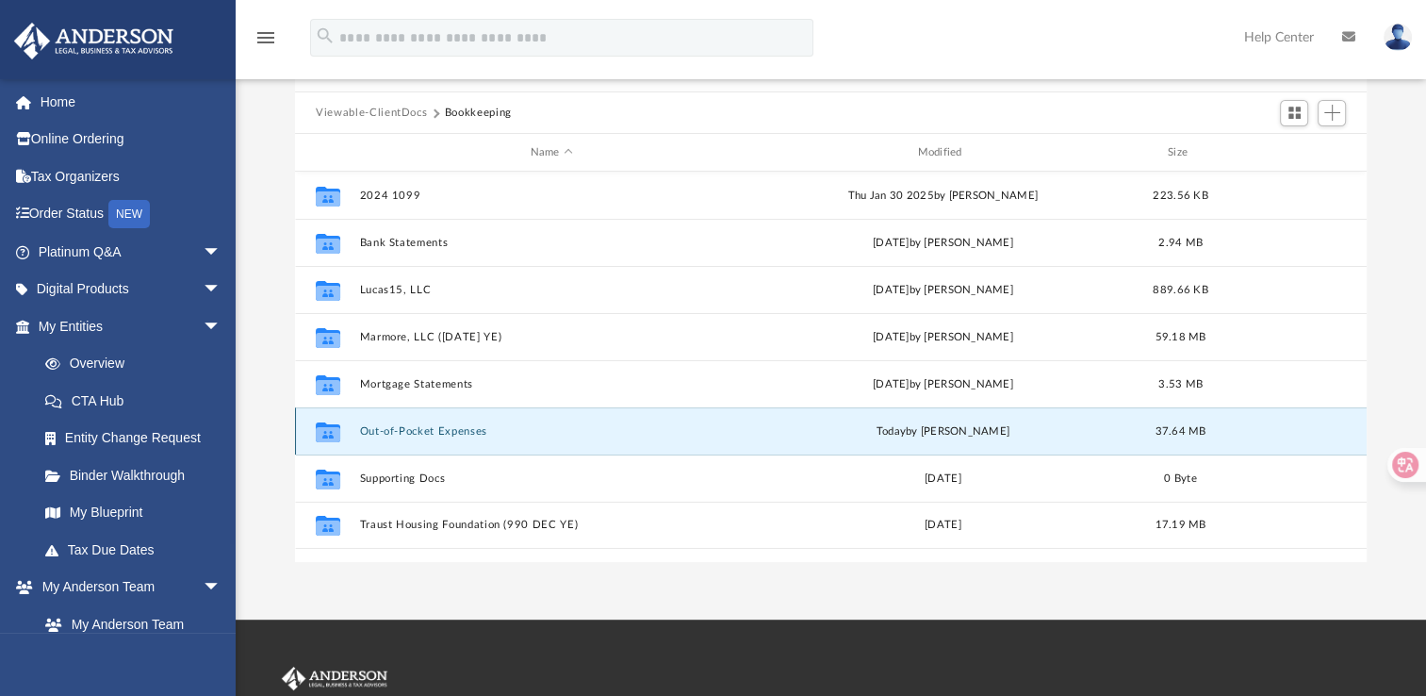
click at [391, 426] on button "Out-of-Pocket Expenses" at bounding box center [552, 431] width 384 height 12
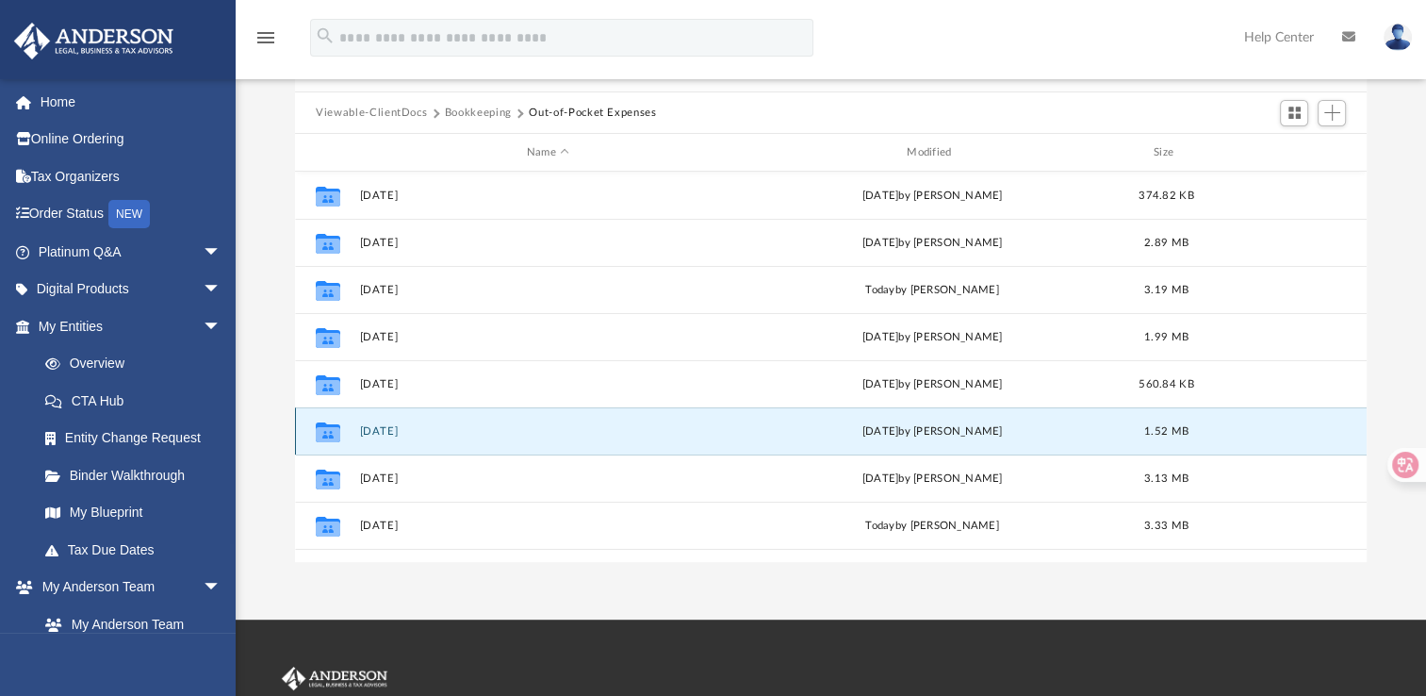
click at [391, 426] on button "January 2025" at bounding box center [548, 431] width 376 height 12
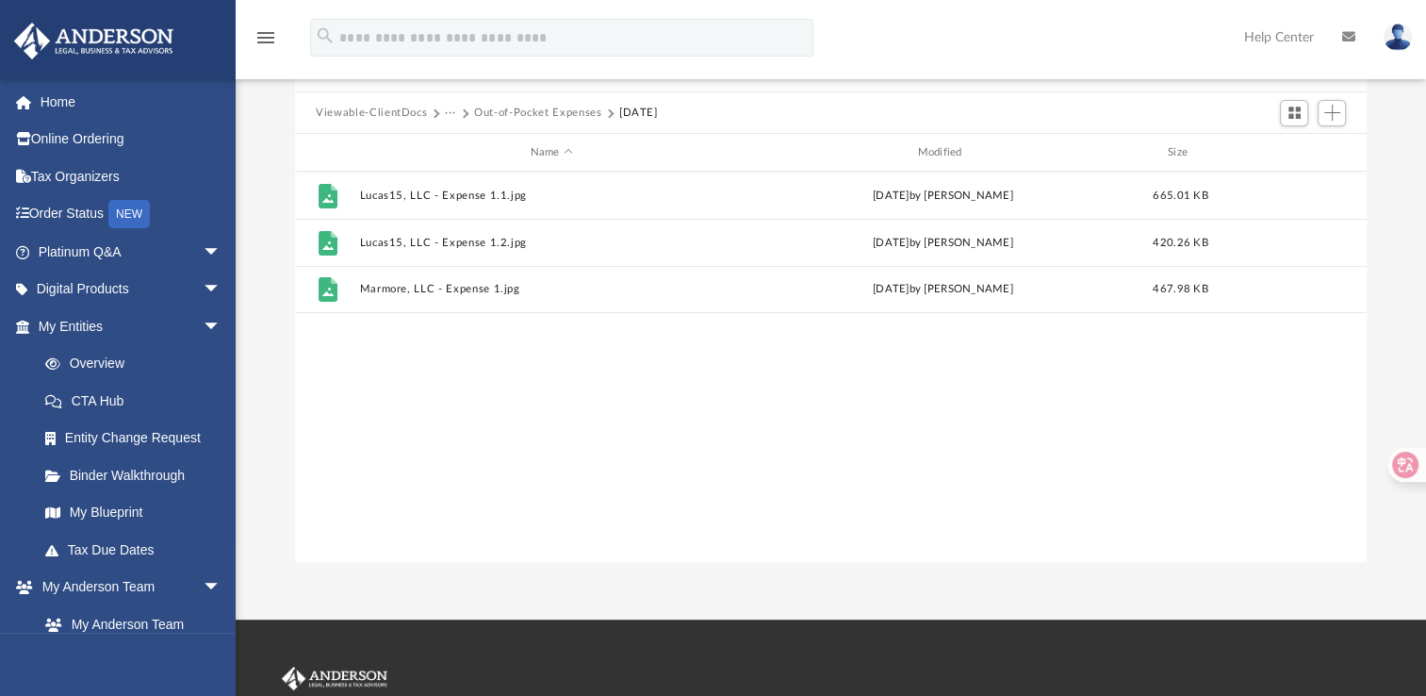
click at [571, 117] on button "Out-of-Pocket Expenses" at bounding box center [537, 113] width 127 height 17
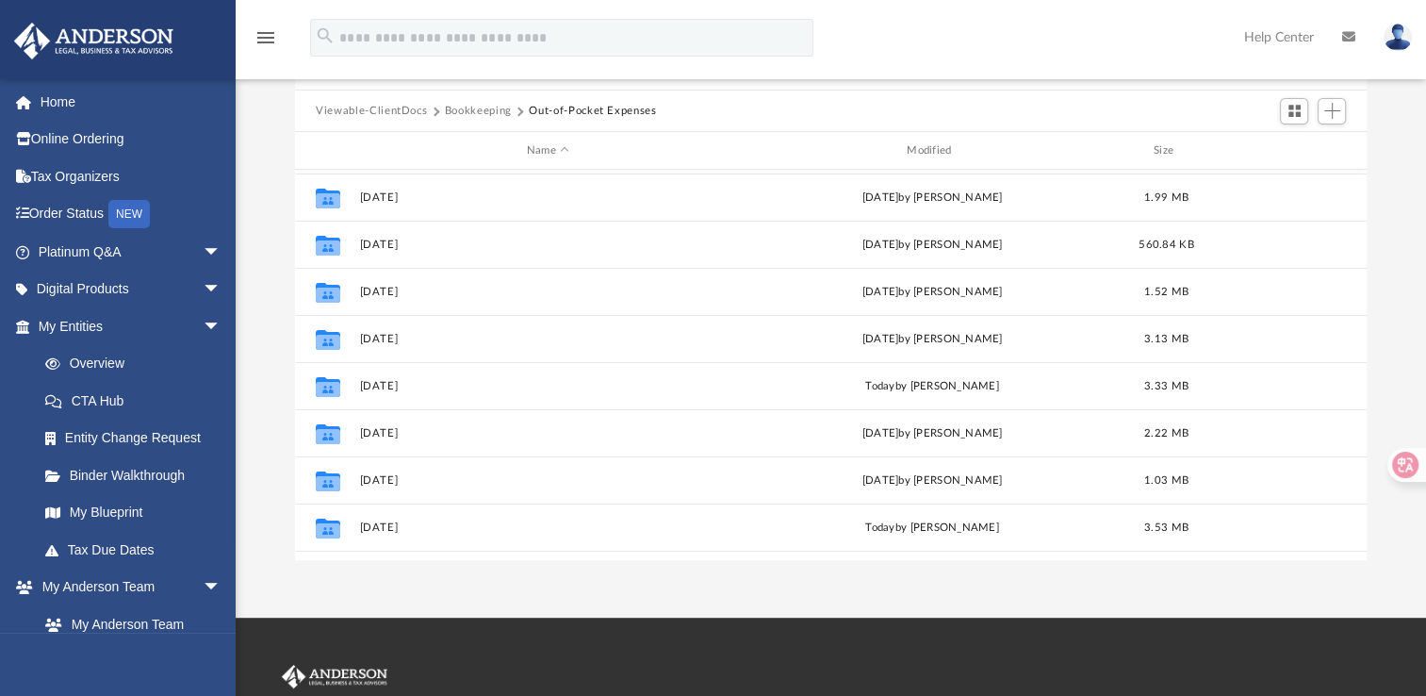
scroll to position [149, 0]
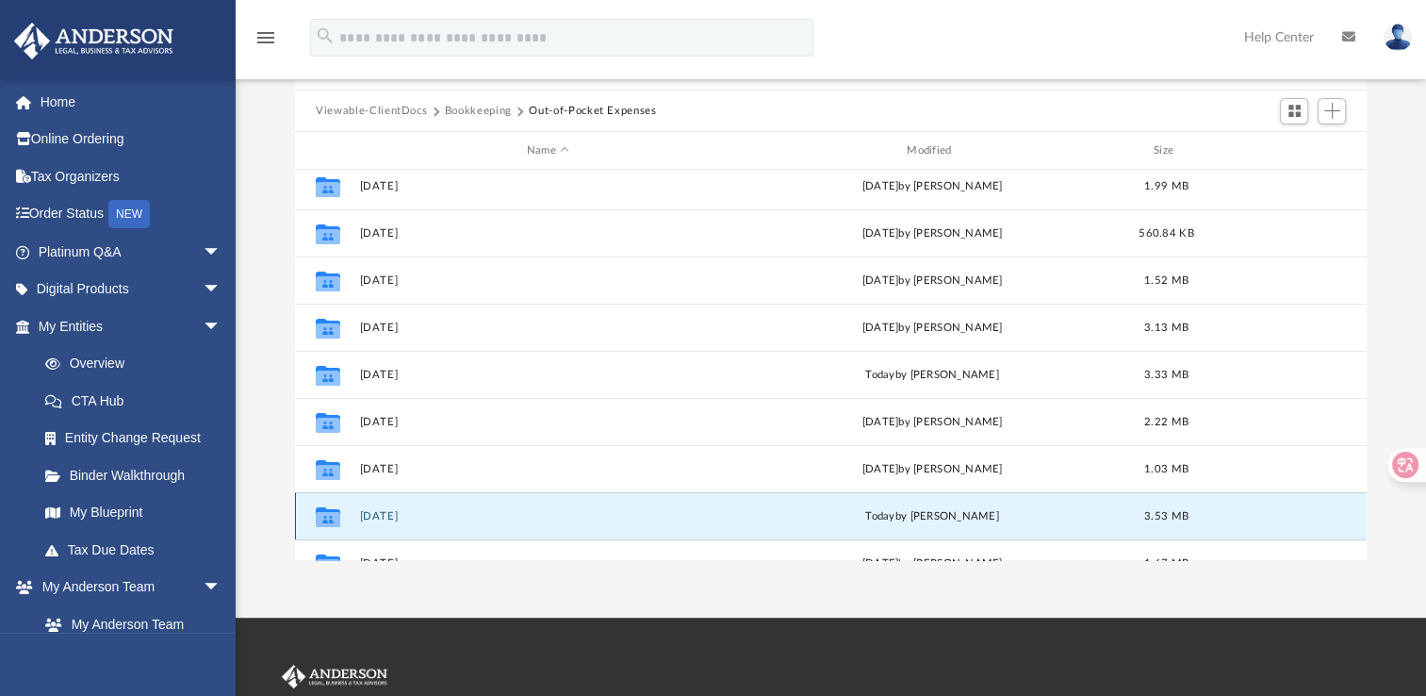
click at [375, 511] on button "May 2025" at bounding box center [548, 516] width 376 height 12
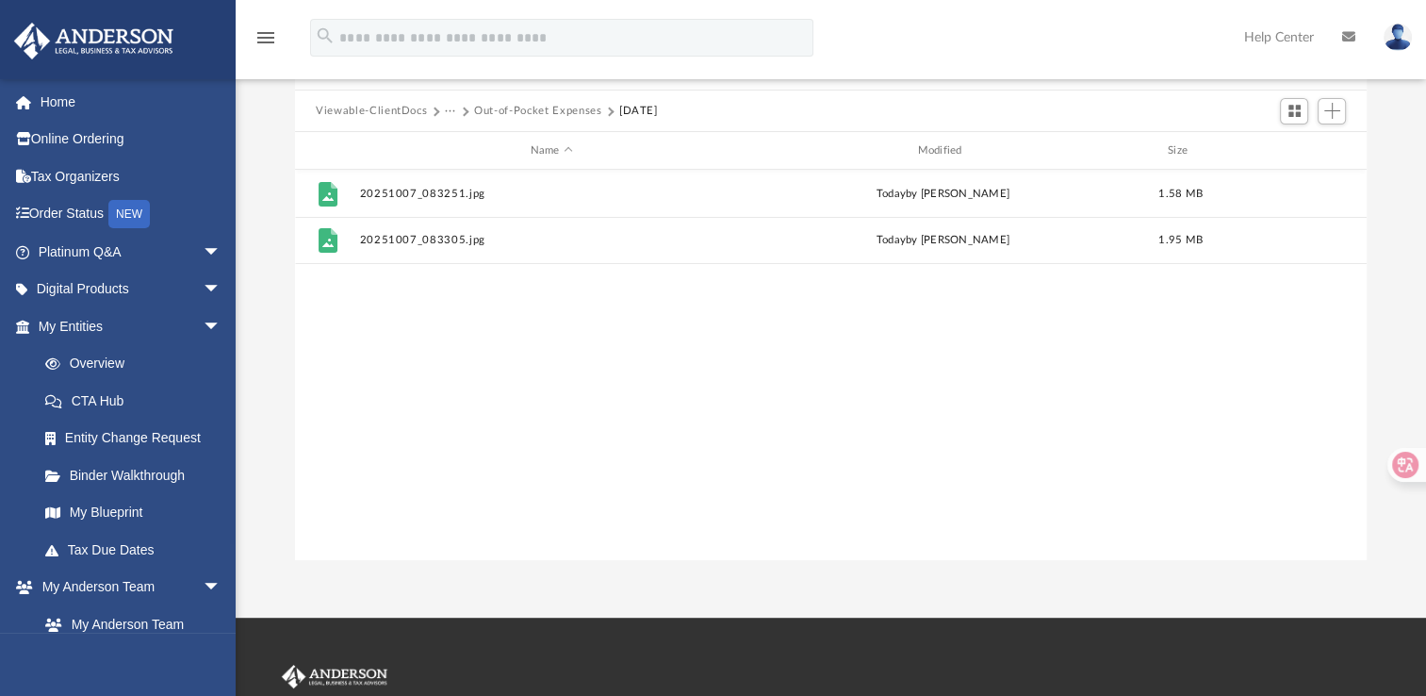
click at [532, 107] on button "Out-of-Pocket Expenses" at bounding box center [537, 111] width 127 height 17
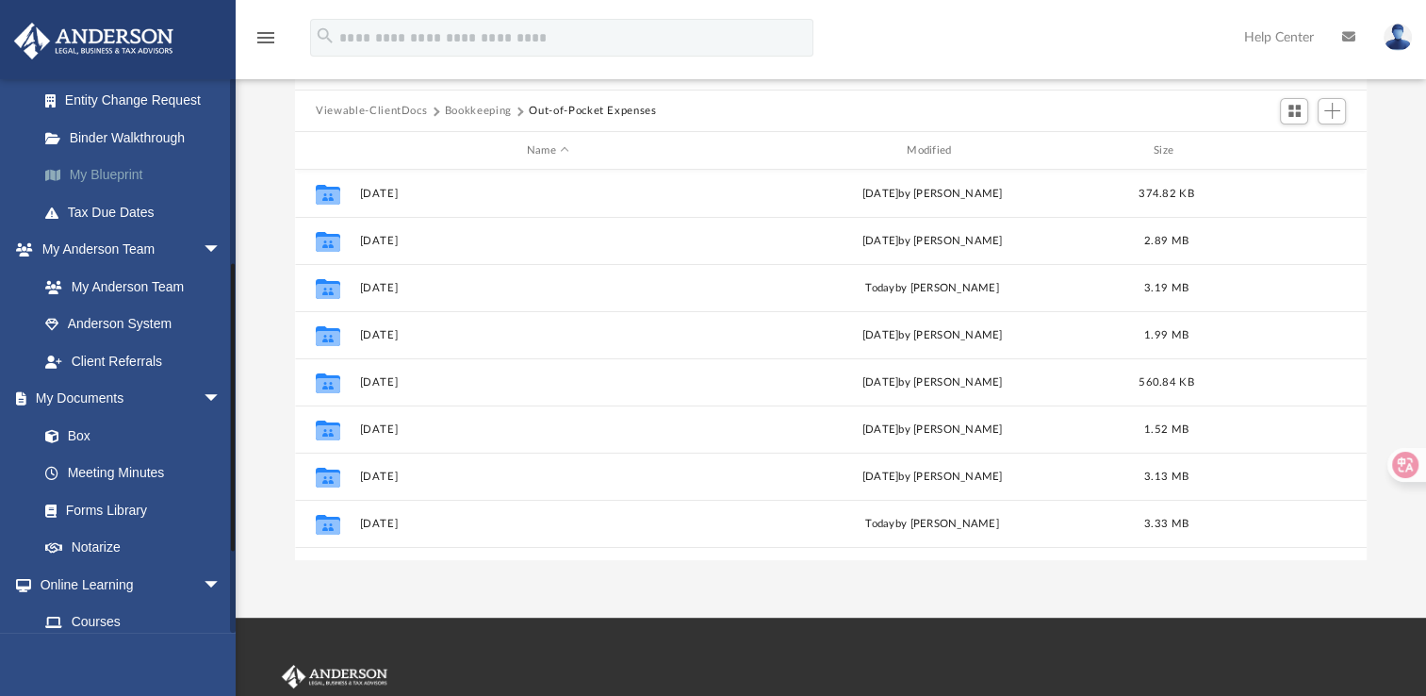
scroll to position [347, 0]
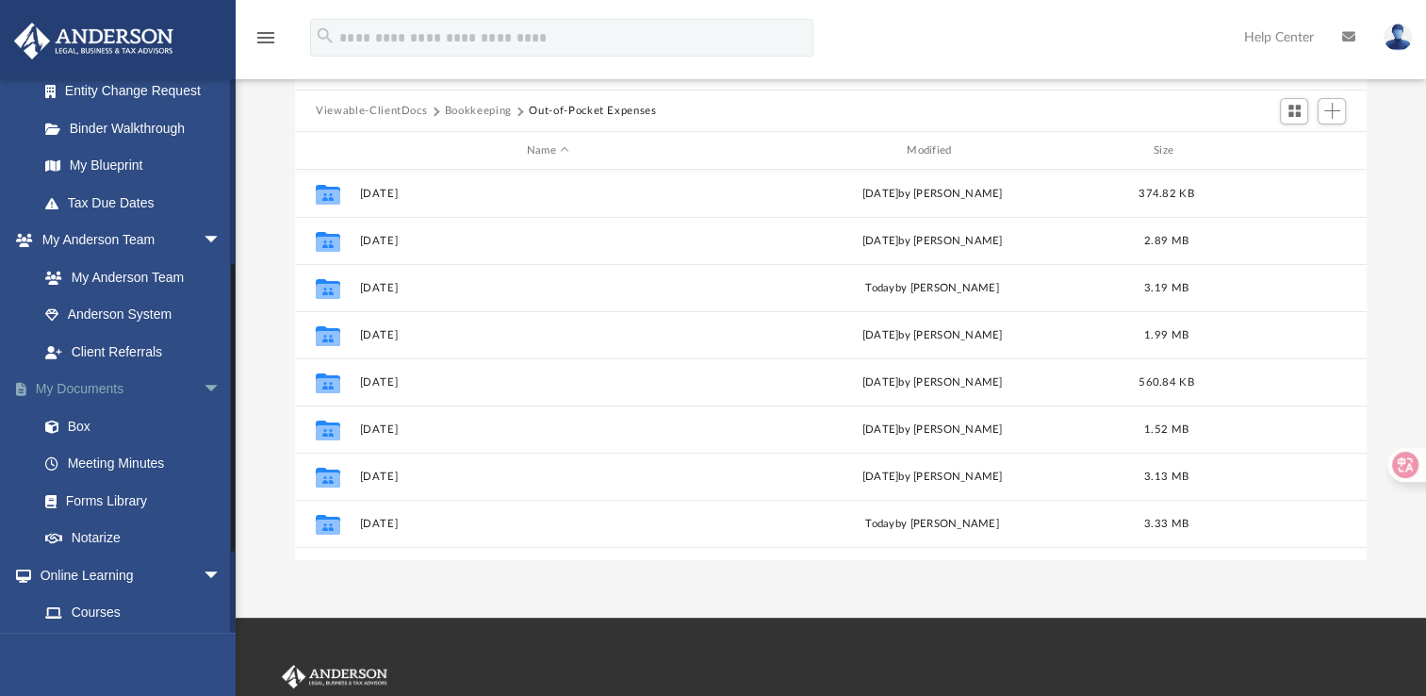
click at [105, 391] on link "My Documents arrow_drop_down" at bounding box center [131, 389] width 237 height 38
click at [139, 469] on link "Meeting Minutes" at bounding box center [137, 464] width 223 height 38
